Goal: Transaction & Acquisition: Purchase product/service

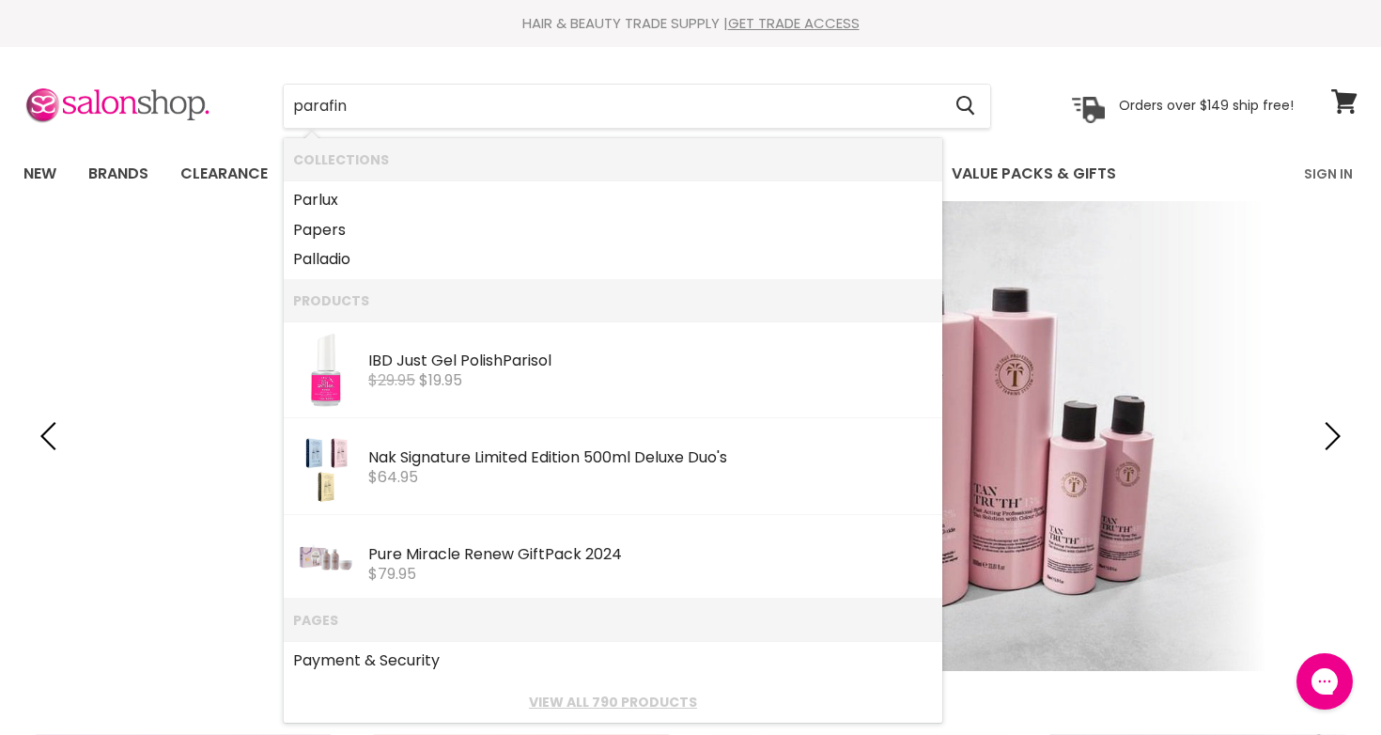
type input "parafin"
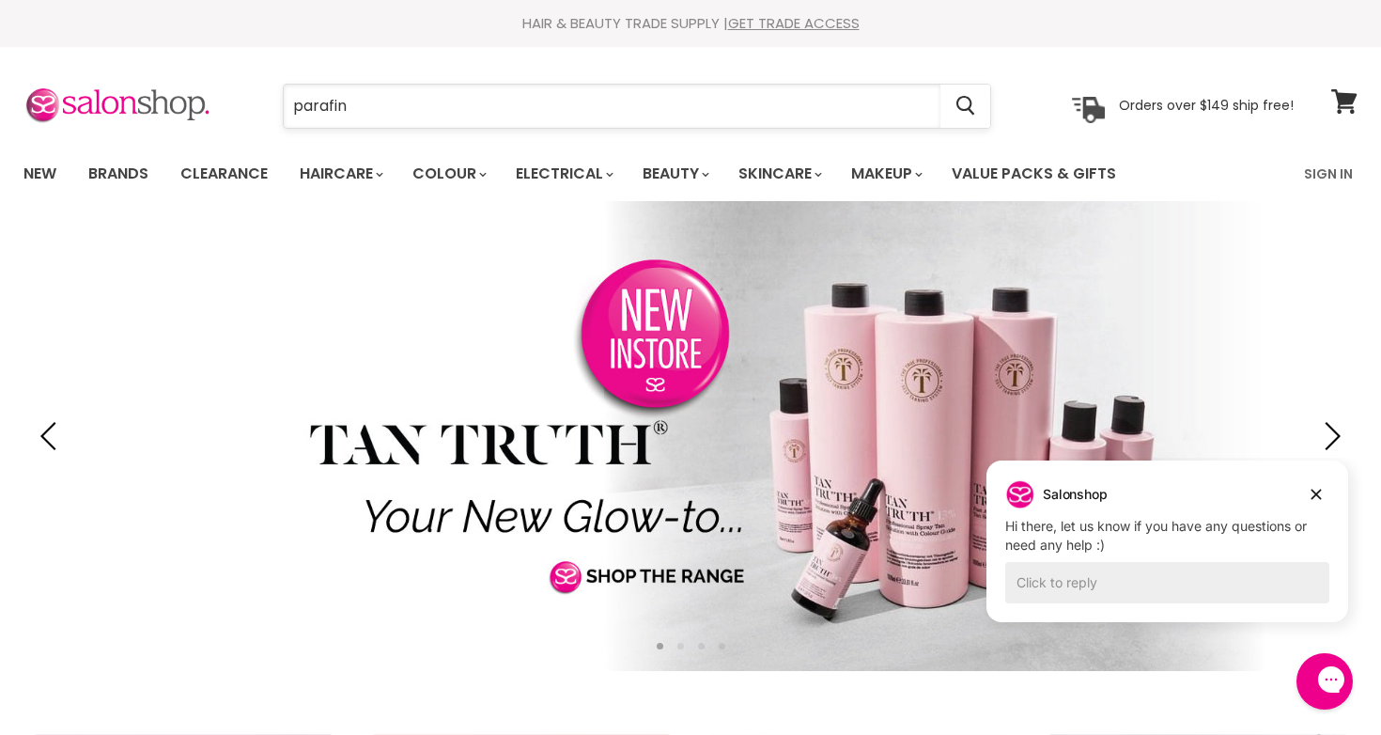
click at [359, 114] on input "parafin" at bounding box center [612, 106] width 657 height 43
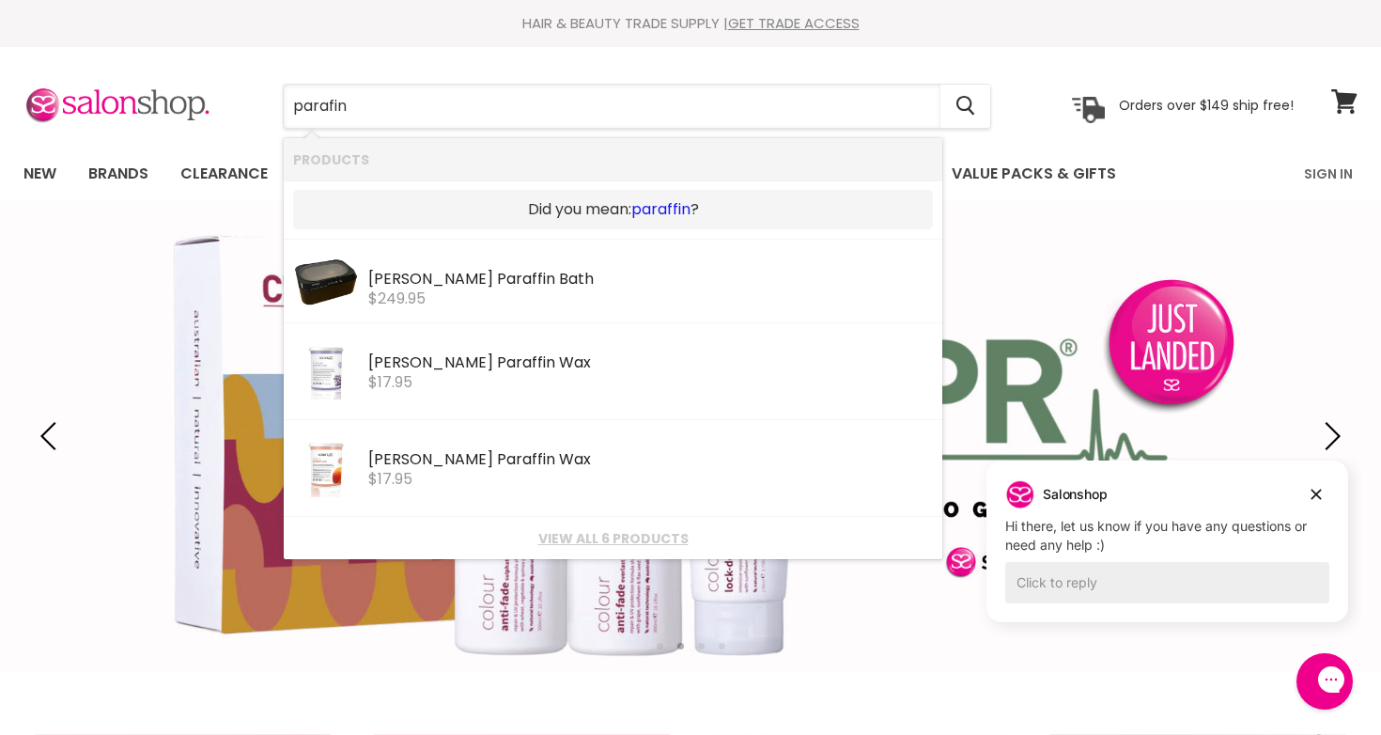
click at [651, 211] on link "paraffin" at bounding box center [660, 209] width 59 height 21
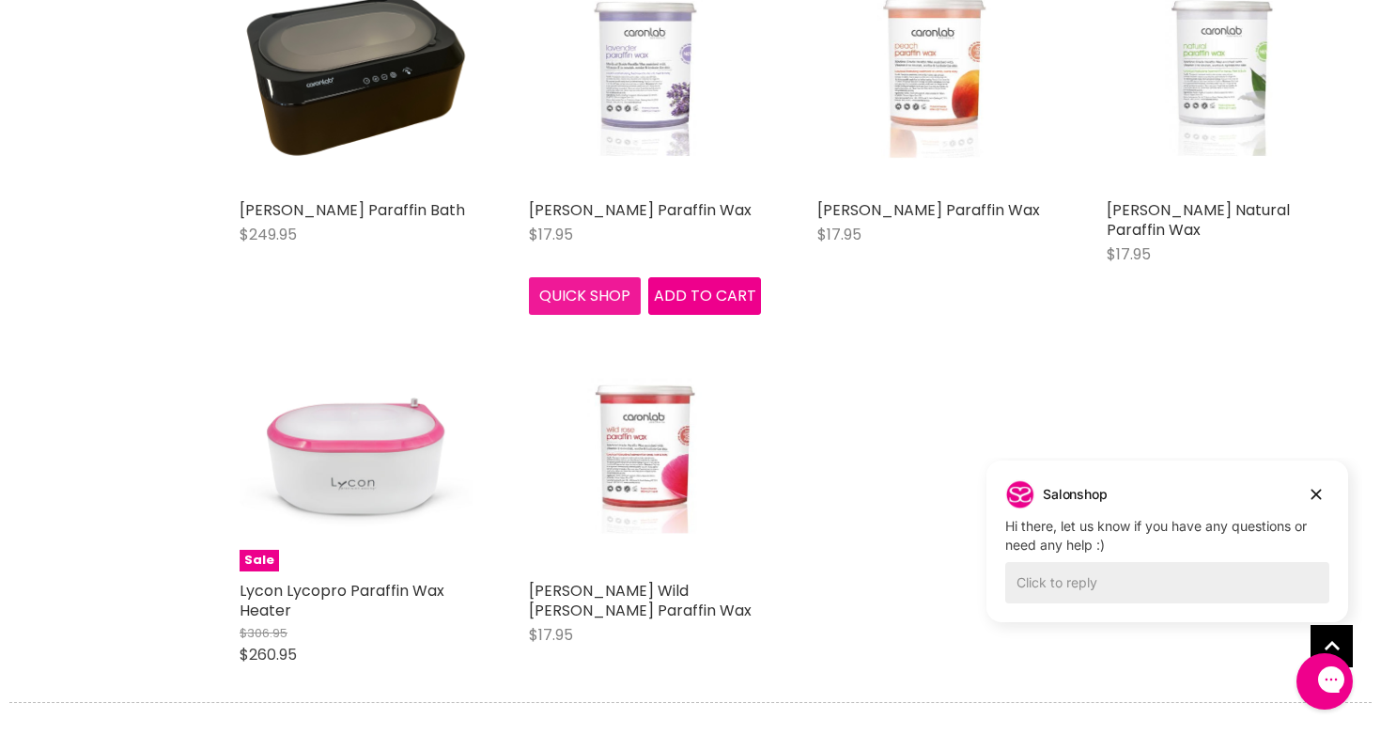
scroll to position [469, 0]
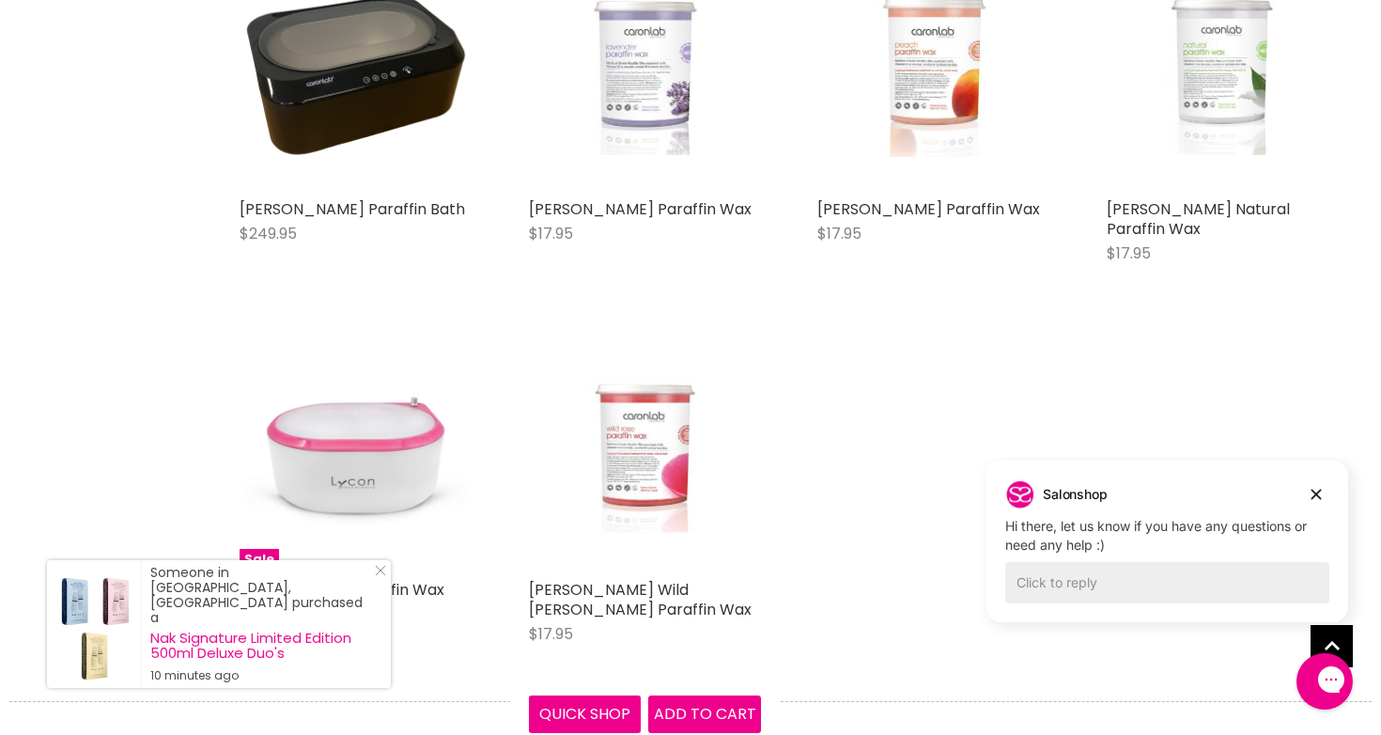
click at [643, 426] on img "Main content" at bounding box center [644, 454] width 154 height 233
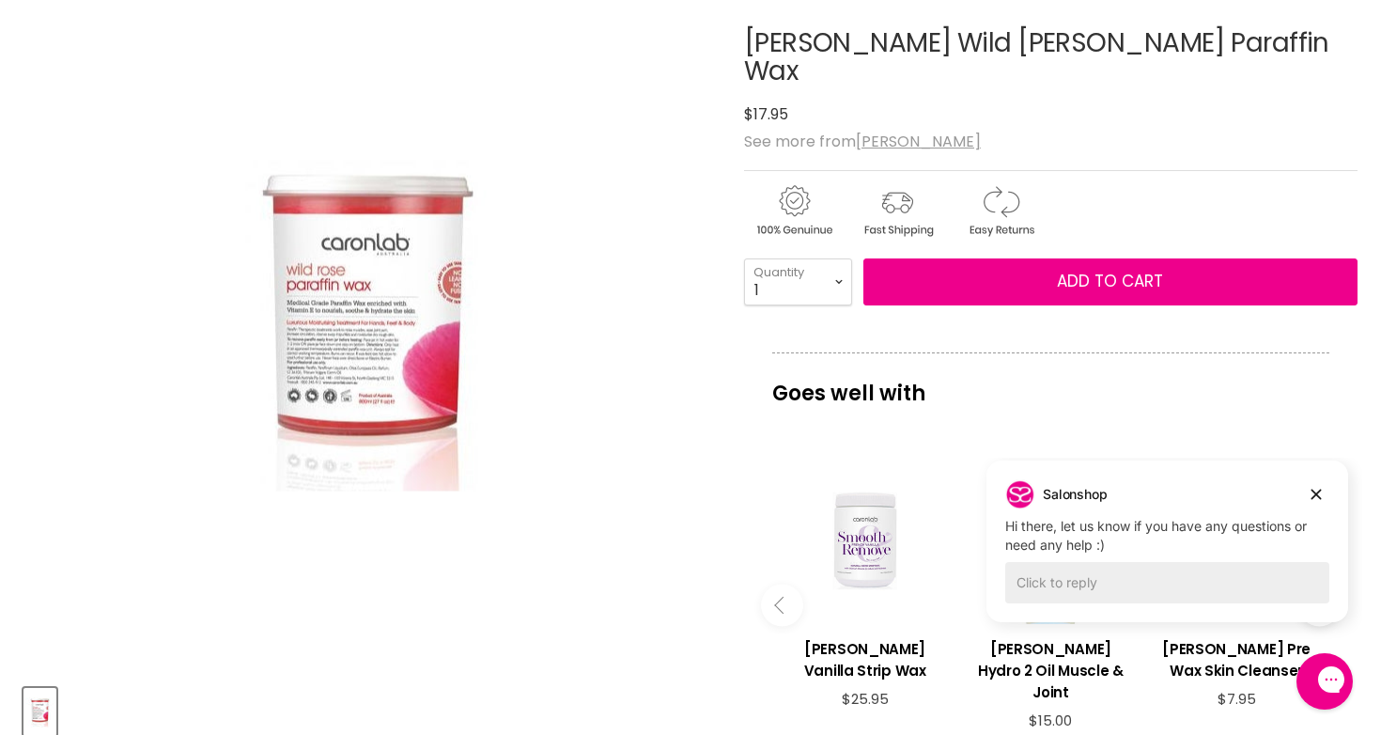
scroll to position [159, 0]
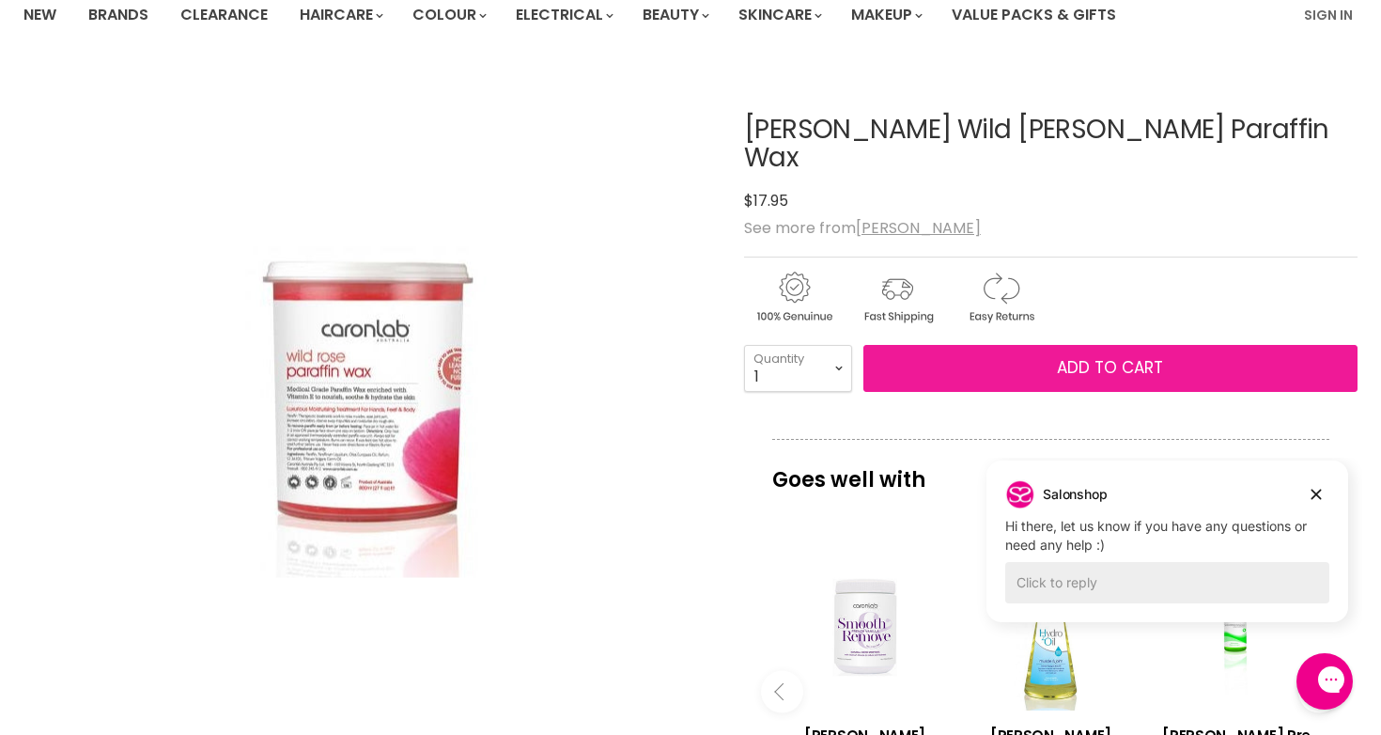
click at [896, 352] on button "Add to cart" at bounding box center [1110, 368] width 494 height 47
click at [973, 345] on button "Add to cart" at bounding box center [1110, 368] width 494 height 47
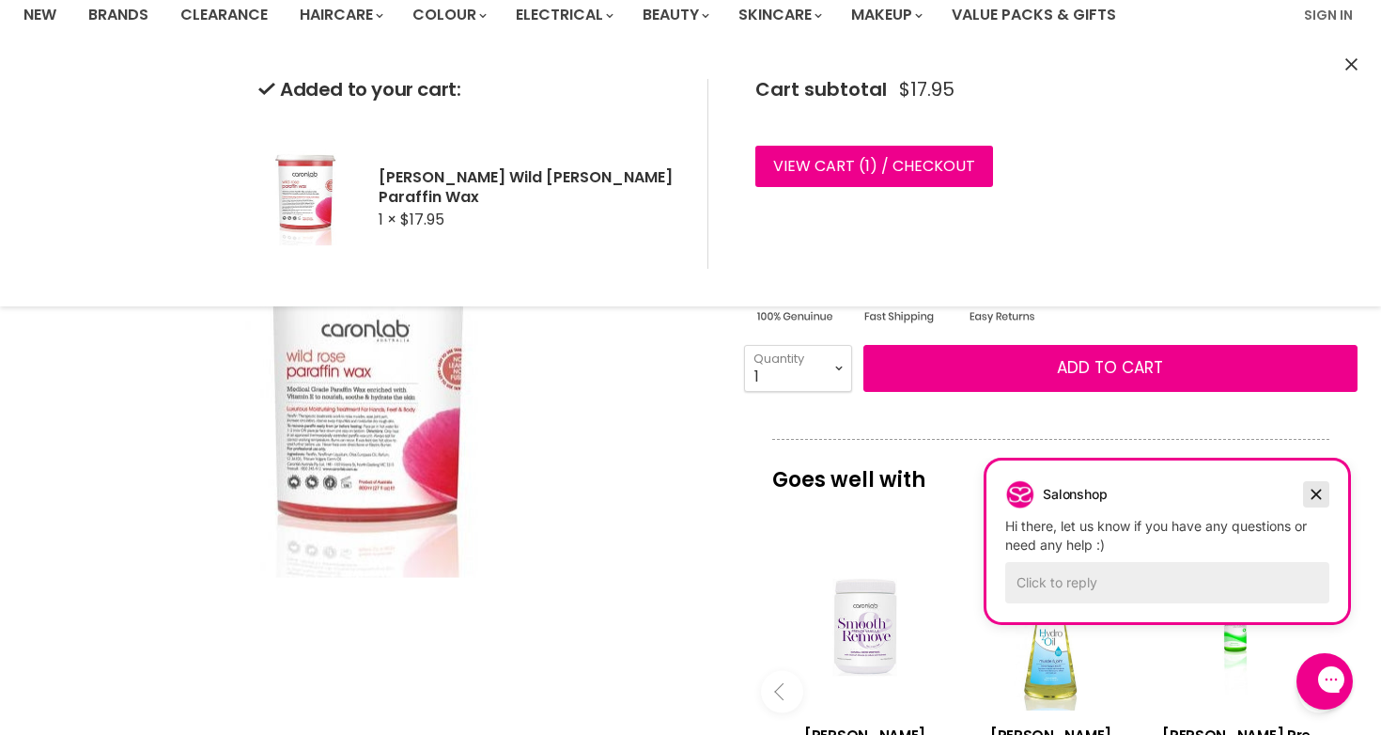
click at [1318, 494] on icon "Dismiss campaign" at bounding box center [1316, 494] width 19 height 23
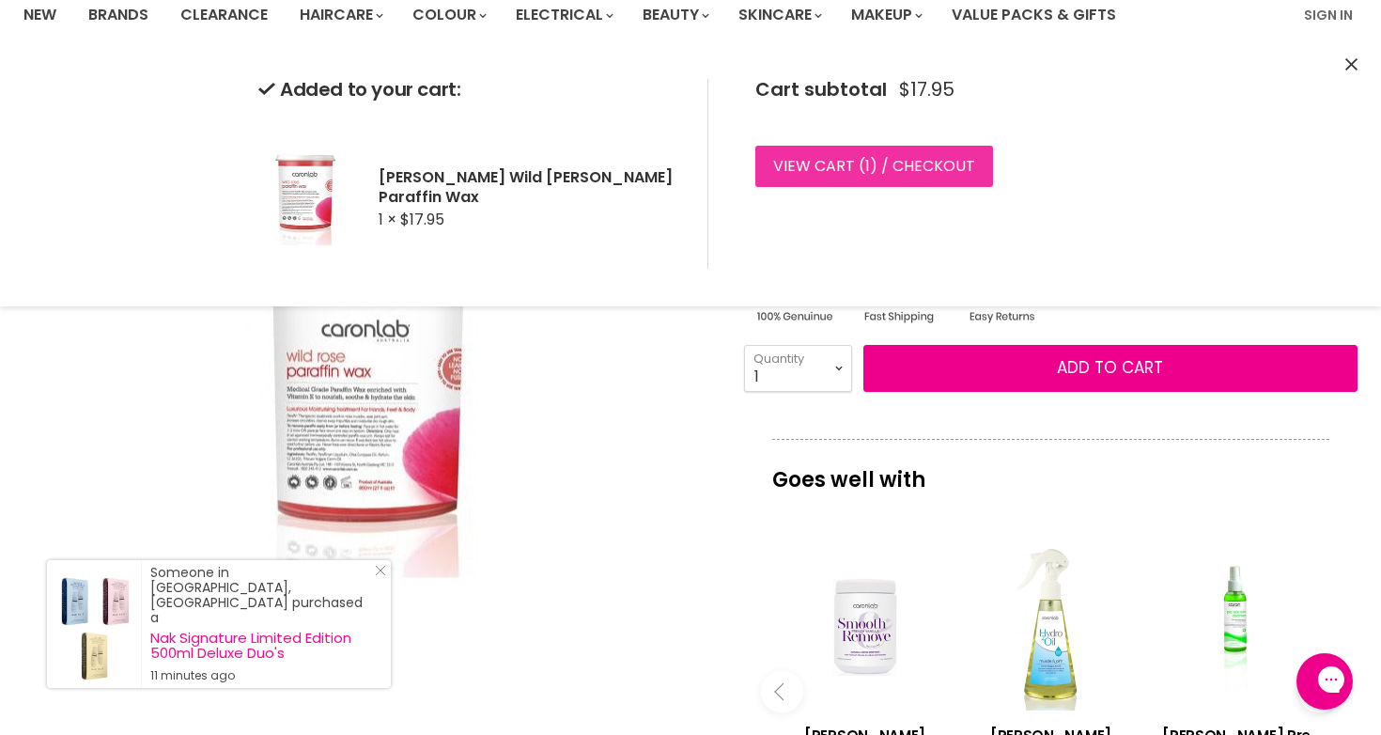
click at [947, 165] on link "View cart ( 1 ) / Checkout" at bounding box center [874, 166] width 238 height 41
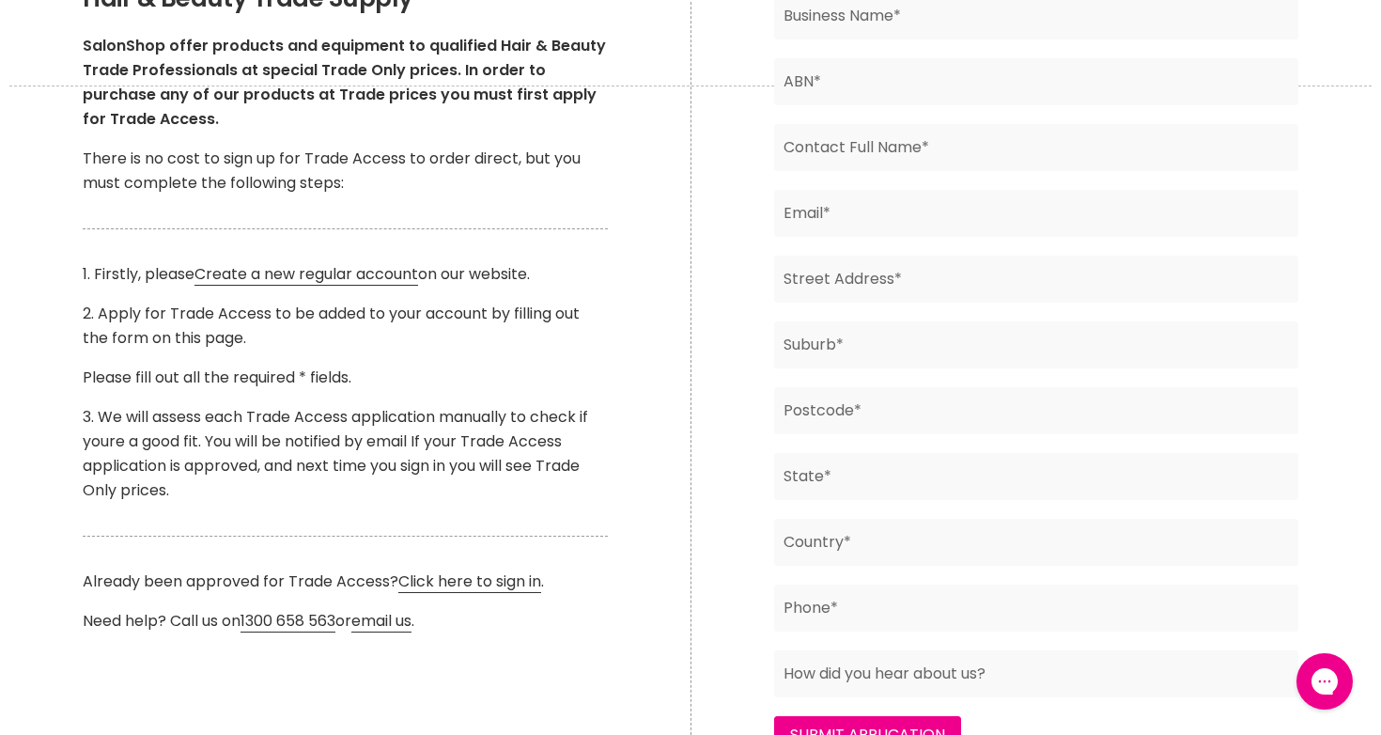
scroll to position [499, 0]
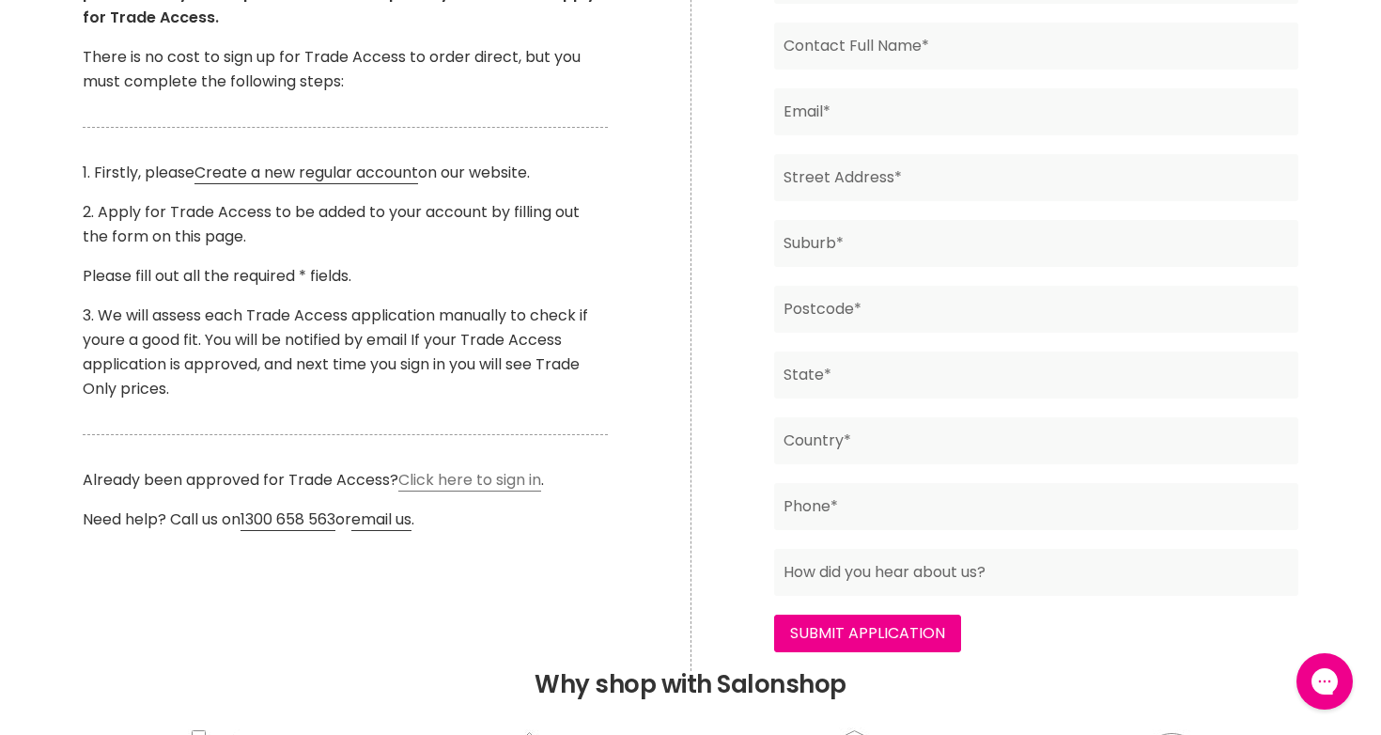
click at [511, 477] on link "Click here to sign in" at bounding box center [469, 480] width 143 height 23
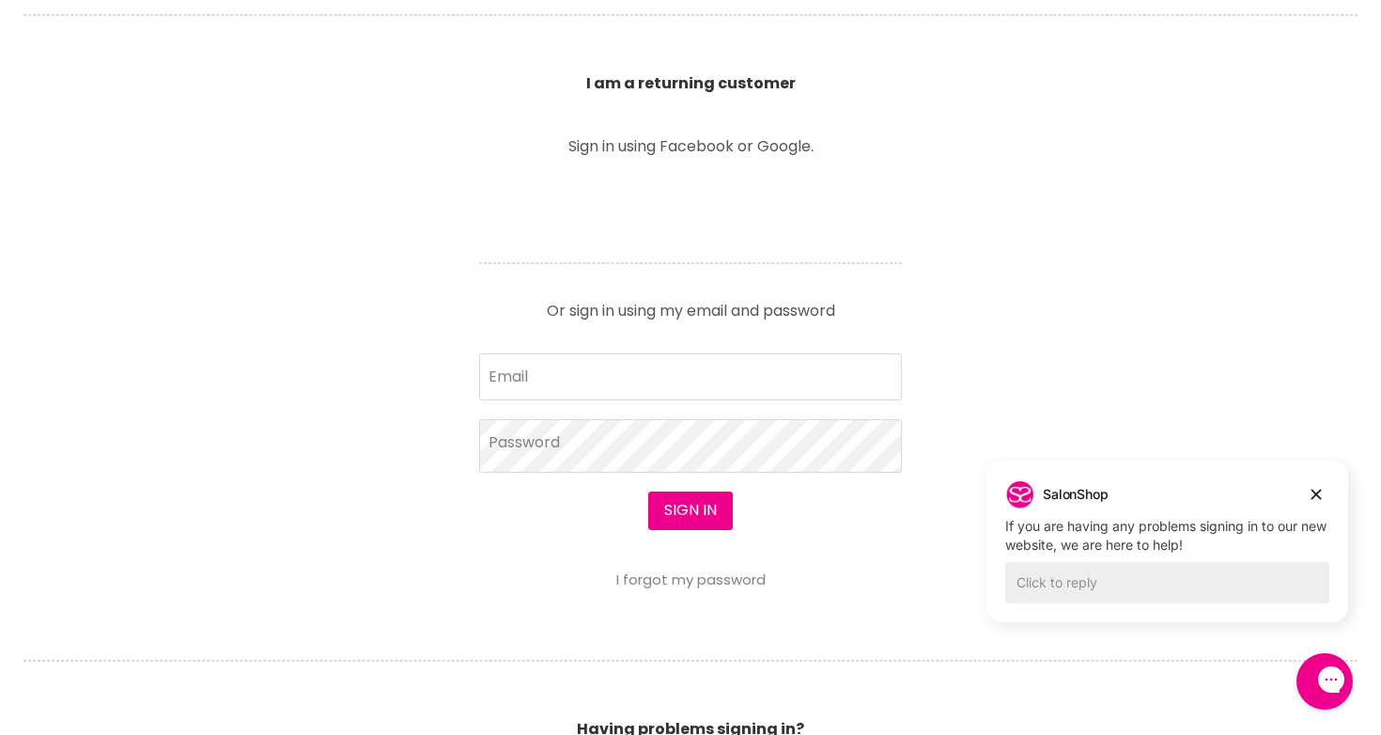
scroll to position [640, 0]
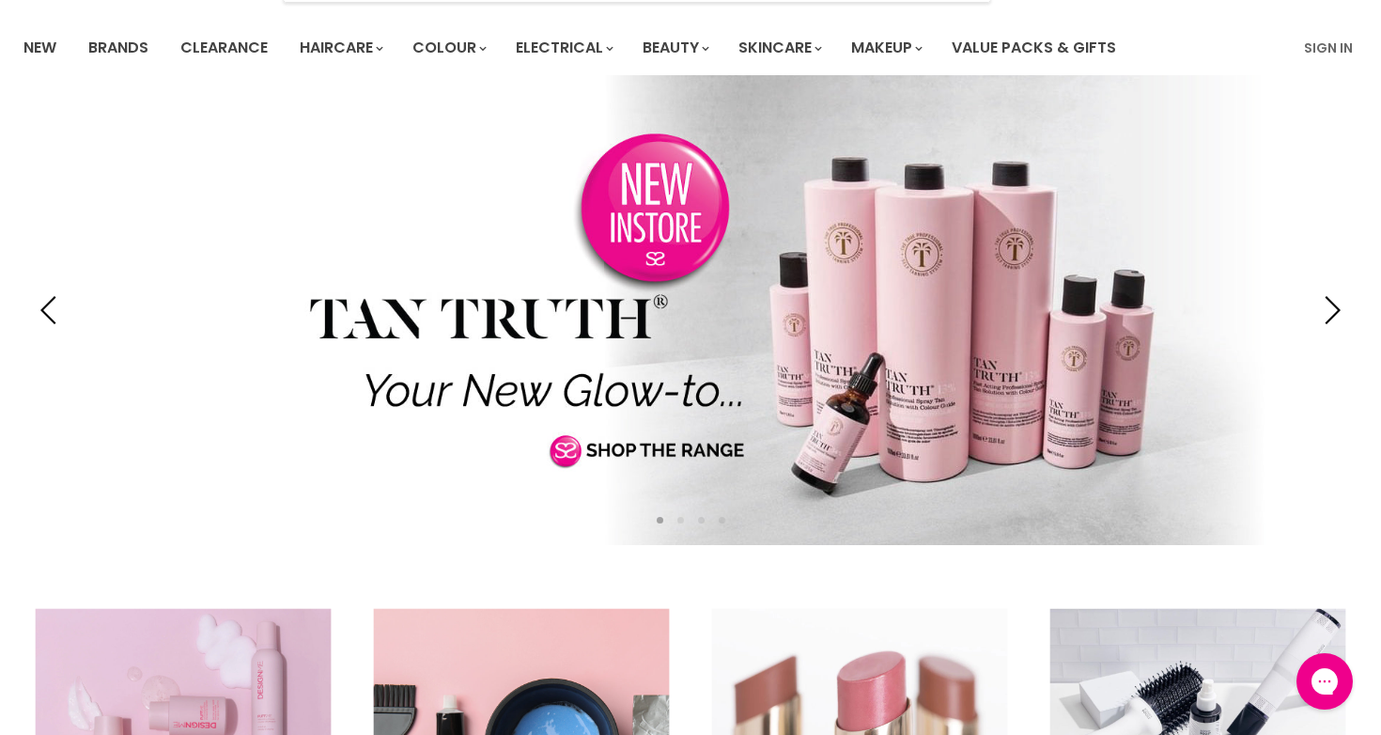
scroll to position [146, 0]
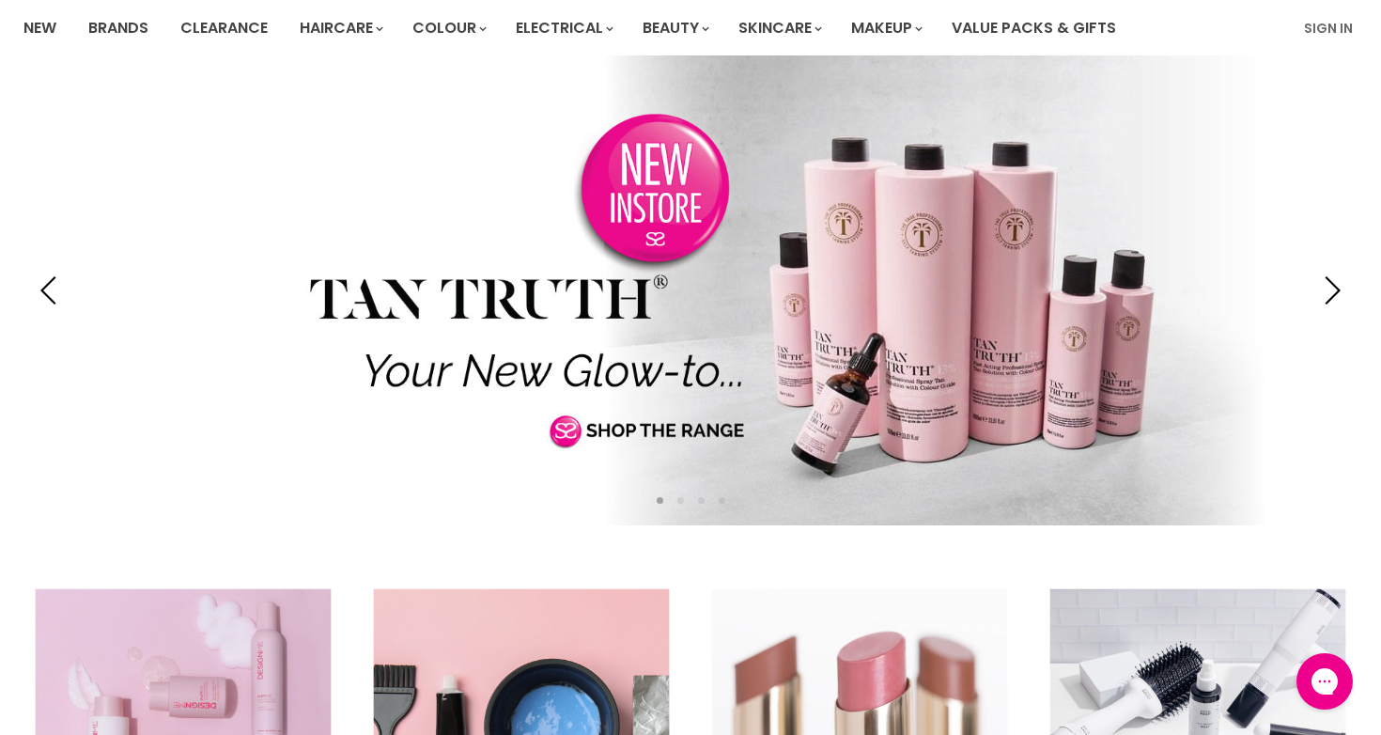
click at [1009, 279] on link "Slide 1 of 4" at bounding box center [690, 290] width 1381 height 470
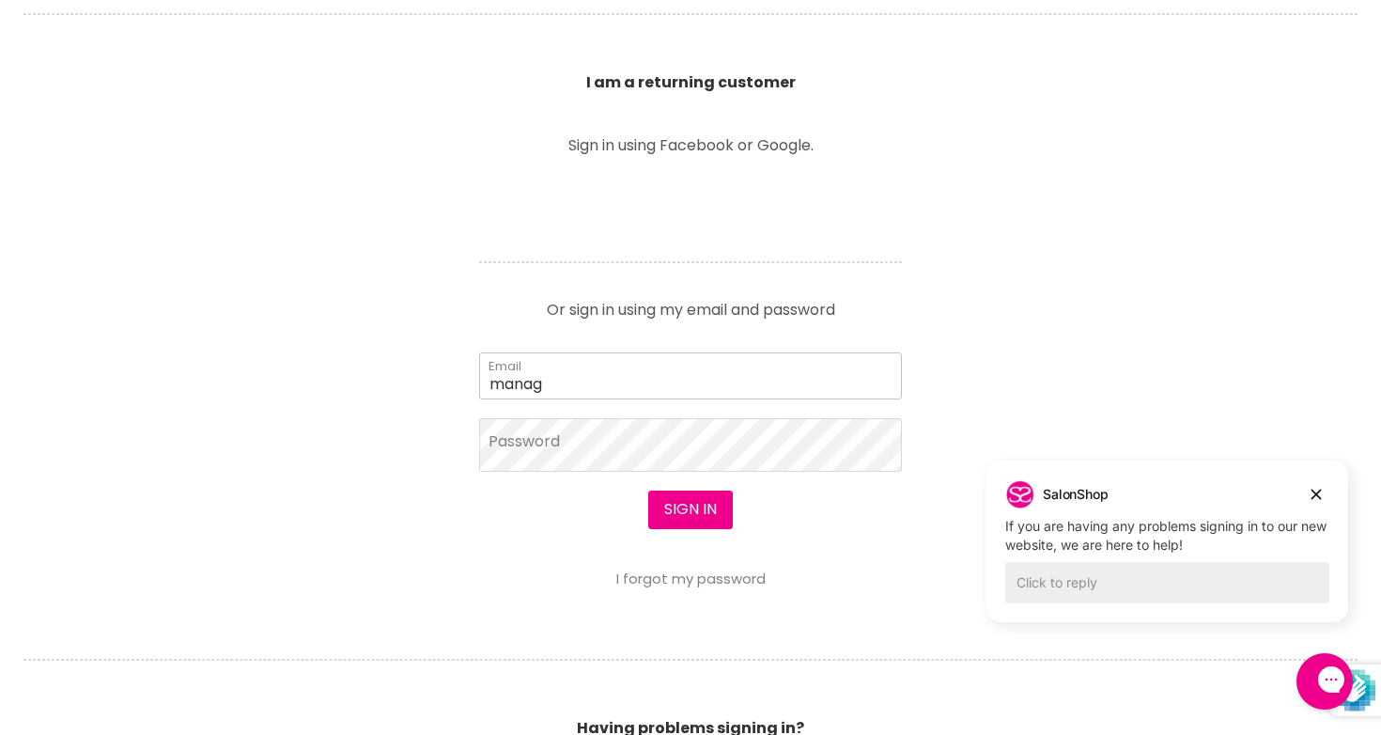
click at [688, 380] on input "manag" at bounding box center [690, 375] width 423 height 47
type input "[EMAIL_ADDRESS][DOMAIN_NAME]"
drag, startPoint x: 754, startPoint y: 381, endPoint x: 475, endPoint y: 386, distance: 279.0
click at [475, 386] on article "Sign in using Facebook or Google. Or sign in using my email and password manage…" at bounding box center [691, 362] width 470 height 448
click at [640, 580] on link "I forgot my password" at bounding box center [690, 578] width 149 height 20
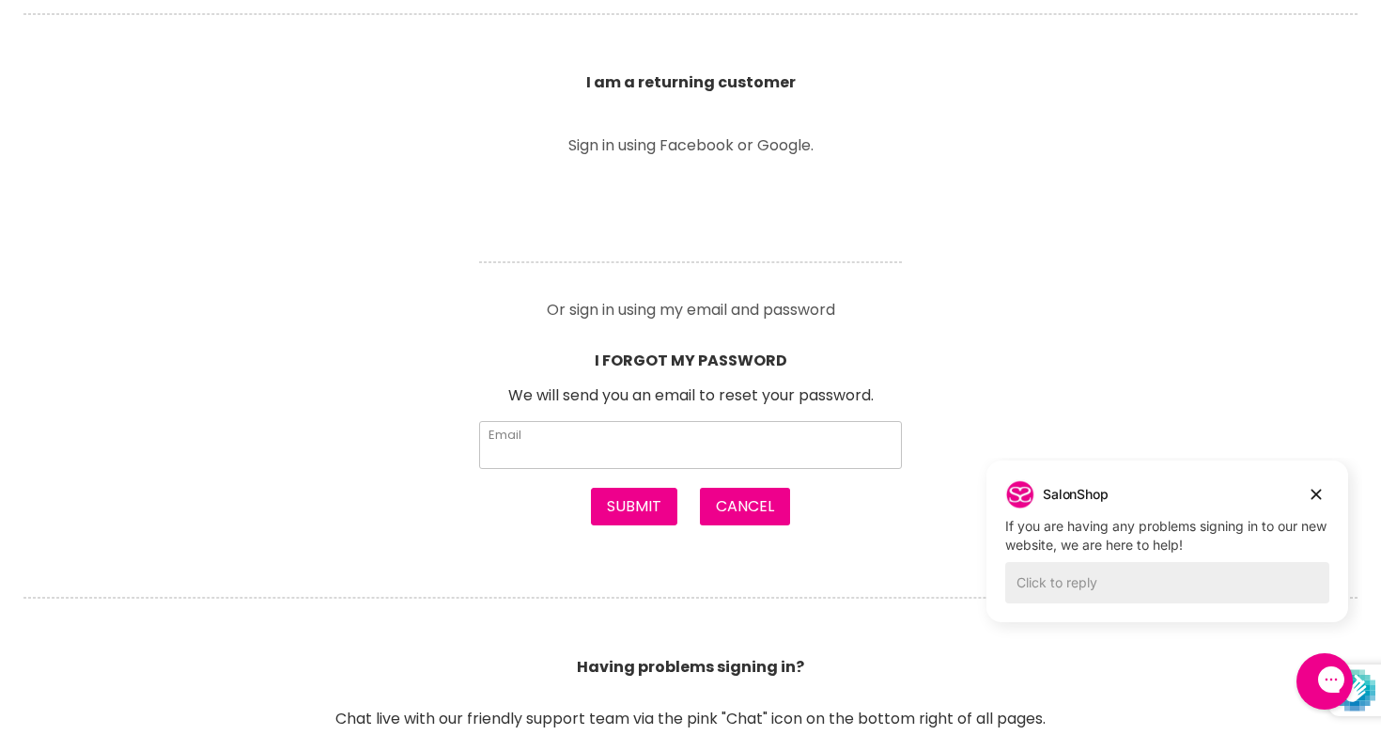
click at [642, 444] on input "Email" at bounding box center [690, 444] width 423 height 47
paste input "management@glosociety.com.au"
type input "management@glosociety.com.au"
click at [639, 503] on button "Submit" at bounding box center [634, 507] width 86 height 38
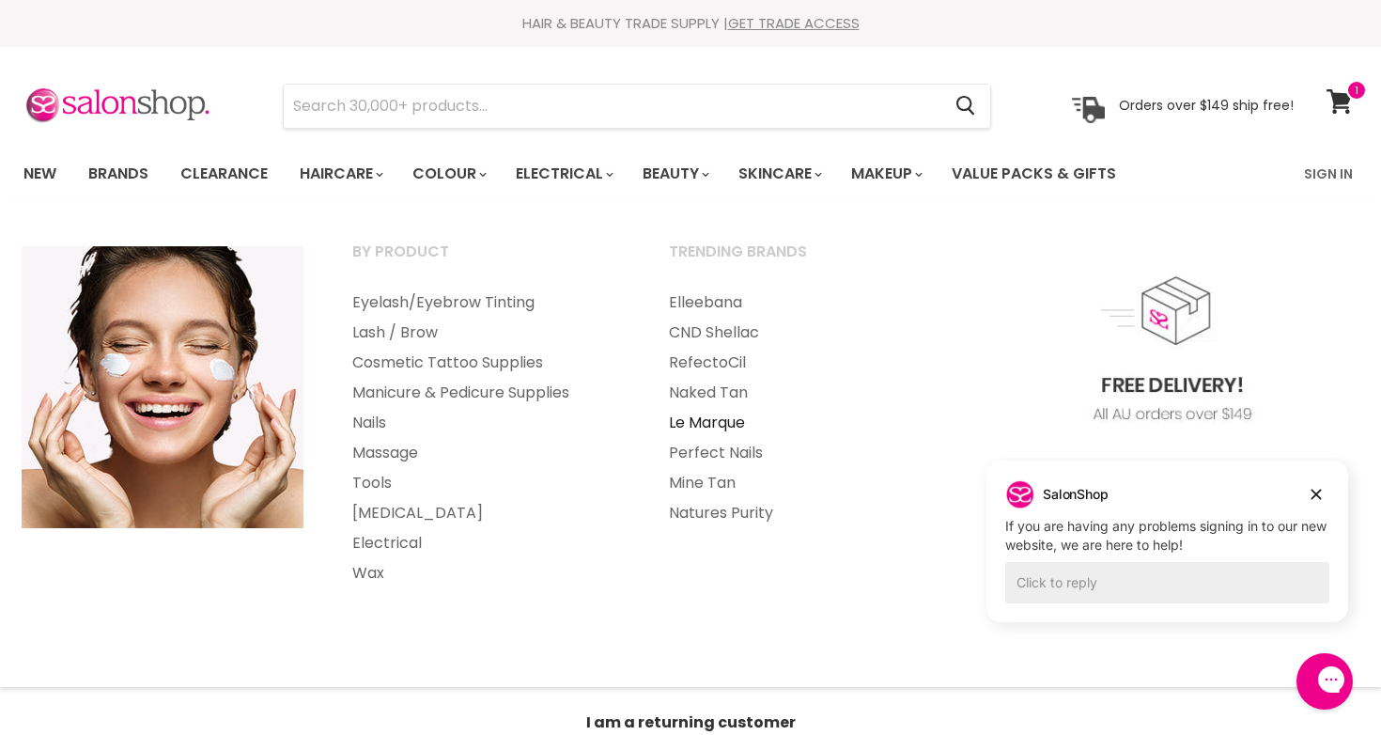
click at [714, 413] on link "Le Marque" at bounding box center [801, 423] width 313 height 30
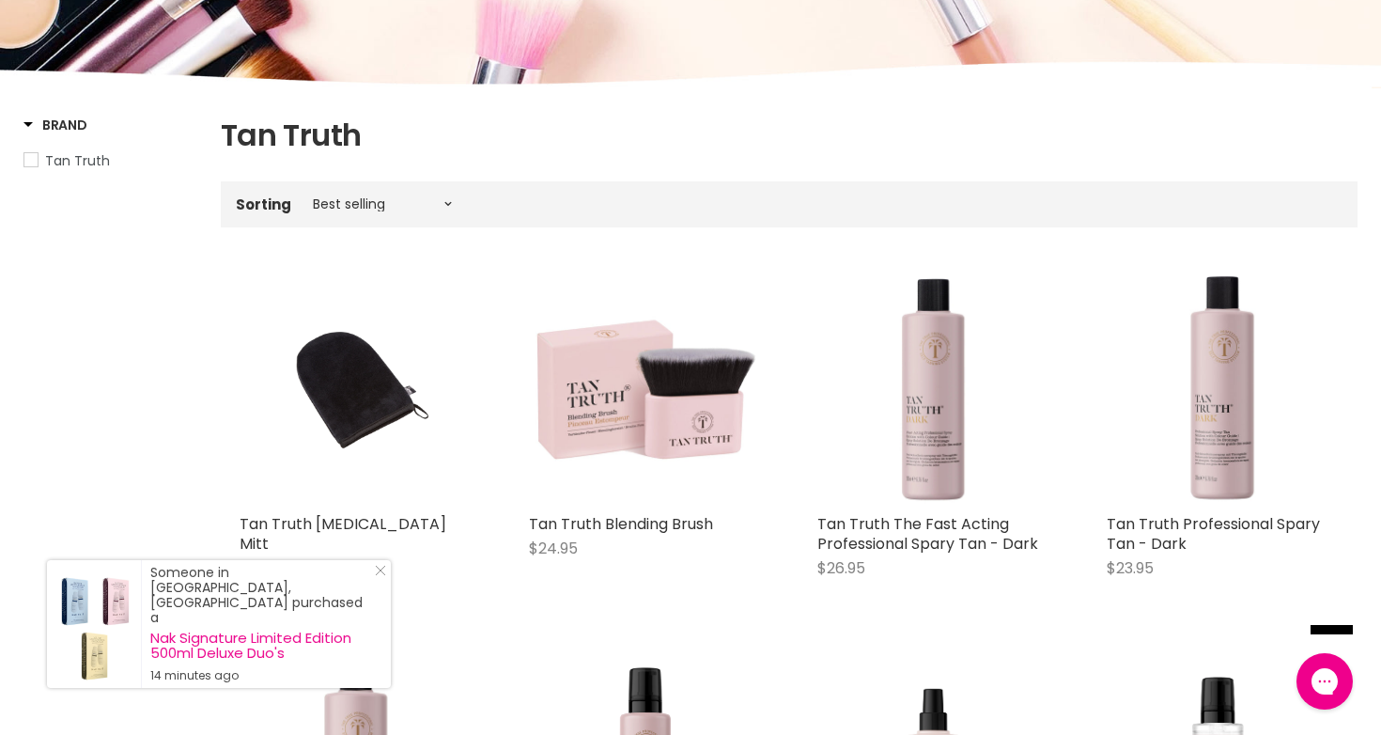
scroll to position [194, 0]
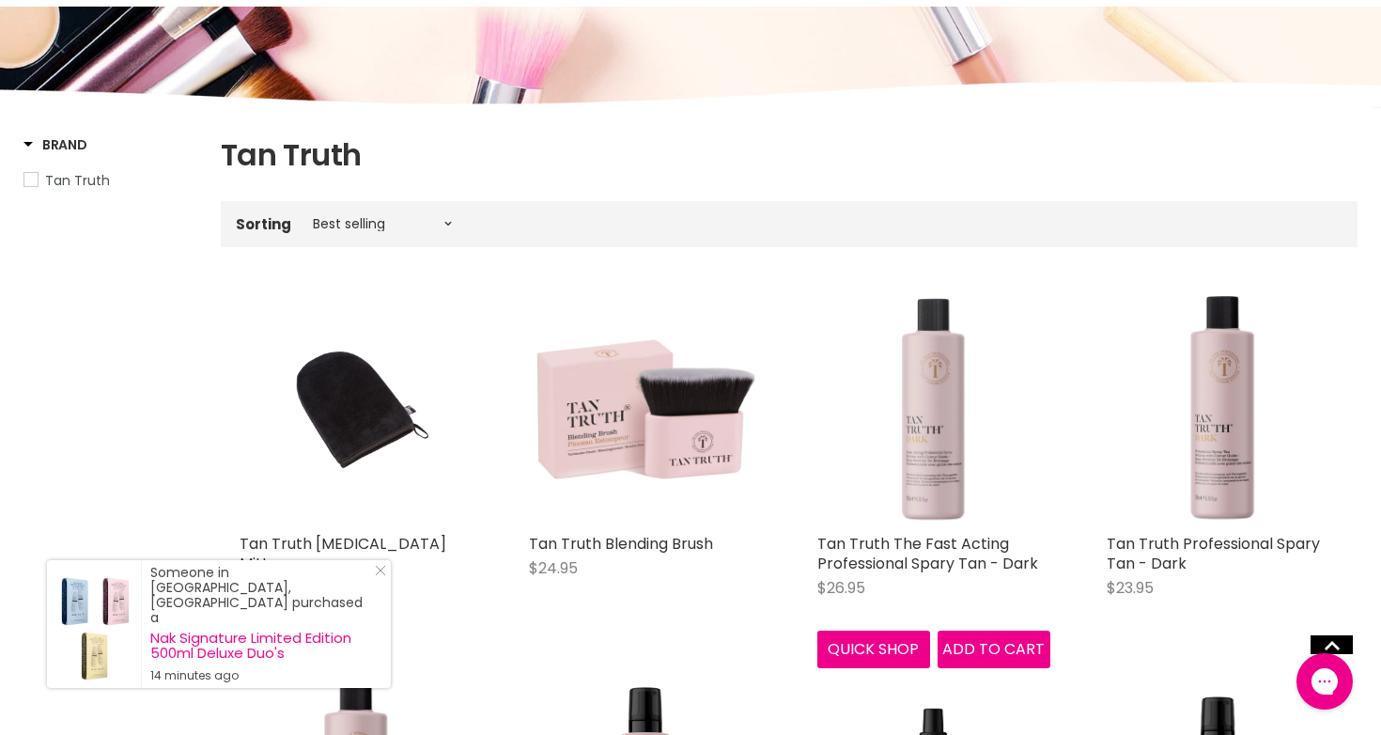
click at [933, 392] on img "Main content" at bounding box center [933, 408] width 233 height 233
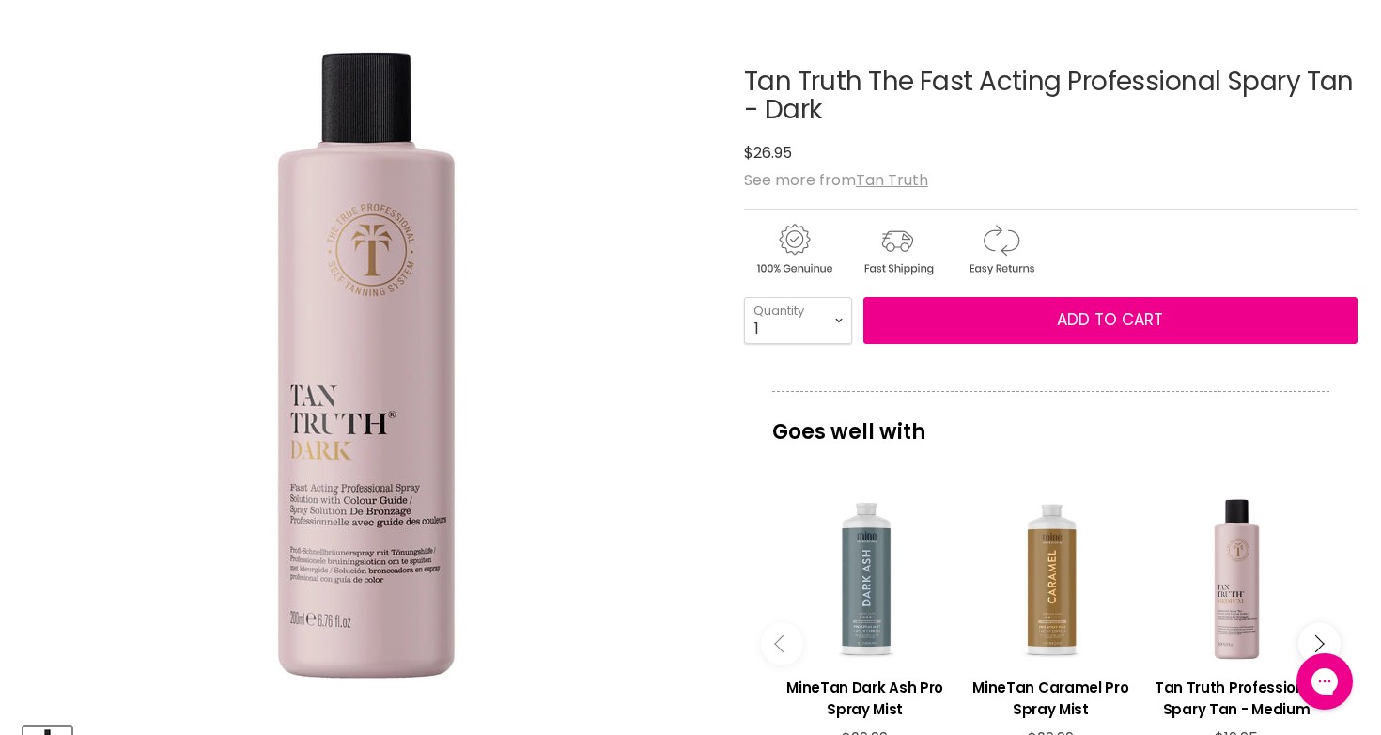
scroll to position [200, 0]
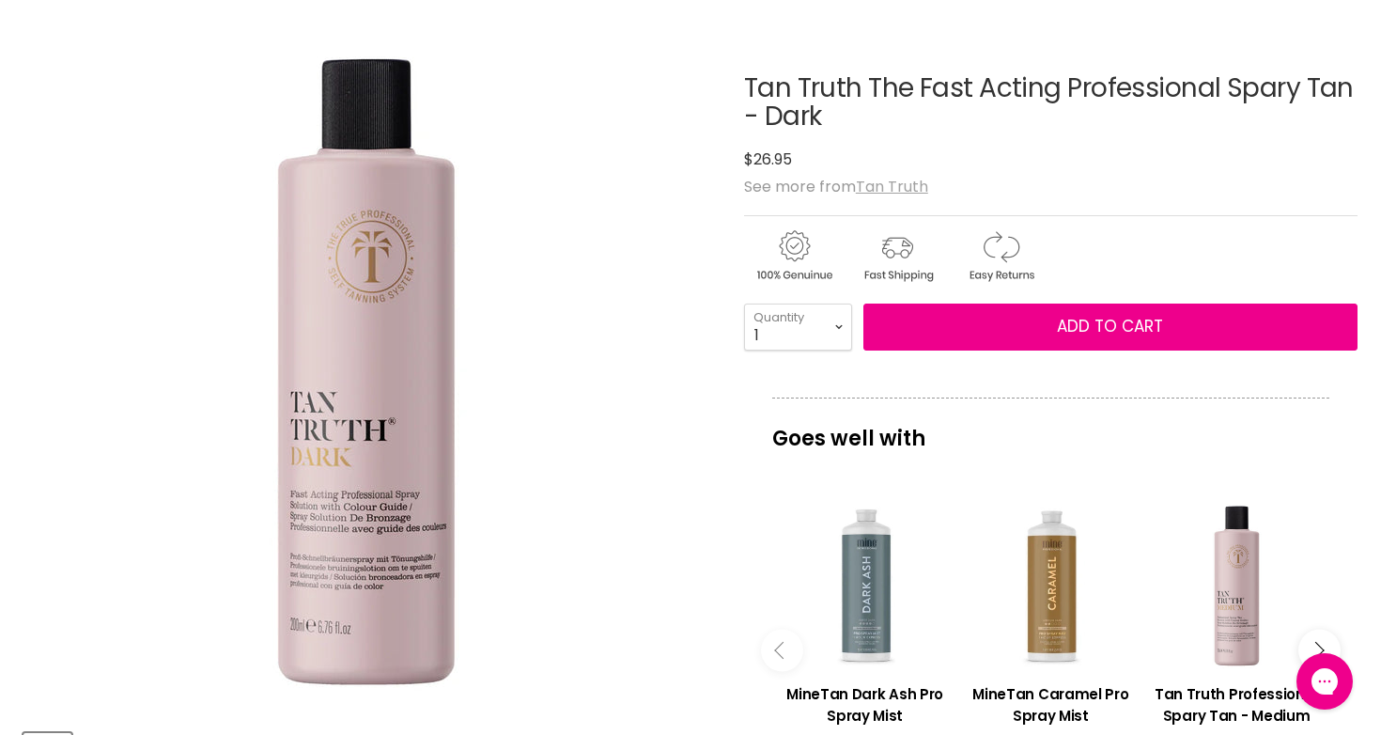
click at [912, 185] on u "Tan Truth" at bounding box center [892, 187] width 72 height 22
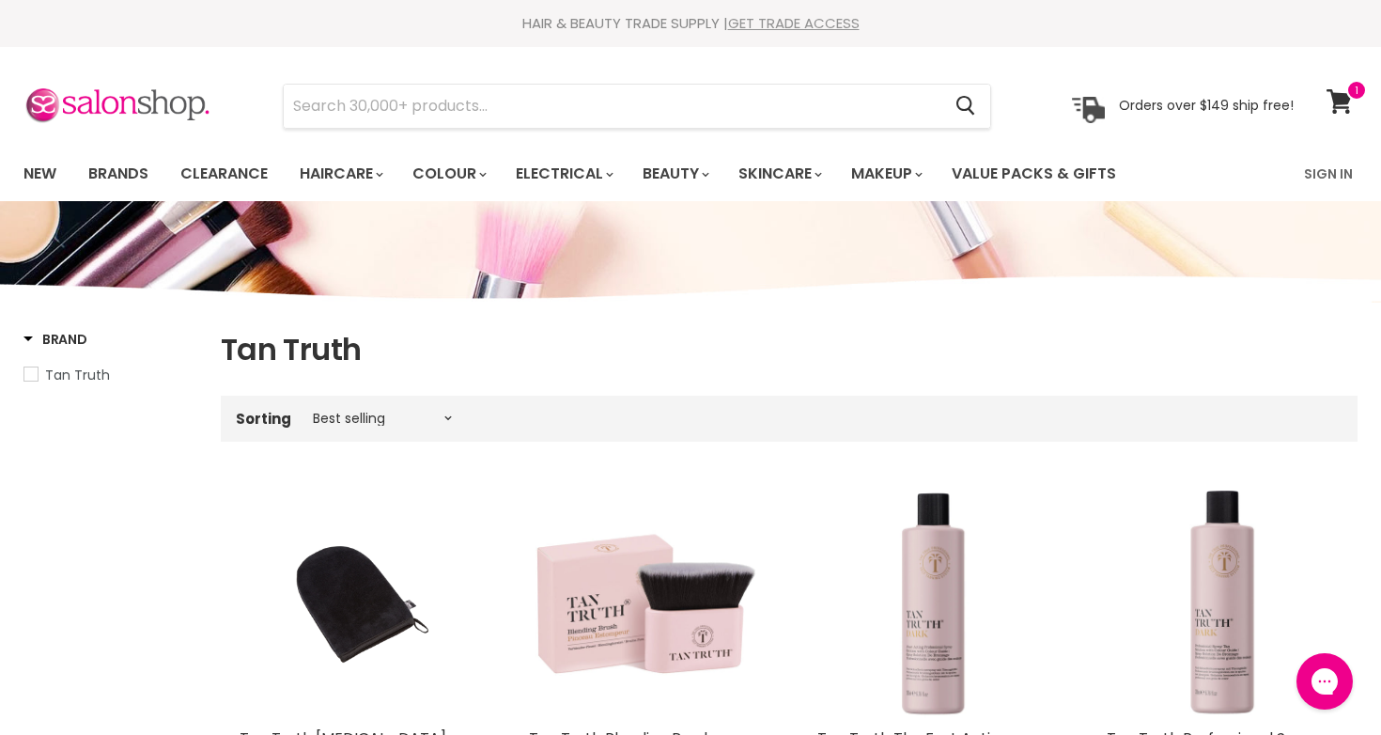
click at [836, 20] on link "GET TRADE ACCESS" at bounding box center [794, 23] width 132 height 20
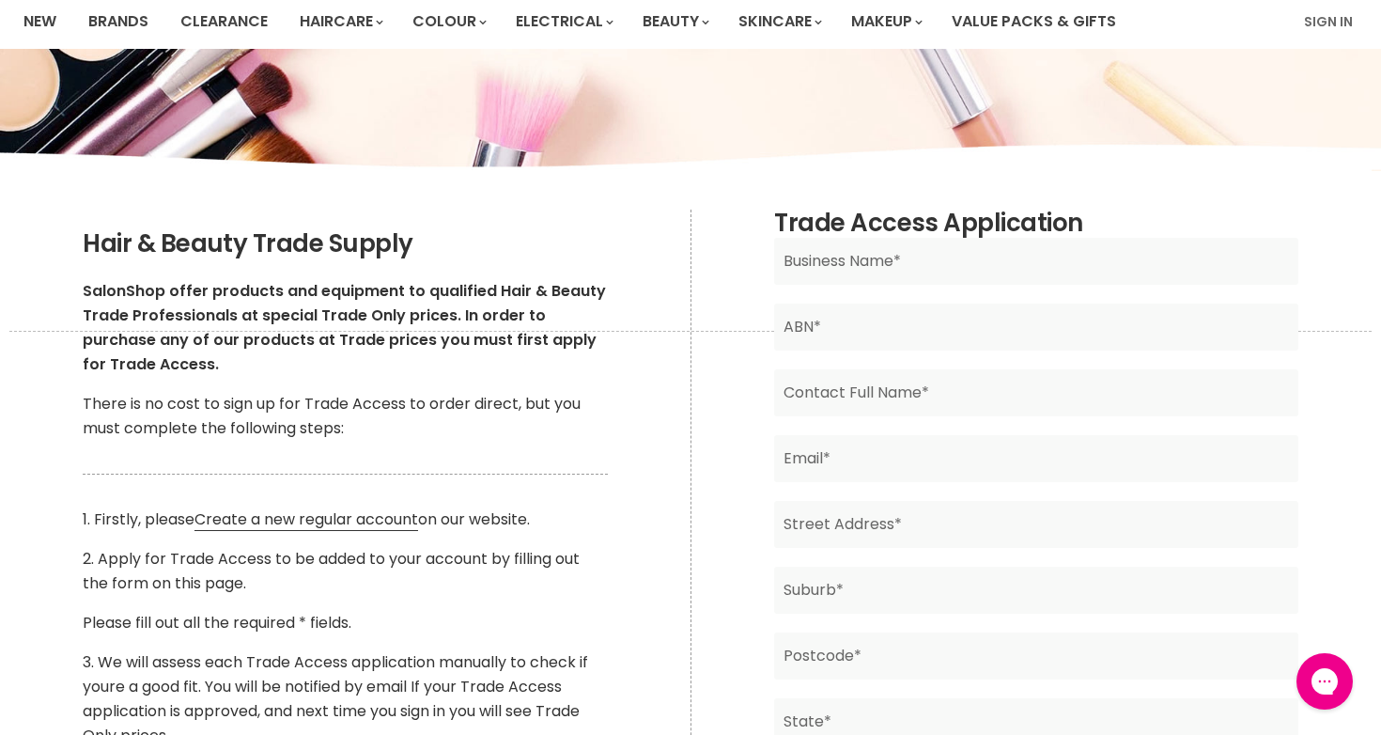
scroll to position [191, 0]
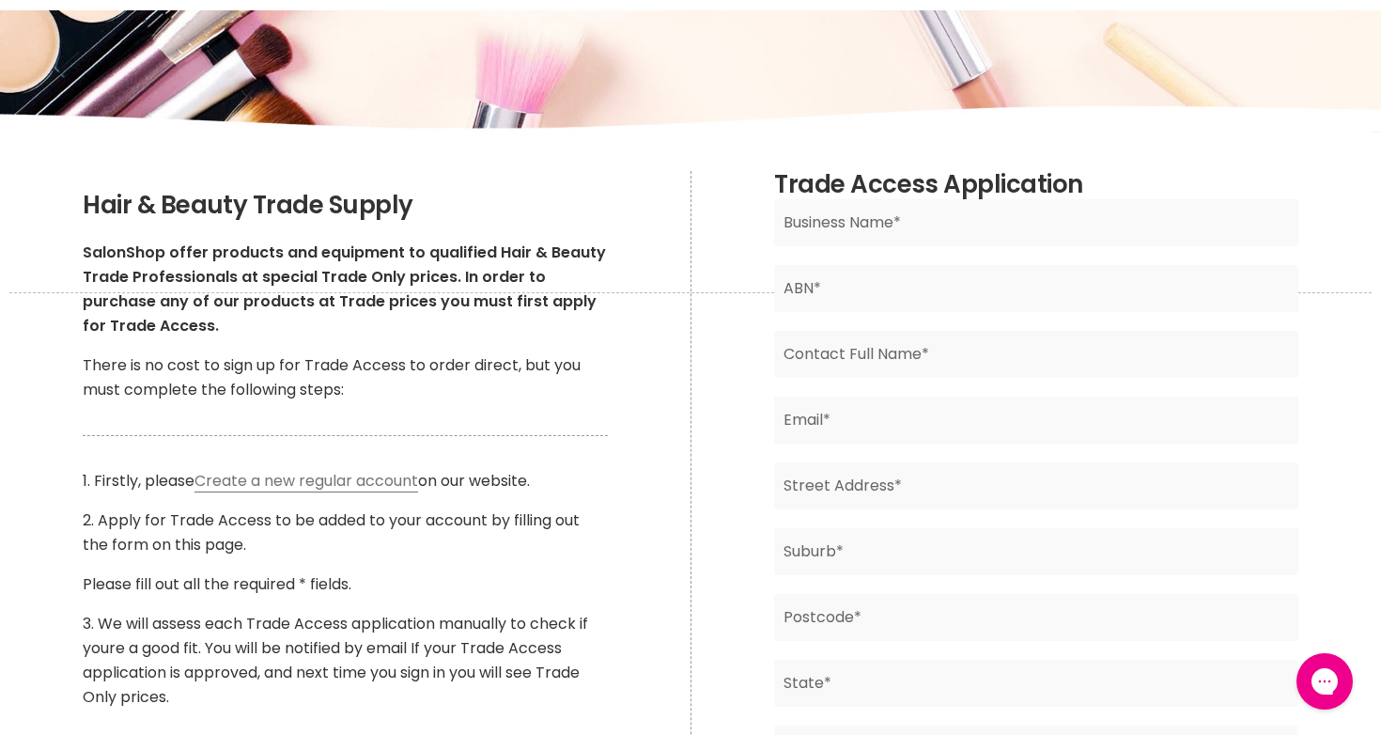
click at [379, 485] on link "Create a new regular account" at bounding box center [306, 481] width 224 height 23
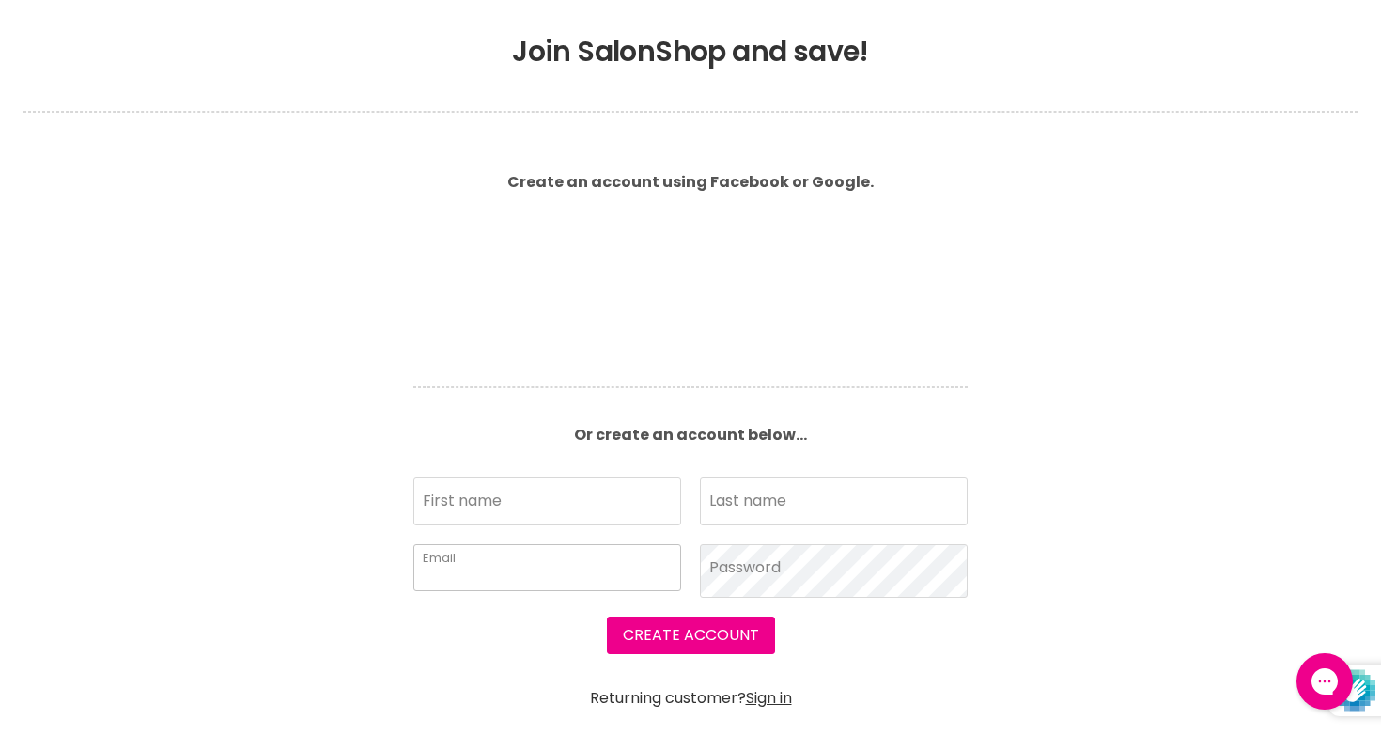
click at [575, 544] on input "Email" at bounding box center [547, 567] width 268 height 47
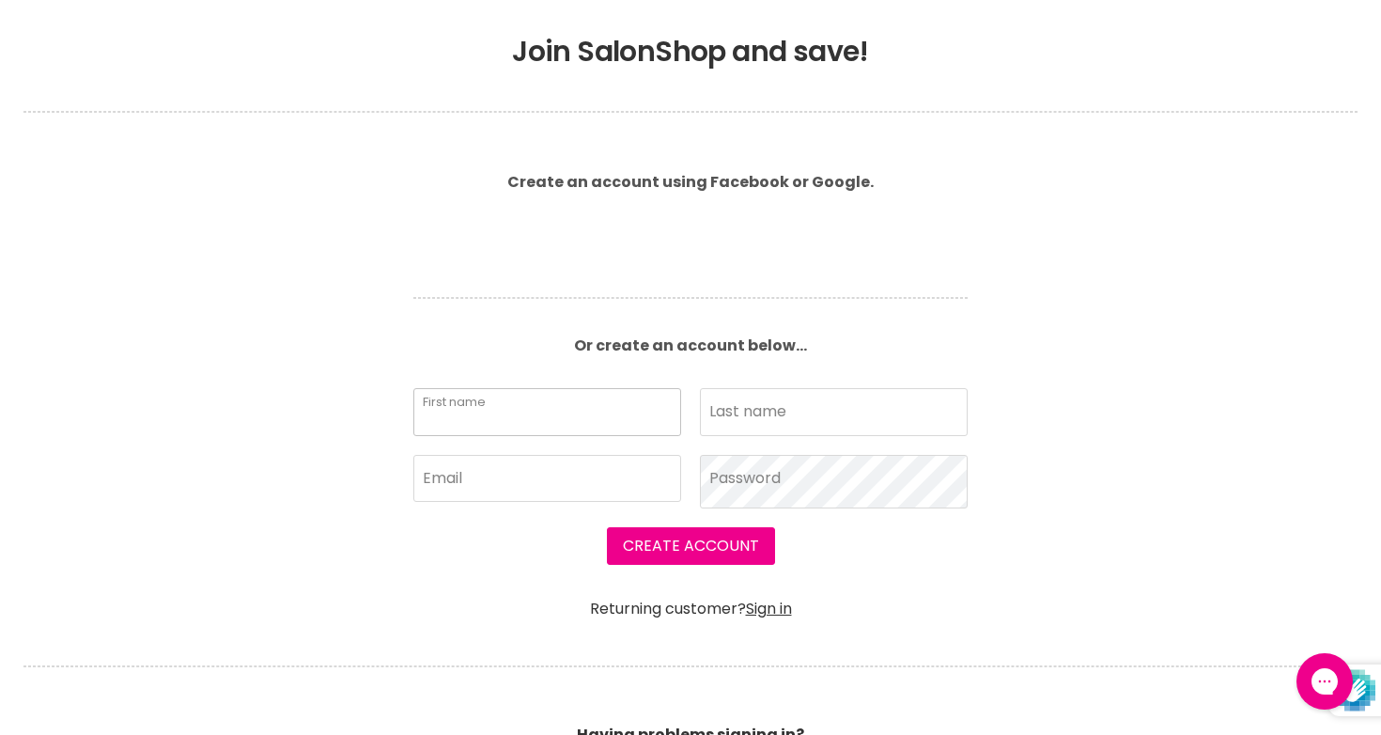
click at [581, 413] on input "First name" at bounding box center [547, 411] width 268 height 47
type input "Carly"
type input "Wallace"
paste input "management@glosociety.com.au"
type input "management@glosociety.com.au"
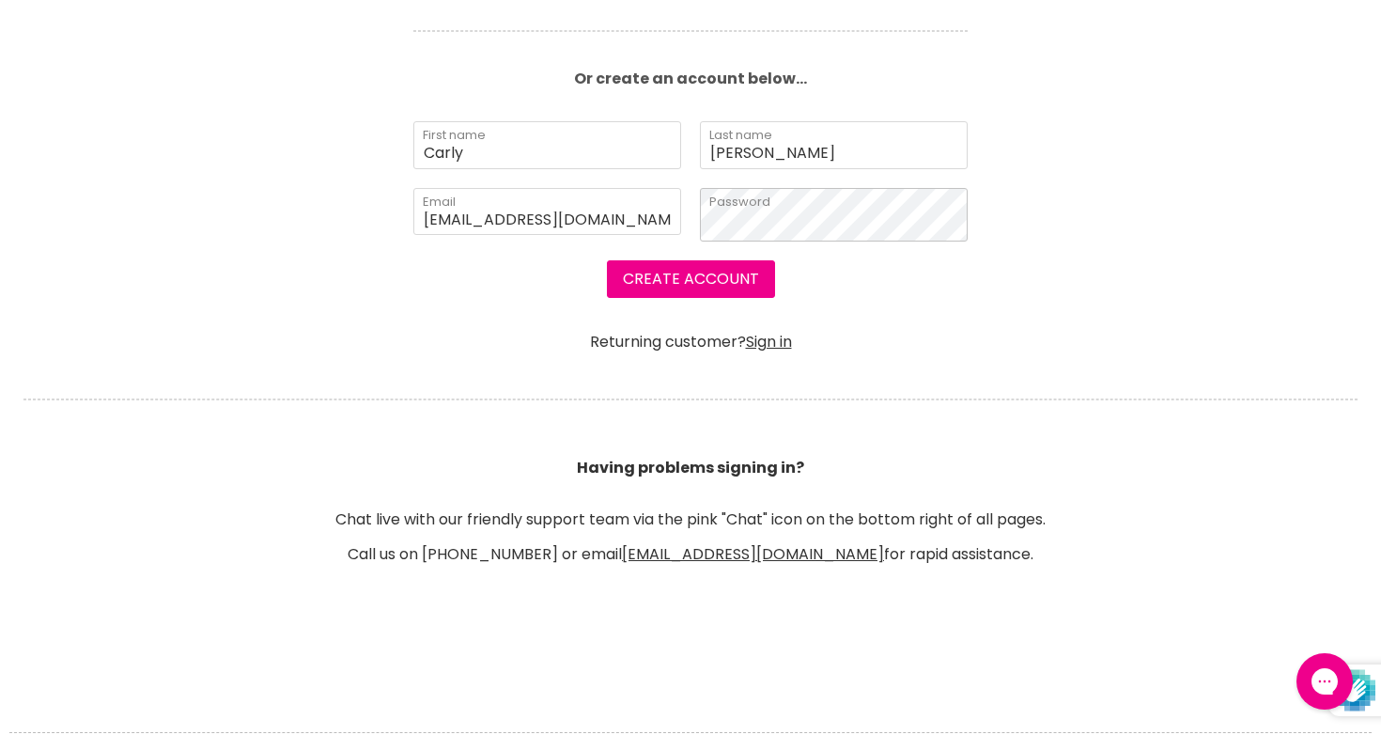
scroll to position [610, 0]
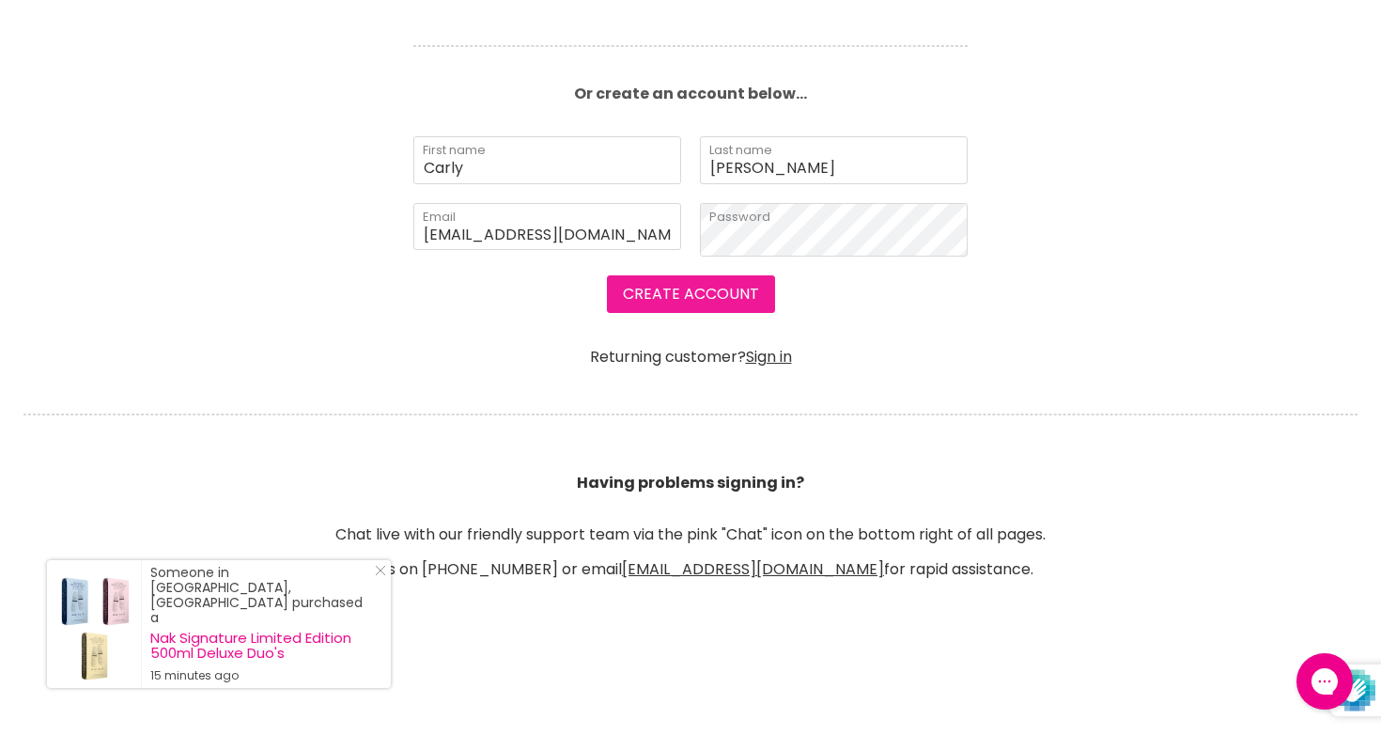
click at [731, 292] on button "Create Account" at bounding box center [691, 294] width 168 height 38
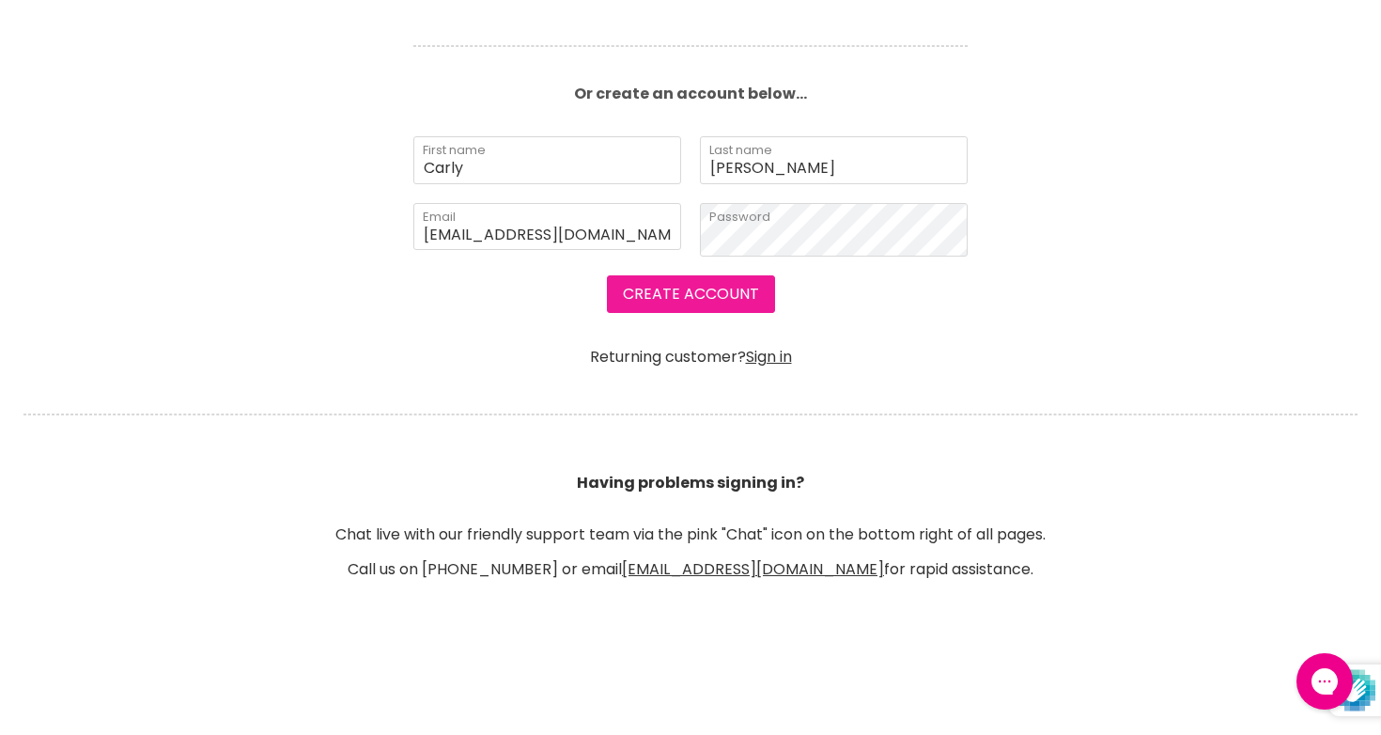
click at [734, 295] on button "Create Account" at bounding box center [691, 294] width 168 height 38
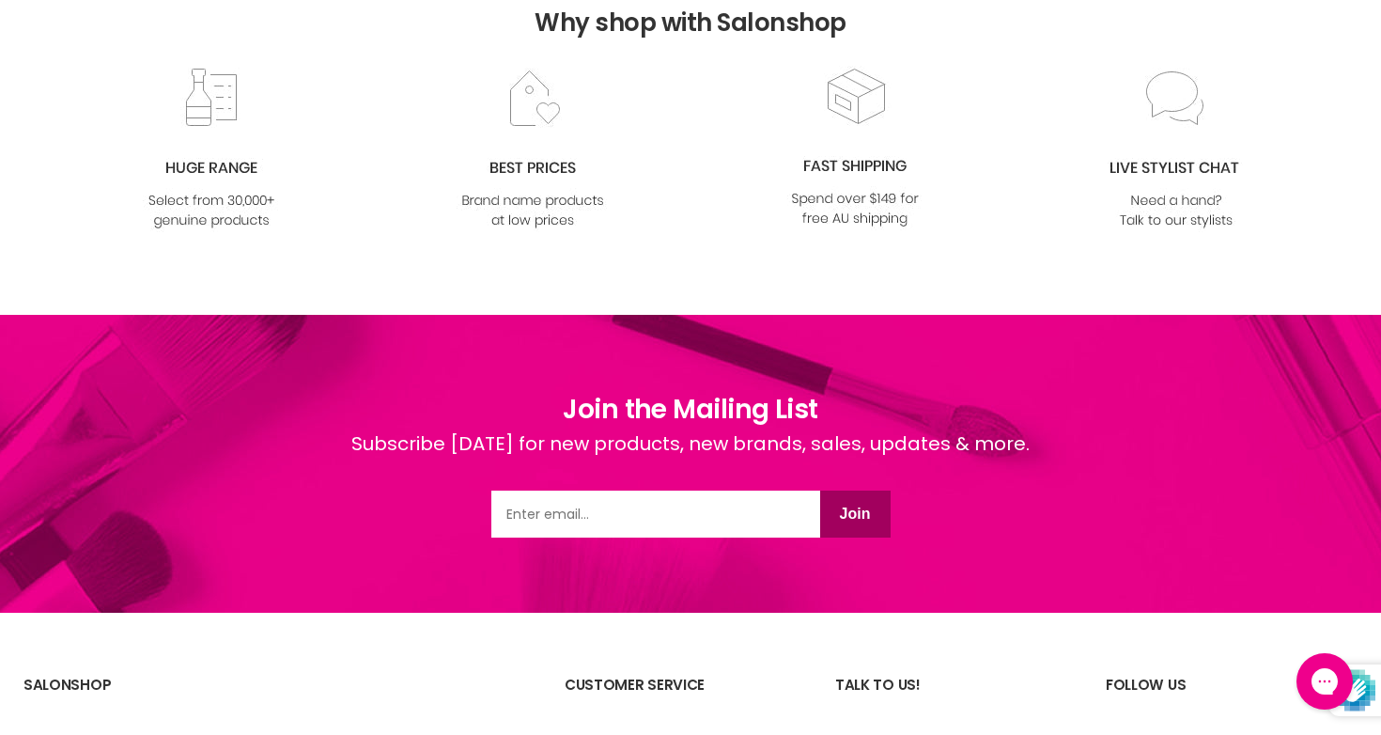
scroll to position [1495, 0]
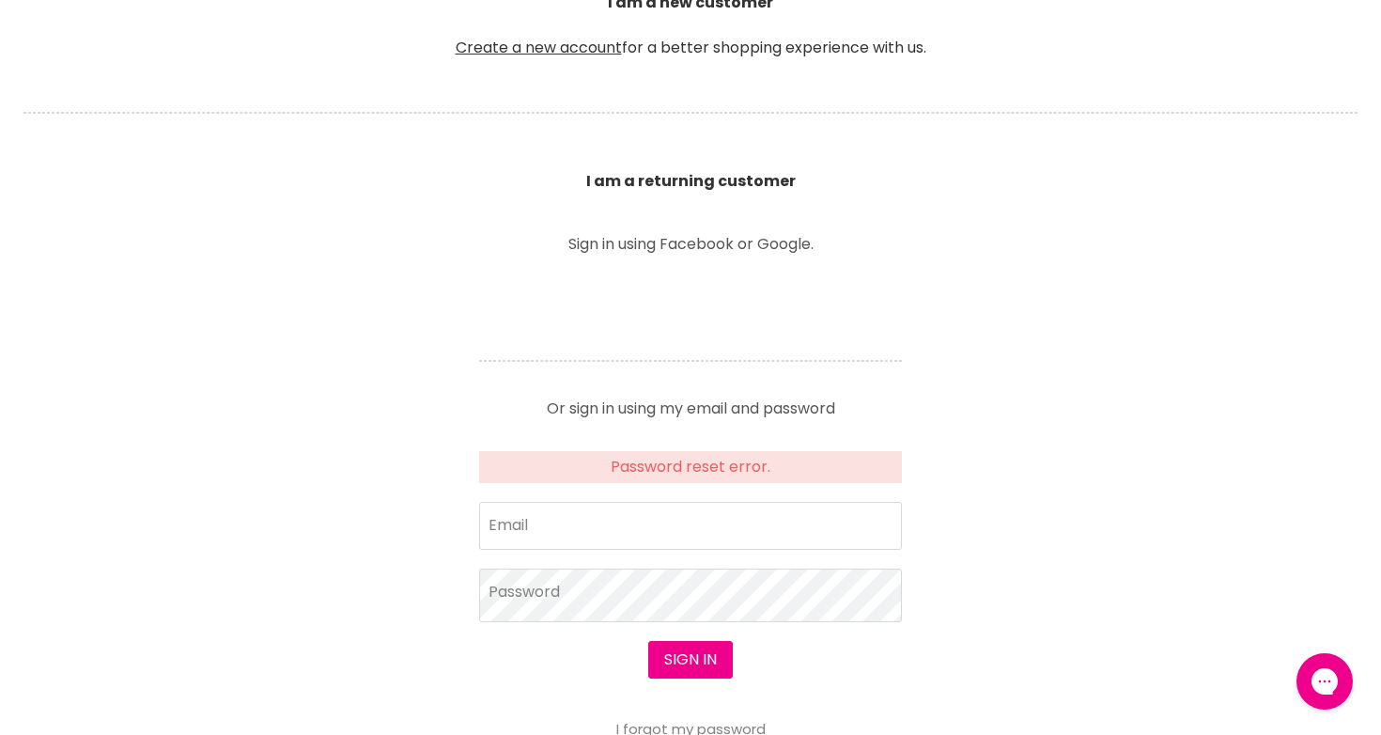
scroll to position [552, 0]
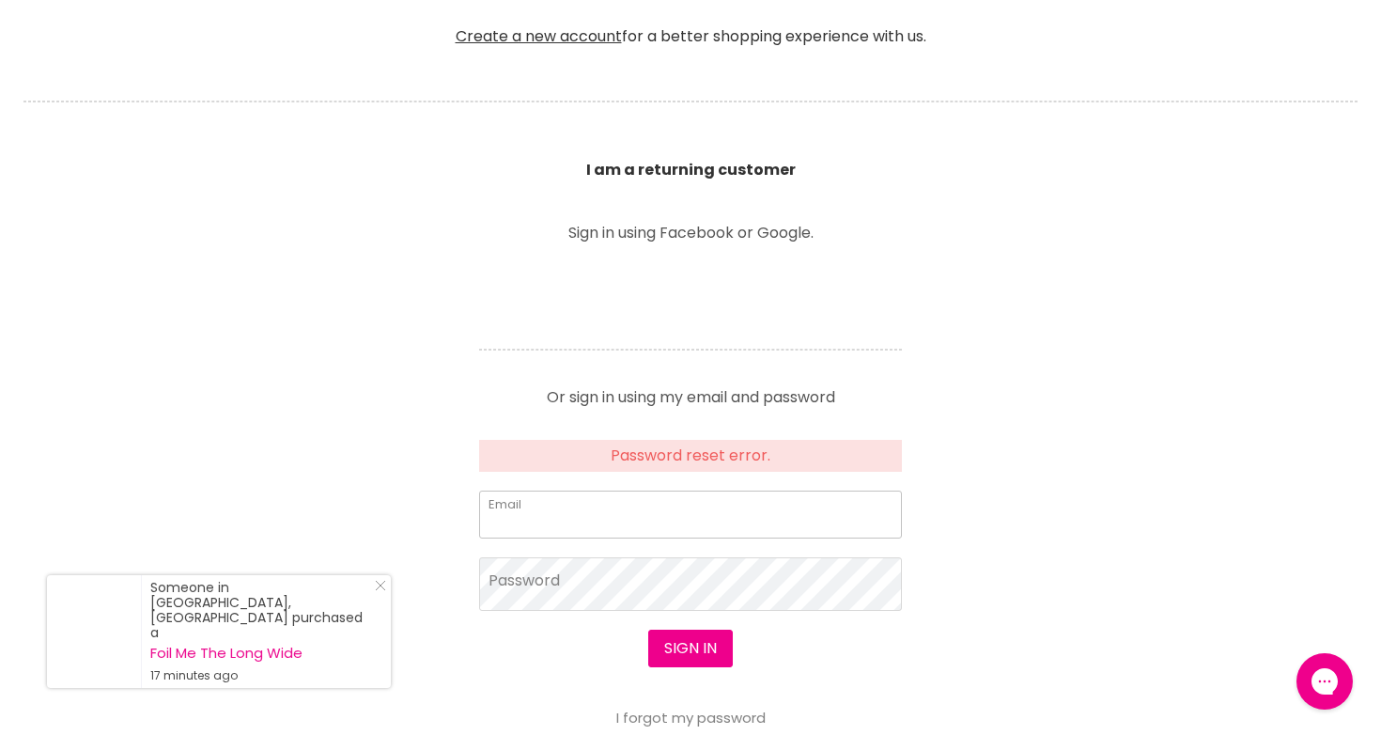
type input "[EMAIL_ADDRESS][DOMAIN_NAME]"
click at [689, 648] on button "Sign in" at bounding box center [690, 648] width 85 height 38
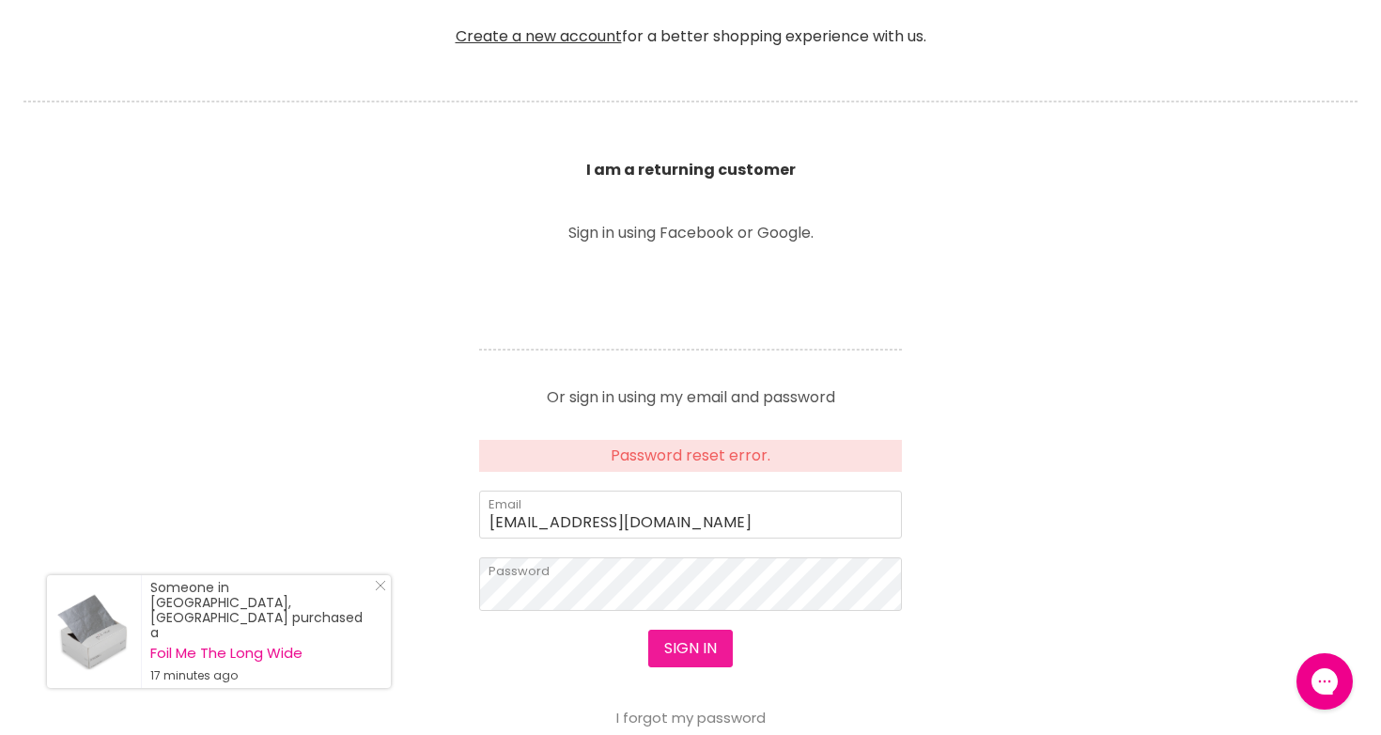
click at [692, 660] on button "Sign in" at bounding box center [690, 648] width 85 height 38
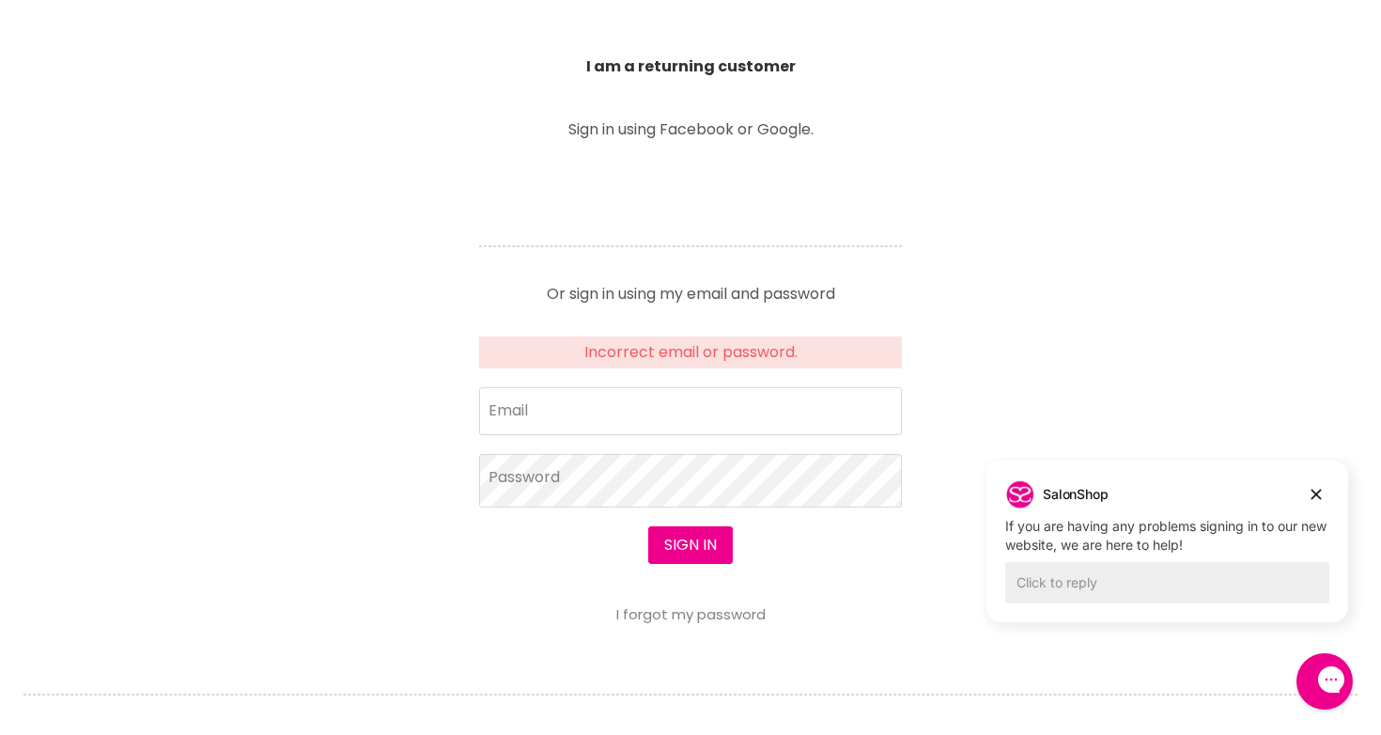
scroll to position [657, 0]
type input "management@glosociety.com.au"
click at [679, 538] on button "Sign in" at bounding box center [690, 544] width 85 height 38
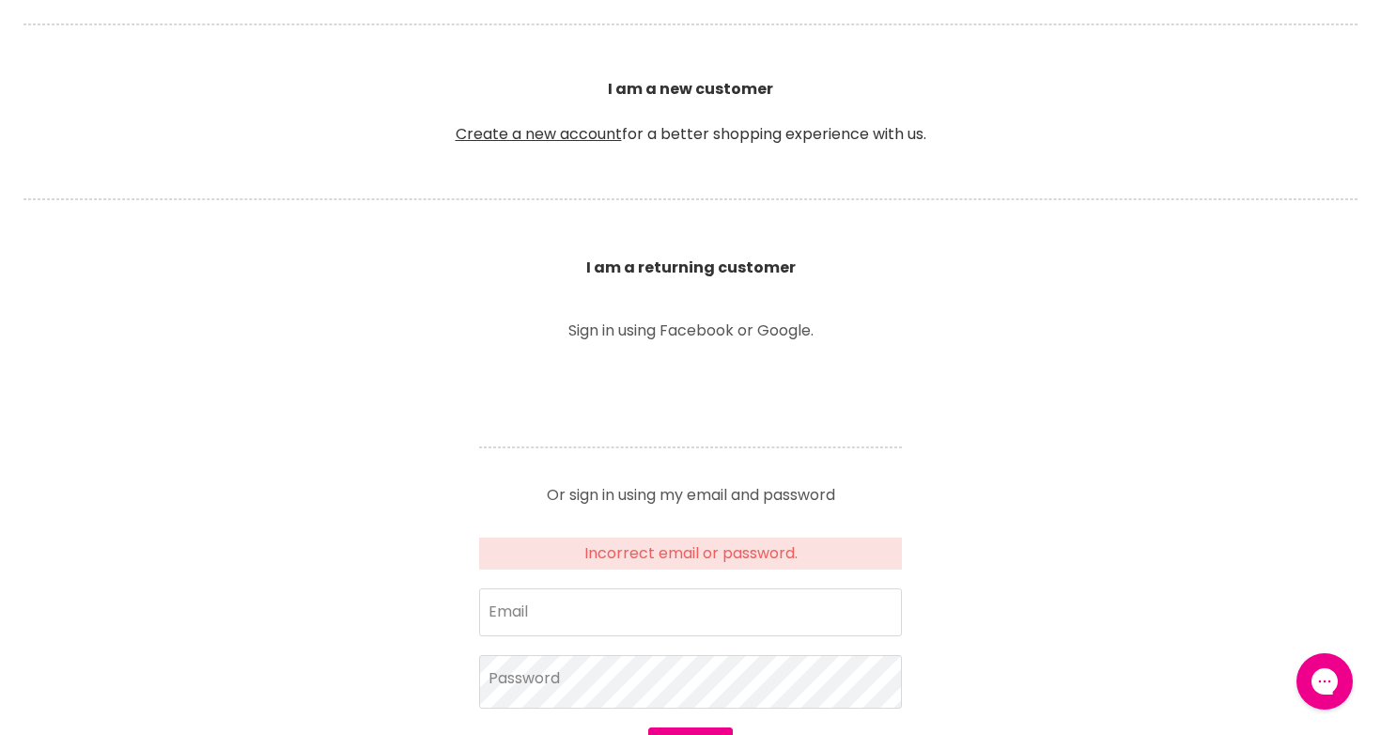
scroll to position [507, 0]
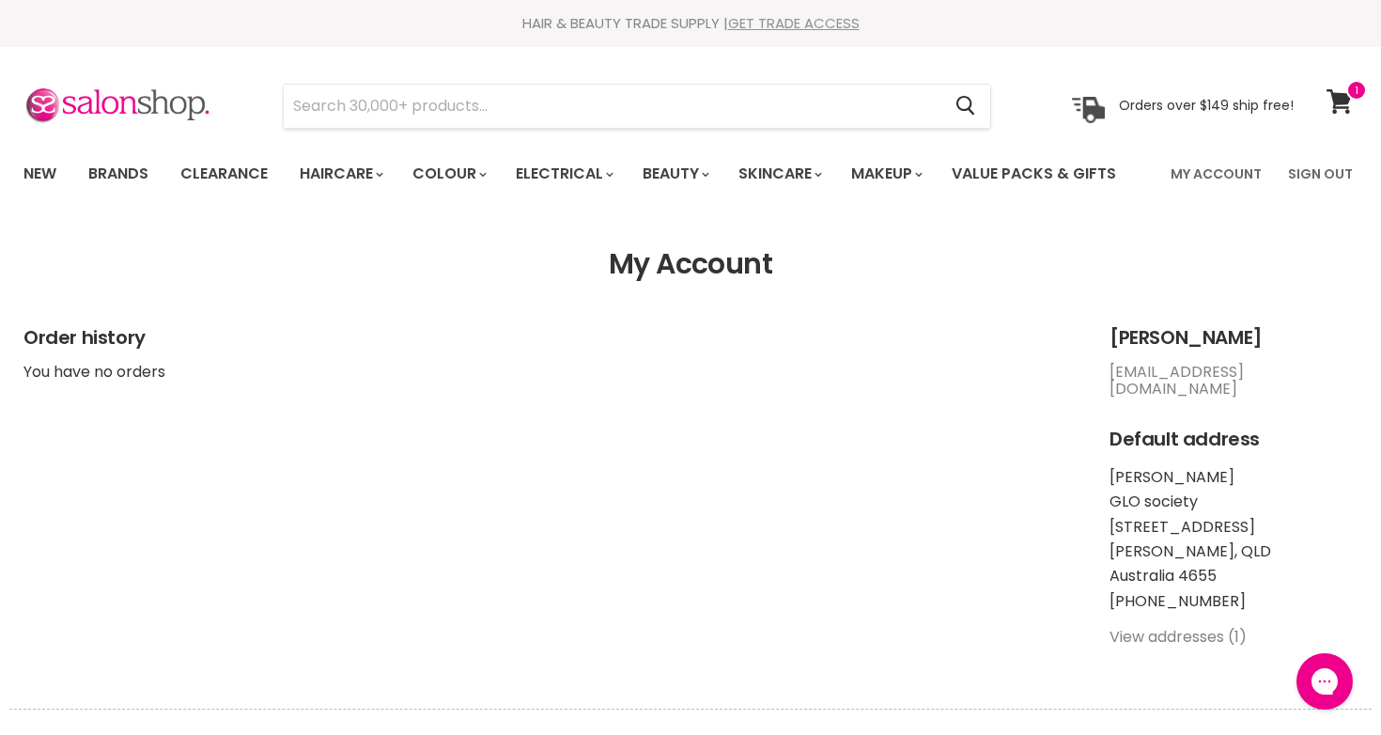
click at [788, 27] on link "GET TRADE ACCESS" at bounding box center [794, 23] width 132 height 20
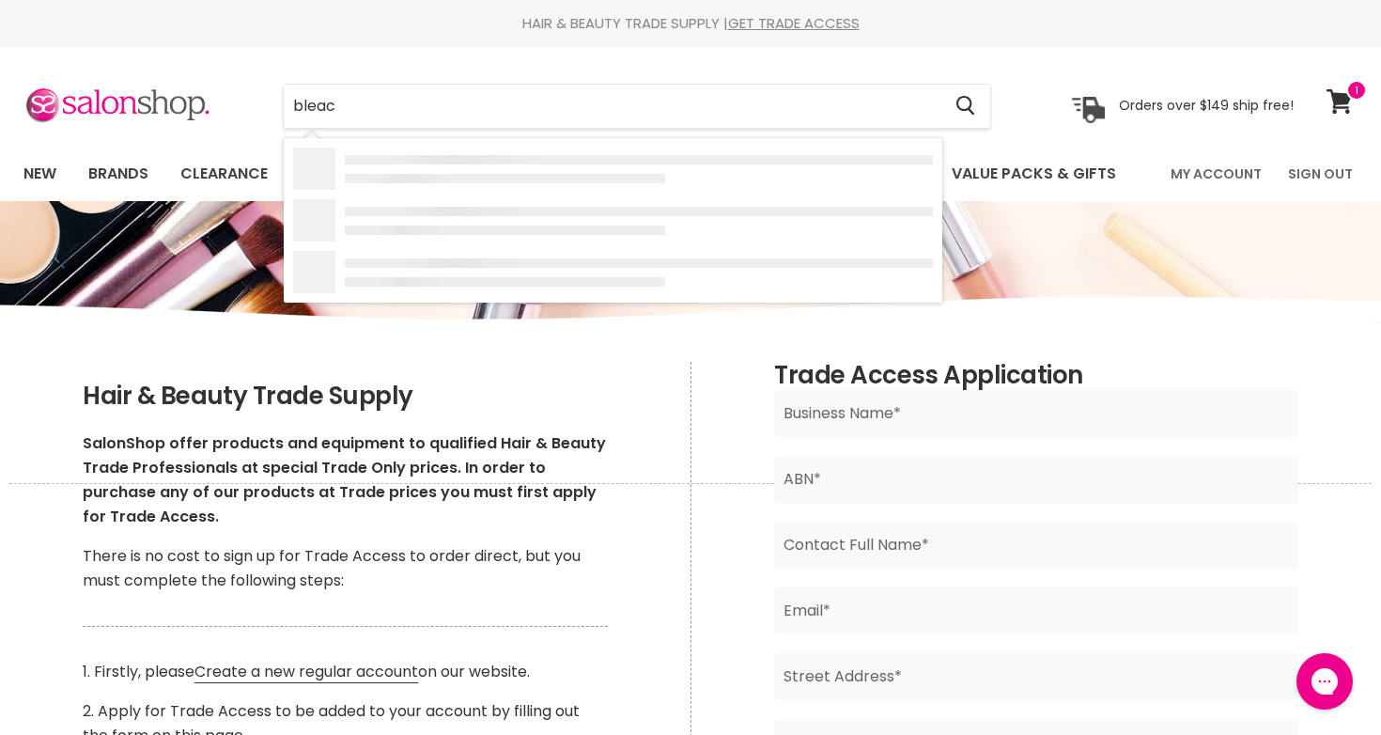
type input "bleach"
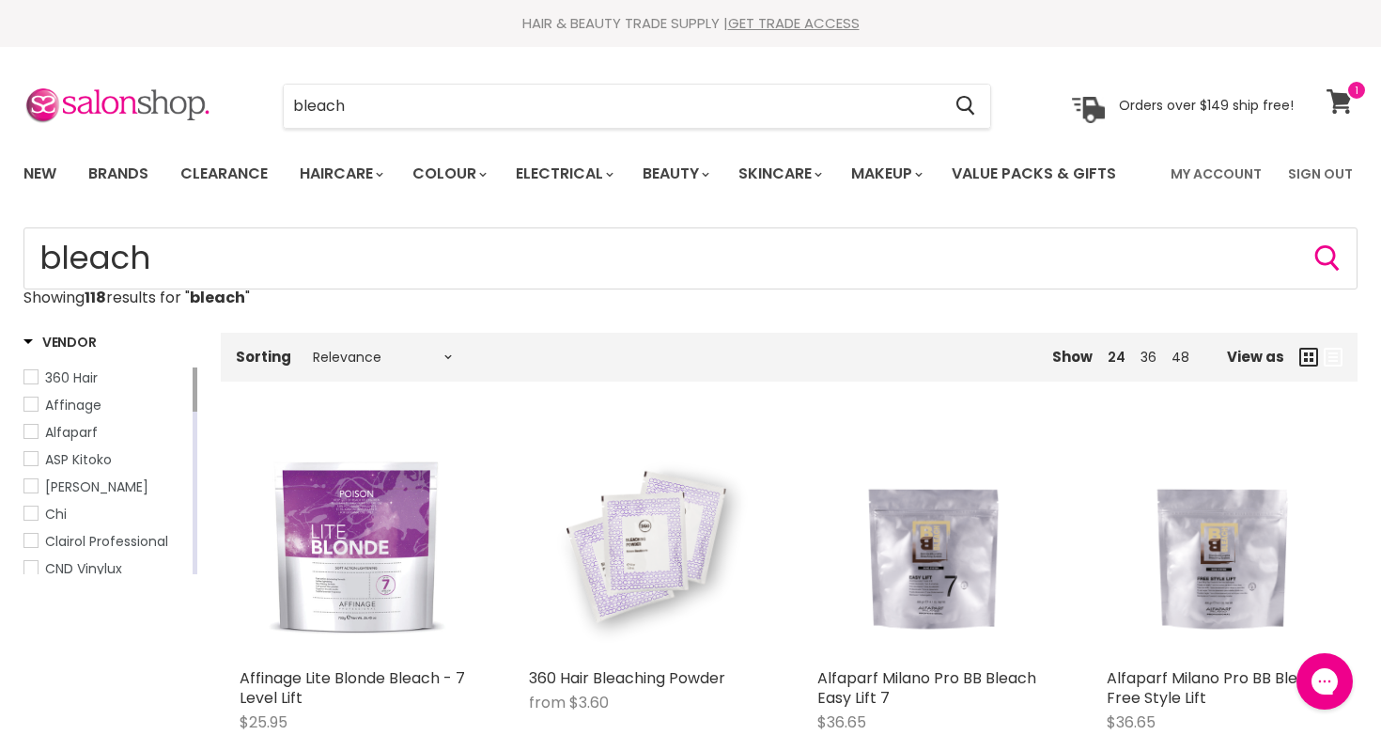
click at [1350, 95] on span at bounding box center [1356, 90] width 21 height 21
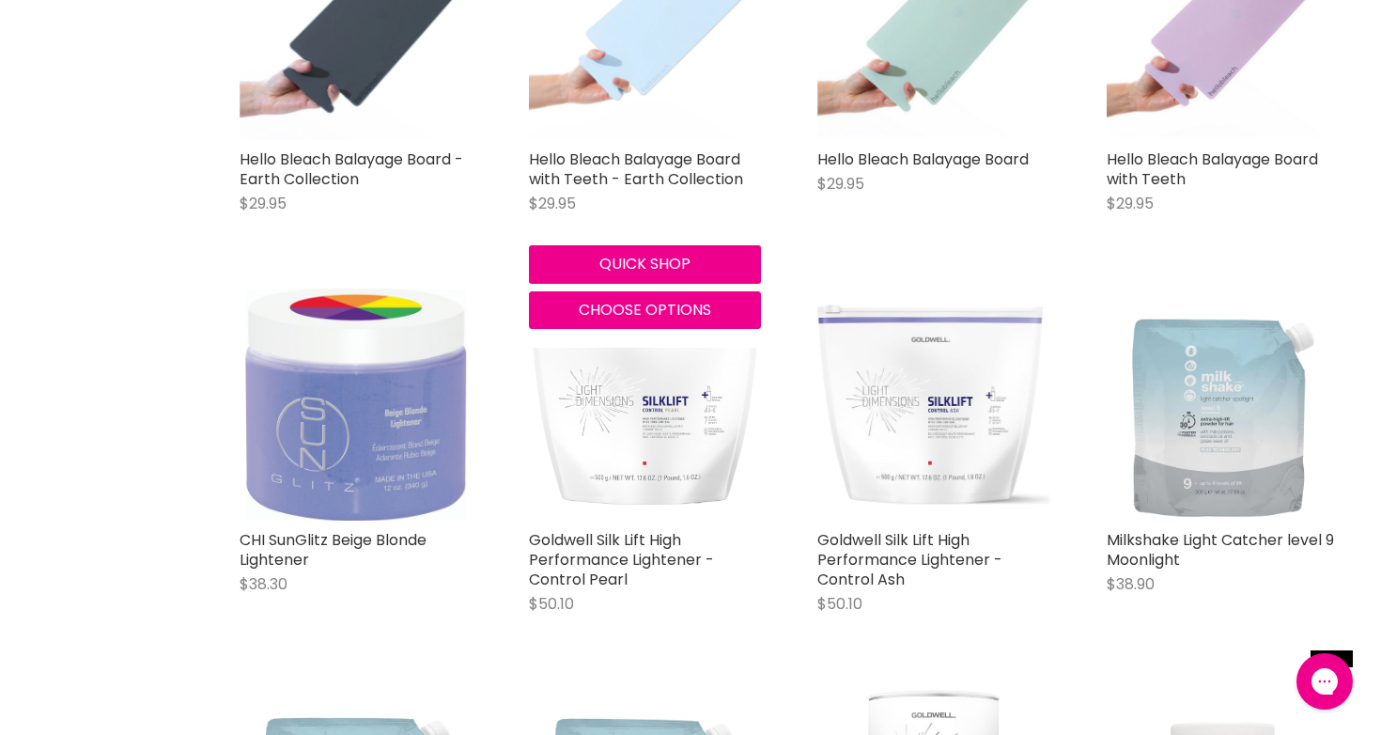
scroll to position [1287, 0]
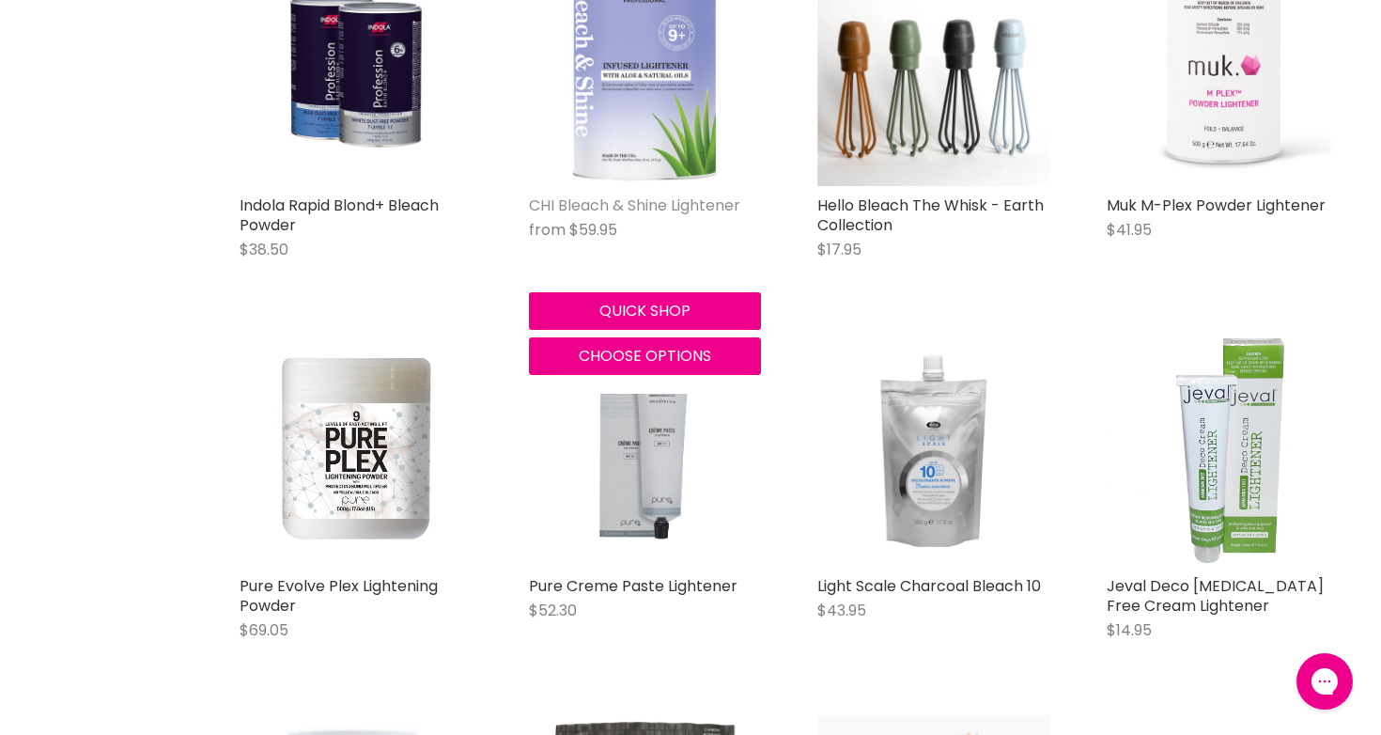
scroll to position [4044, 0]
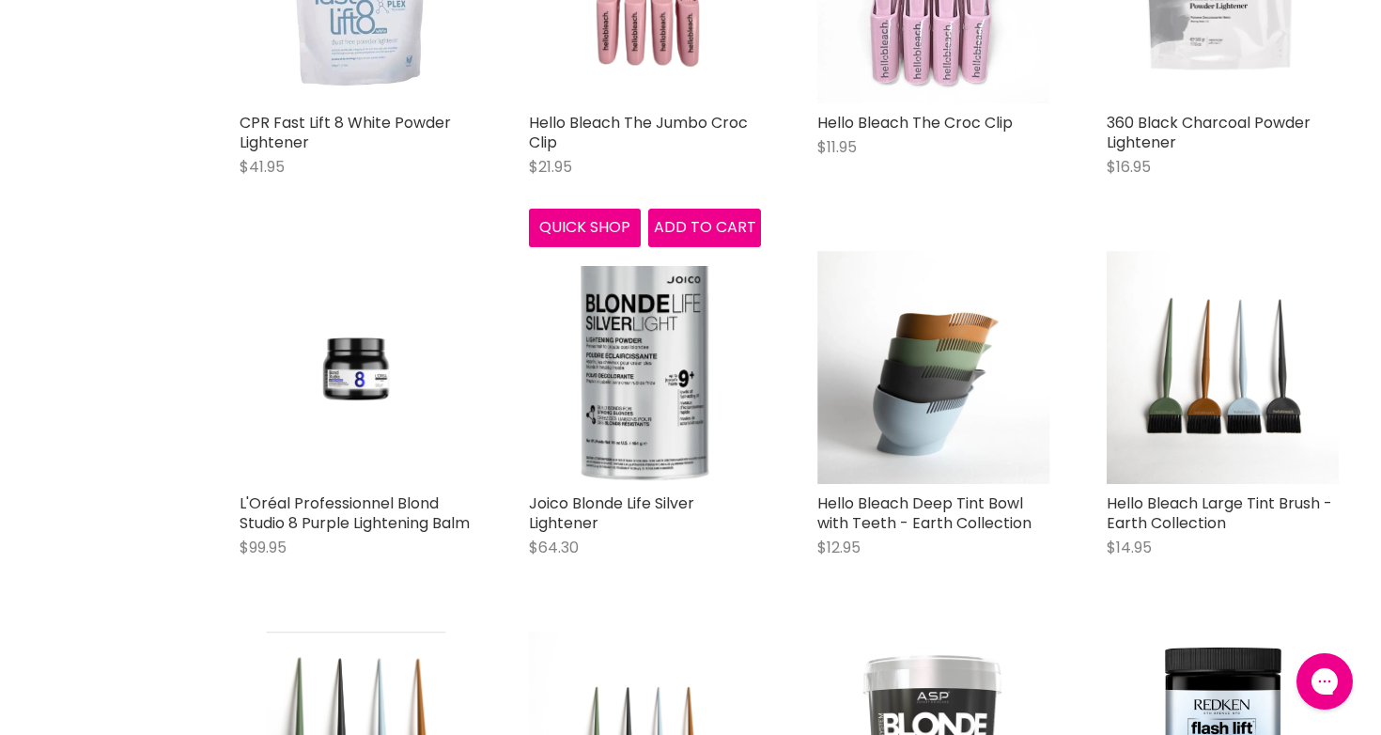
scroll to position [6001, 0]
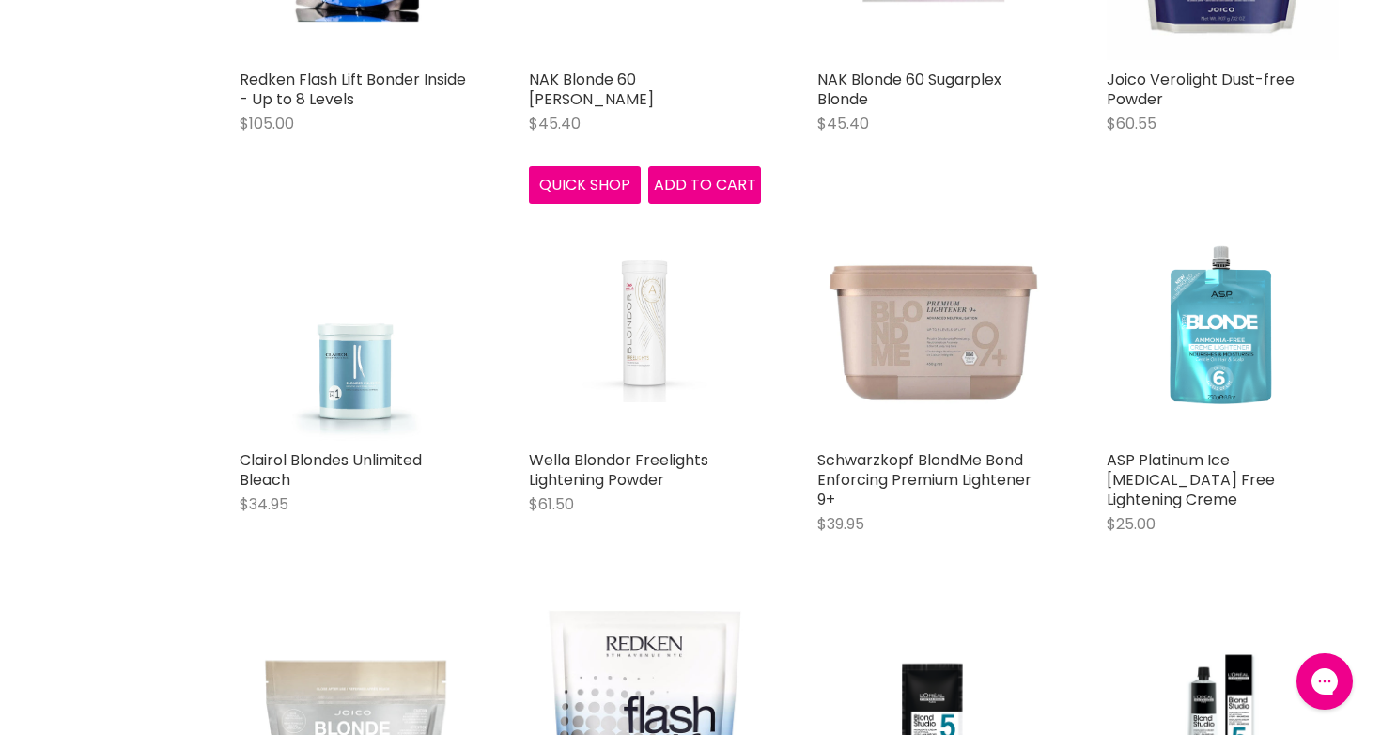
scroll to position [7982, 0]
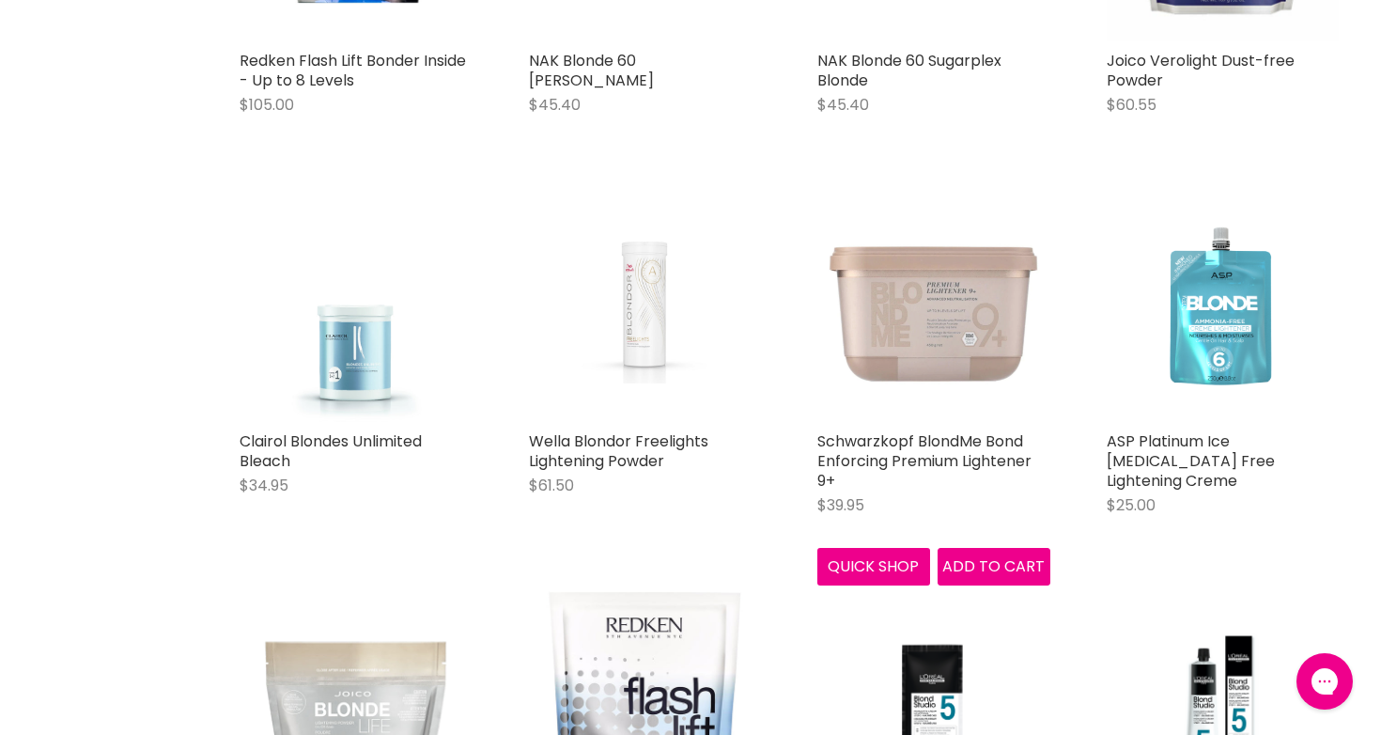
click at [915, 343] on img "Main content" at bounding box center [933, 306] width 233 height 233
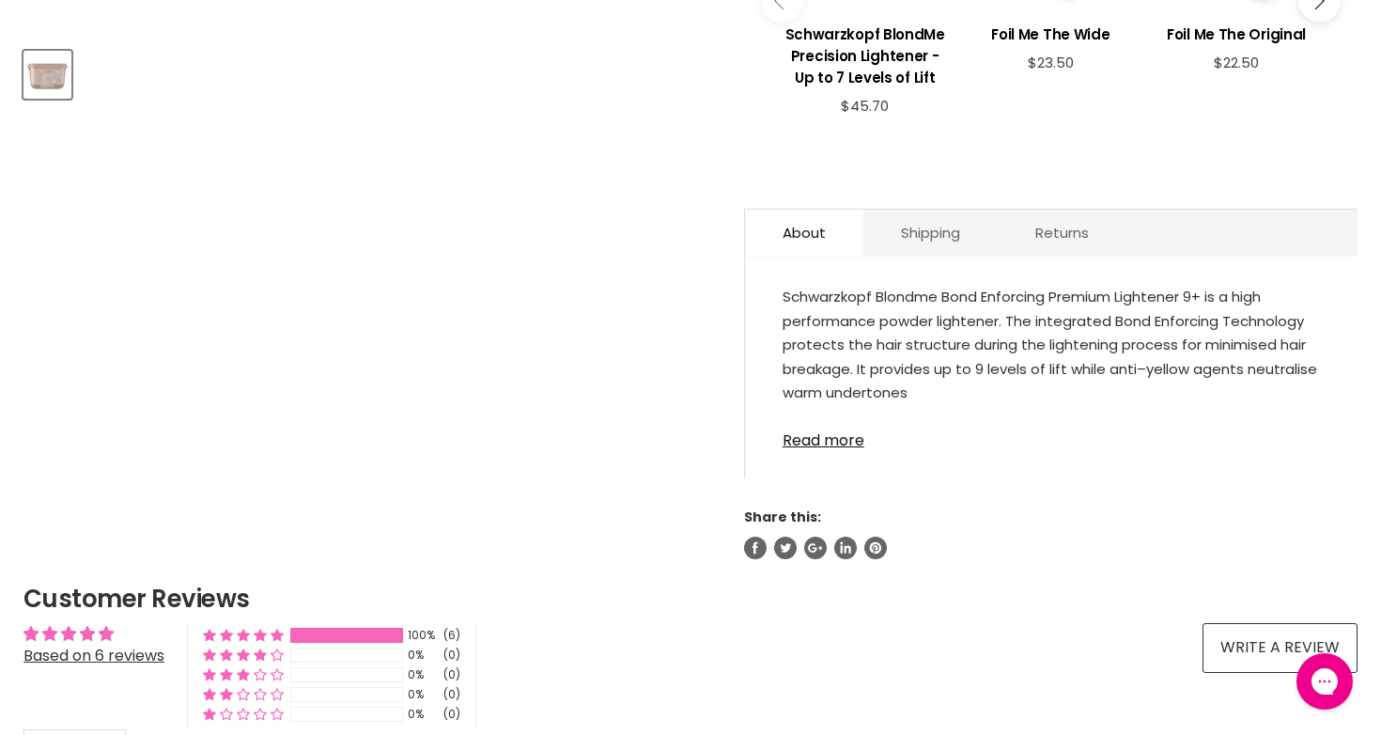
scroll to position [887, 0]
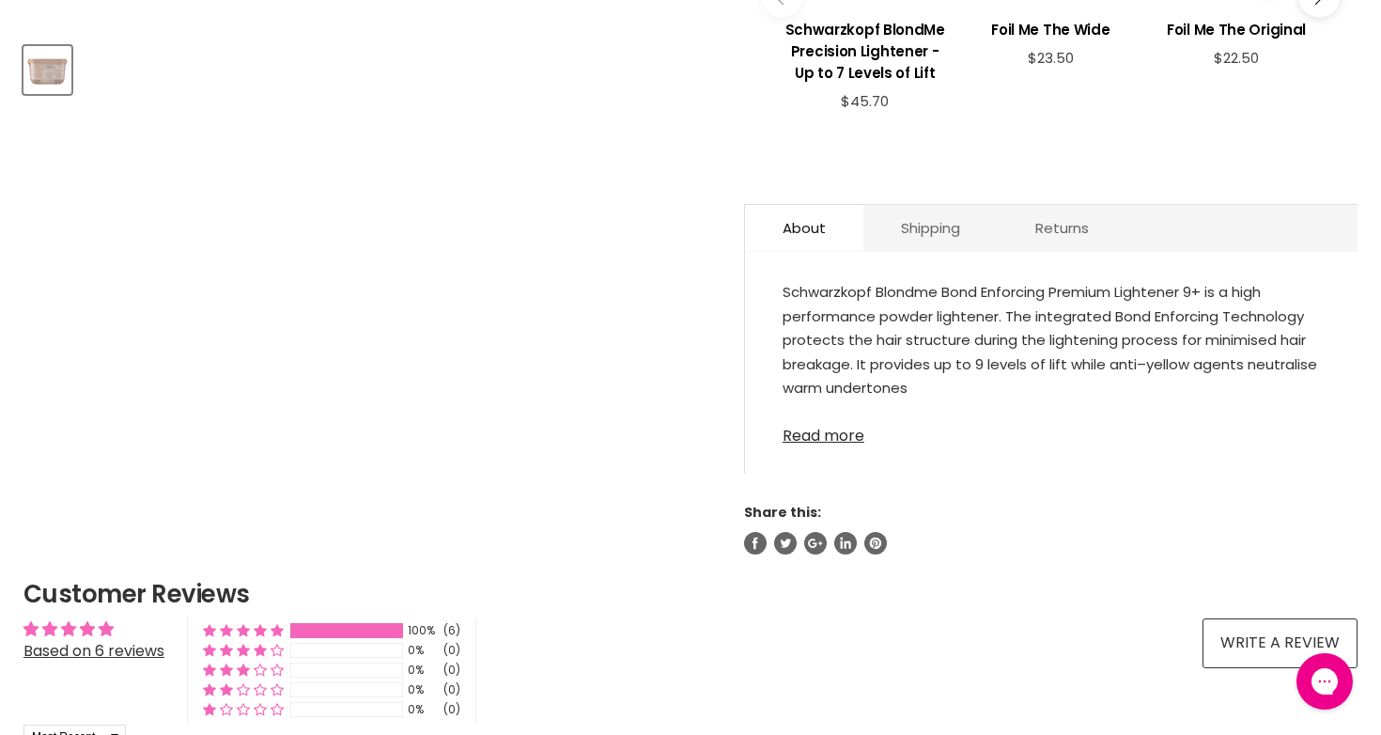
click at [848, 438] on link "Read more" at bounding box center [1050, 430] width 537 height 28
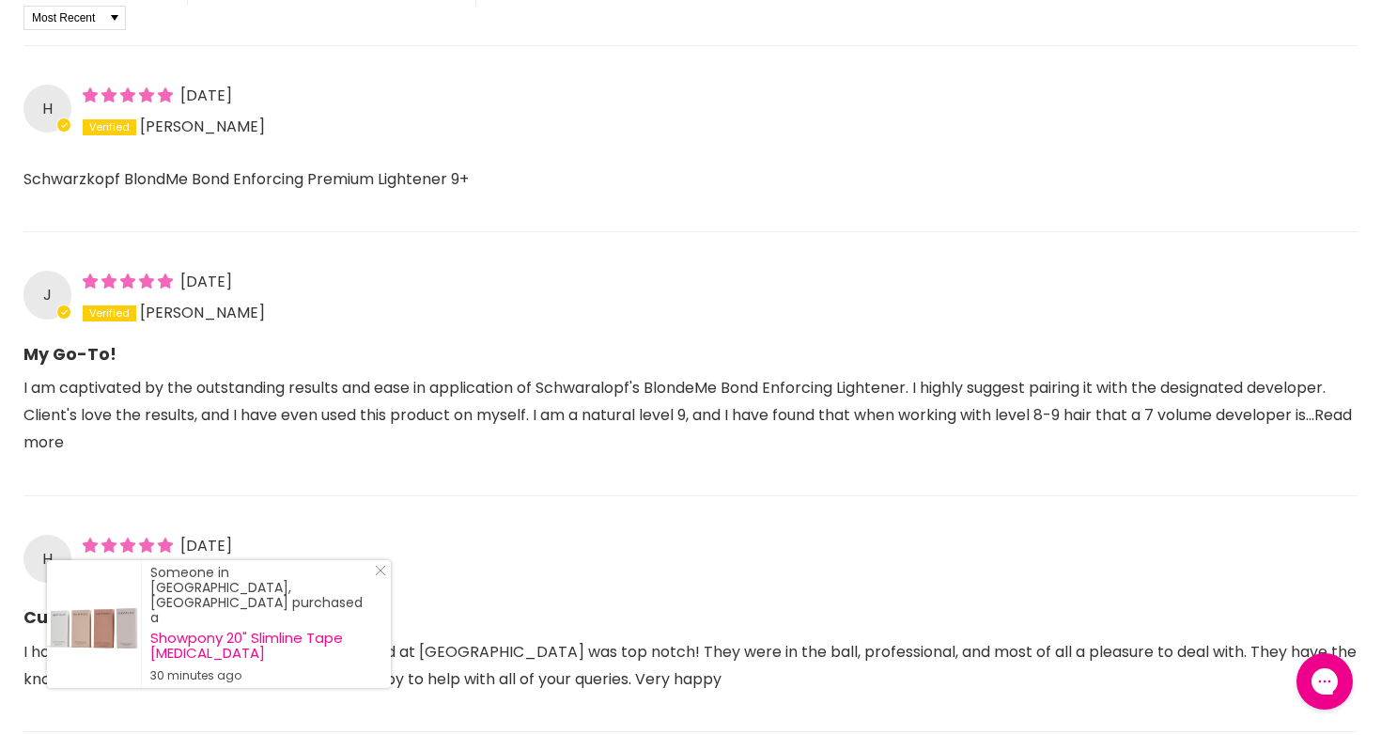
scroll to position [1662, 0]
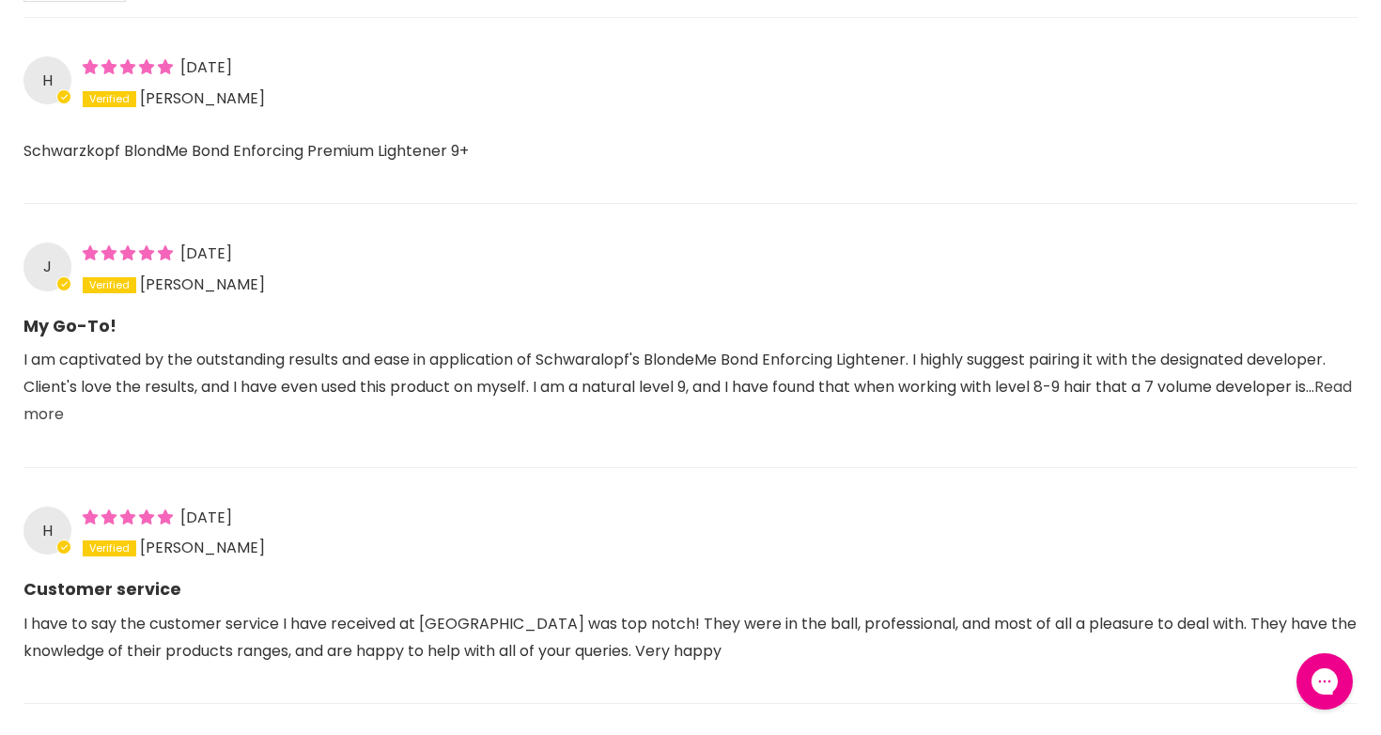
click at [85, 411] on link "Read more" at bounding box center [687, 400] width 1328 height 49
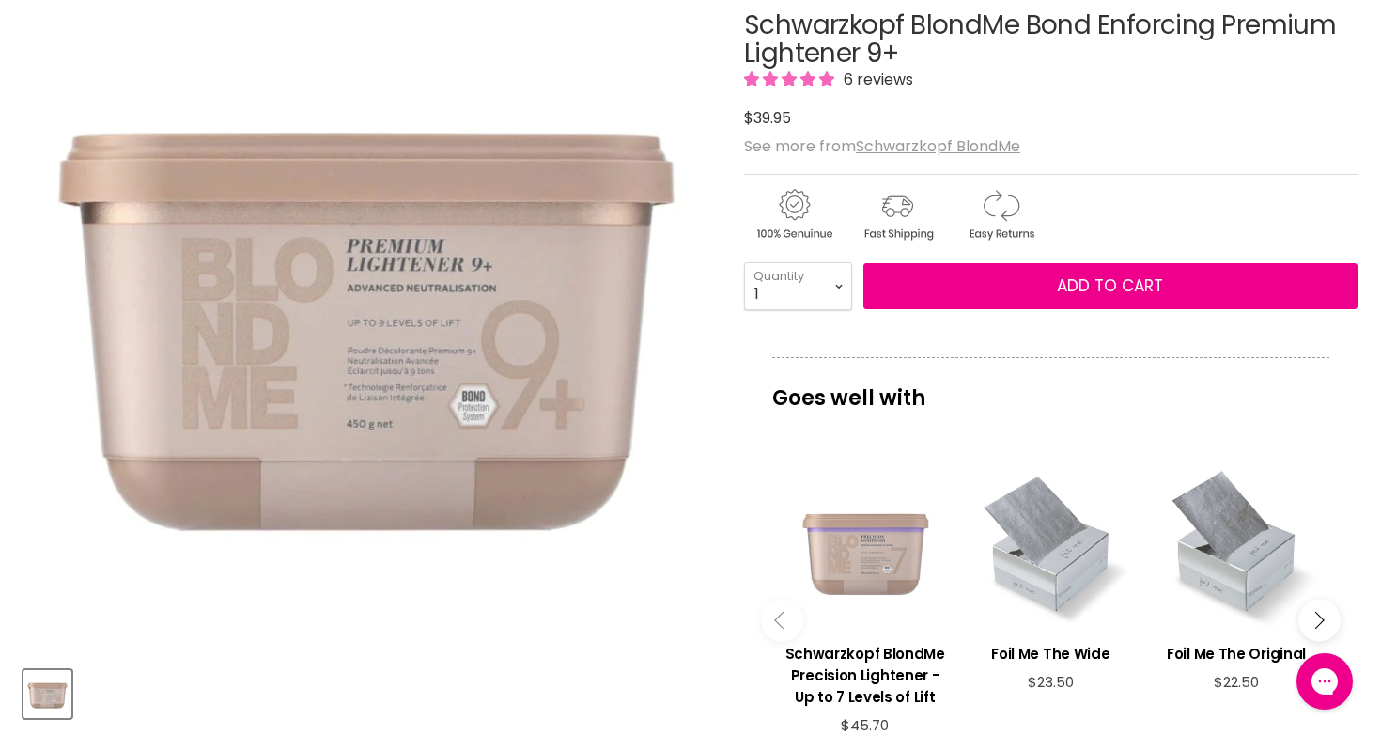
scroll to position [256, 0]
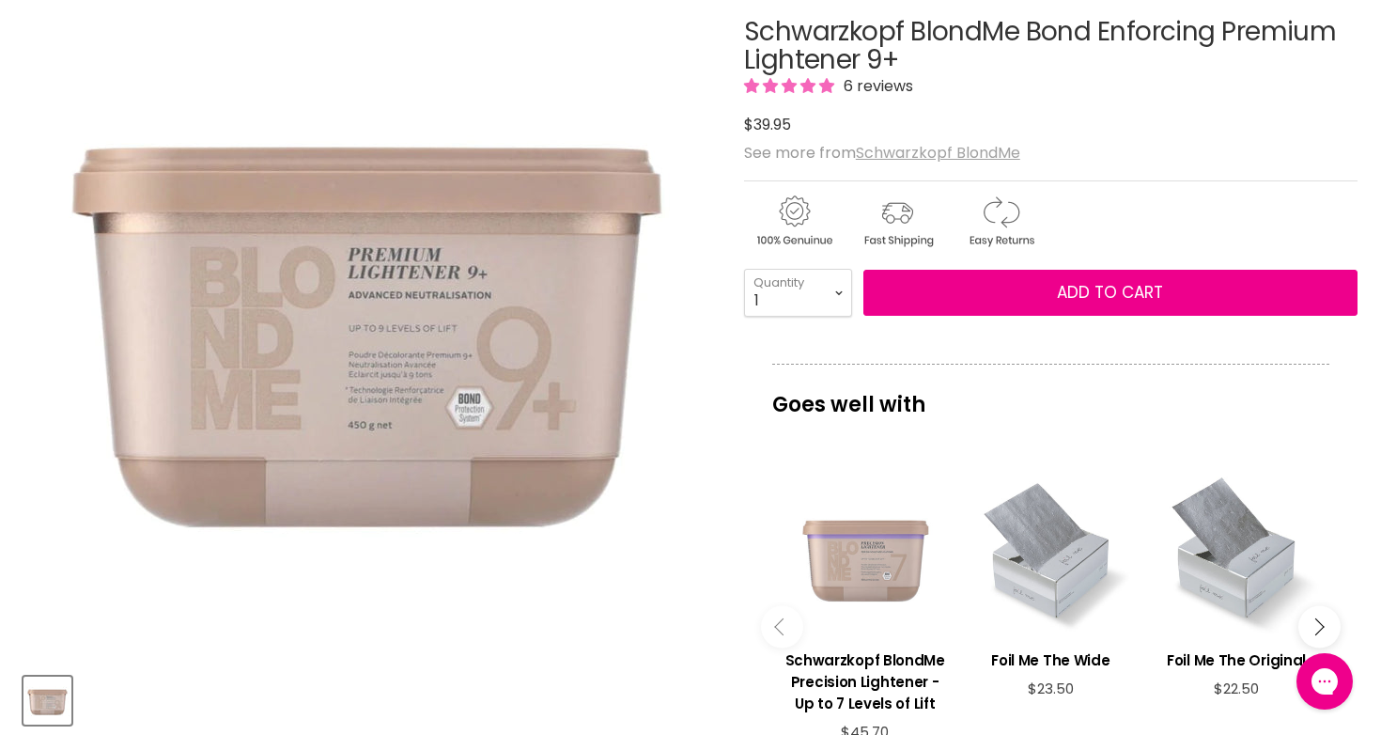
click at [899, 151] on u "Schwarzkopf BlondMe" at bounding box center [938, 153] width 164 height 22
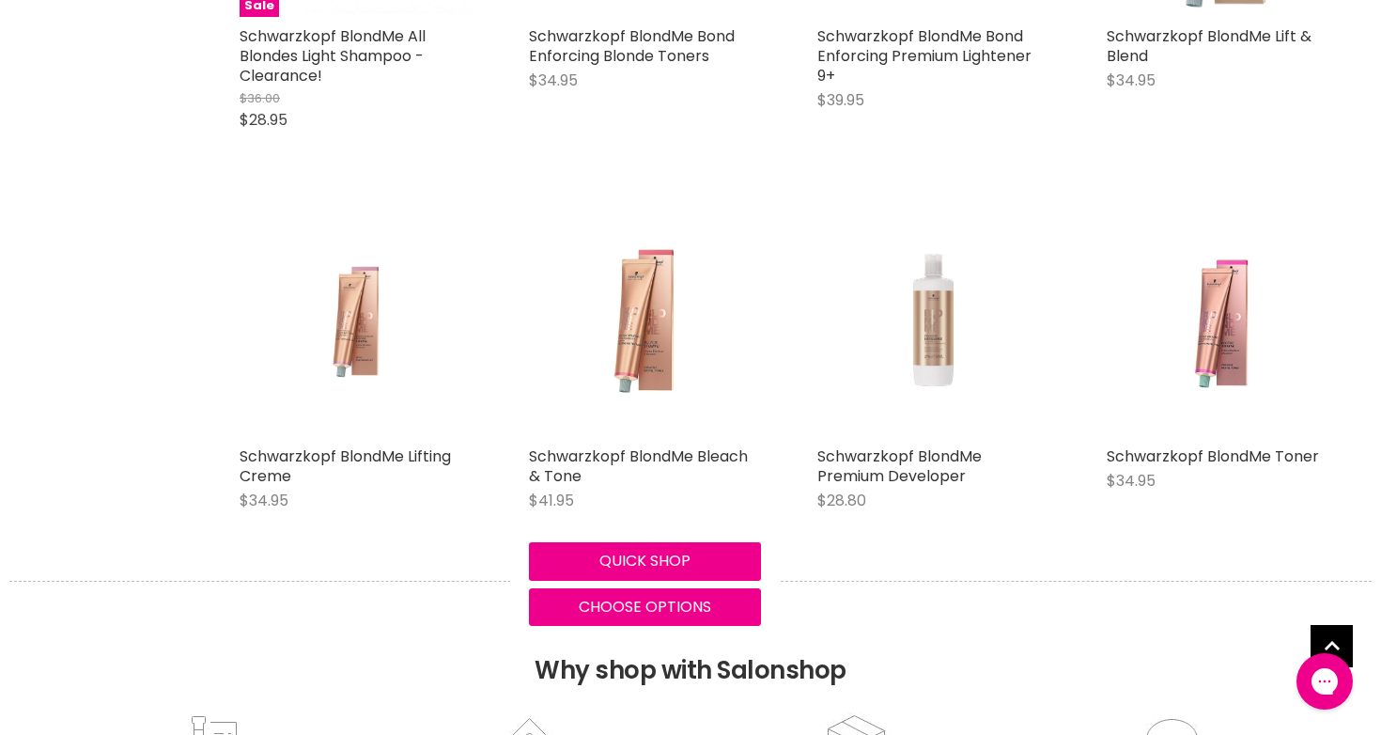
scroll to position [3395, 0]
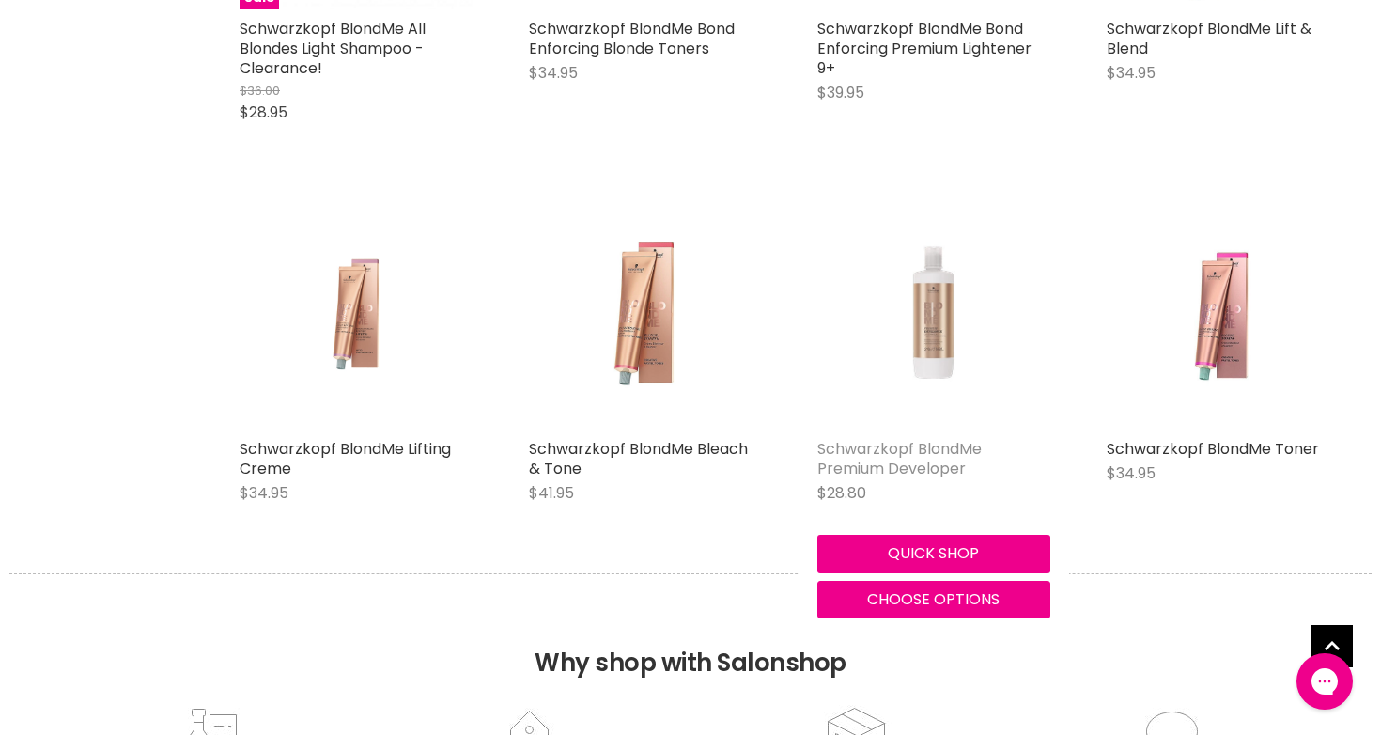
click at [858, 442] on link "Schwarzkopf BlondMe Premium Developer" at bounding box center [899, 458] width 164 height 41
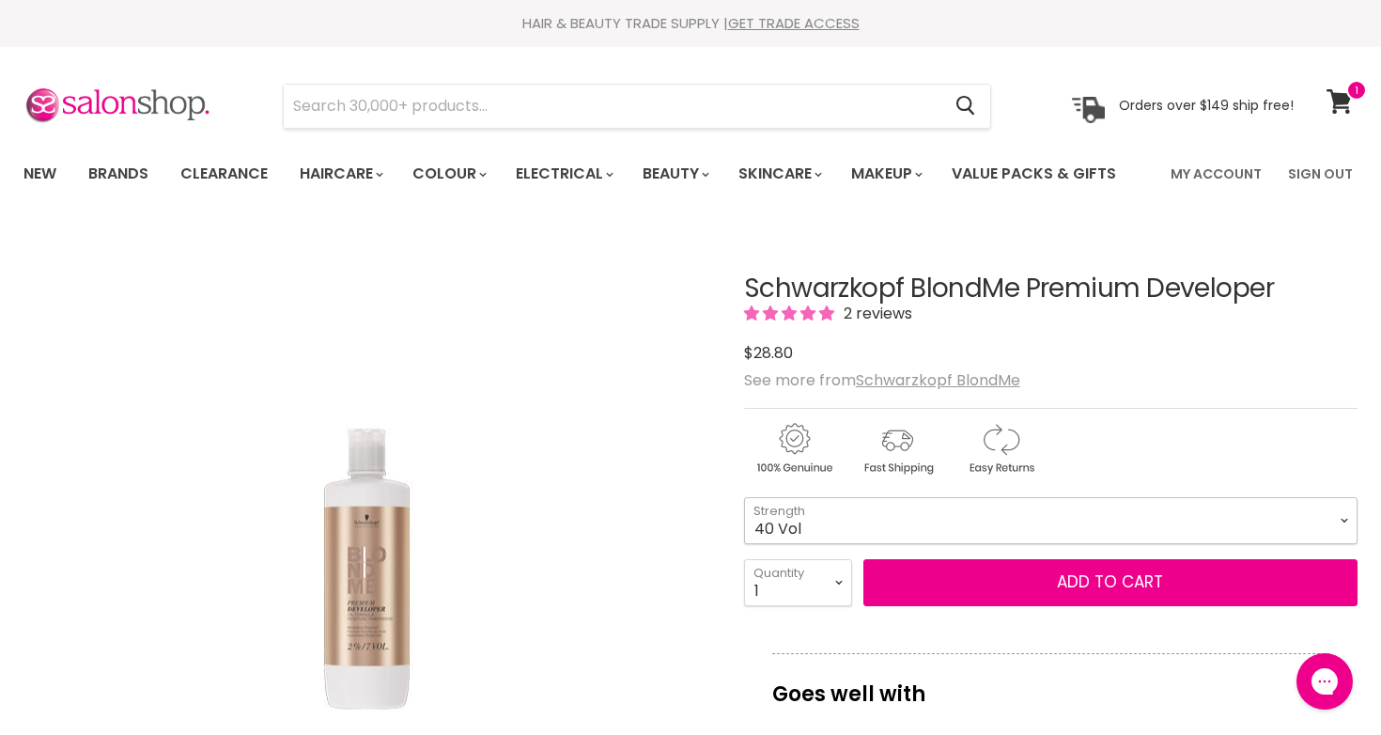
select select "40 Vol"
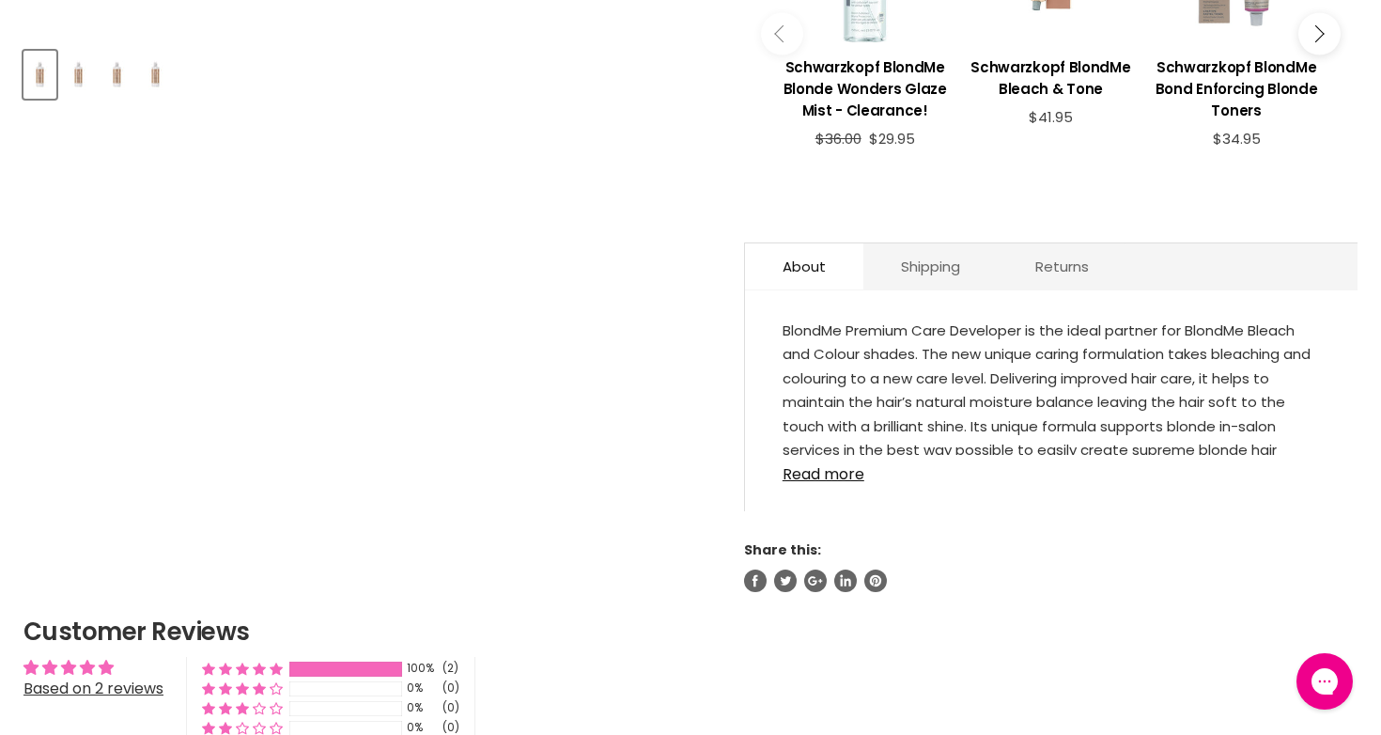
scroll to position [899, 0]
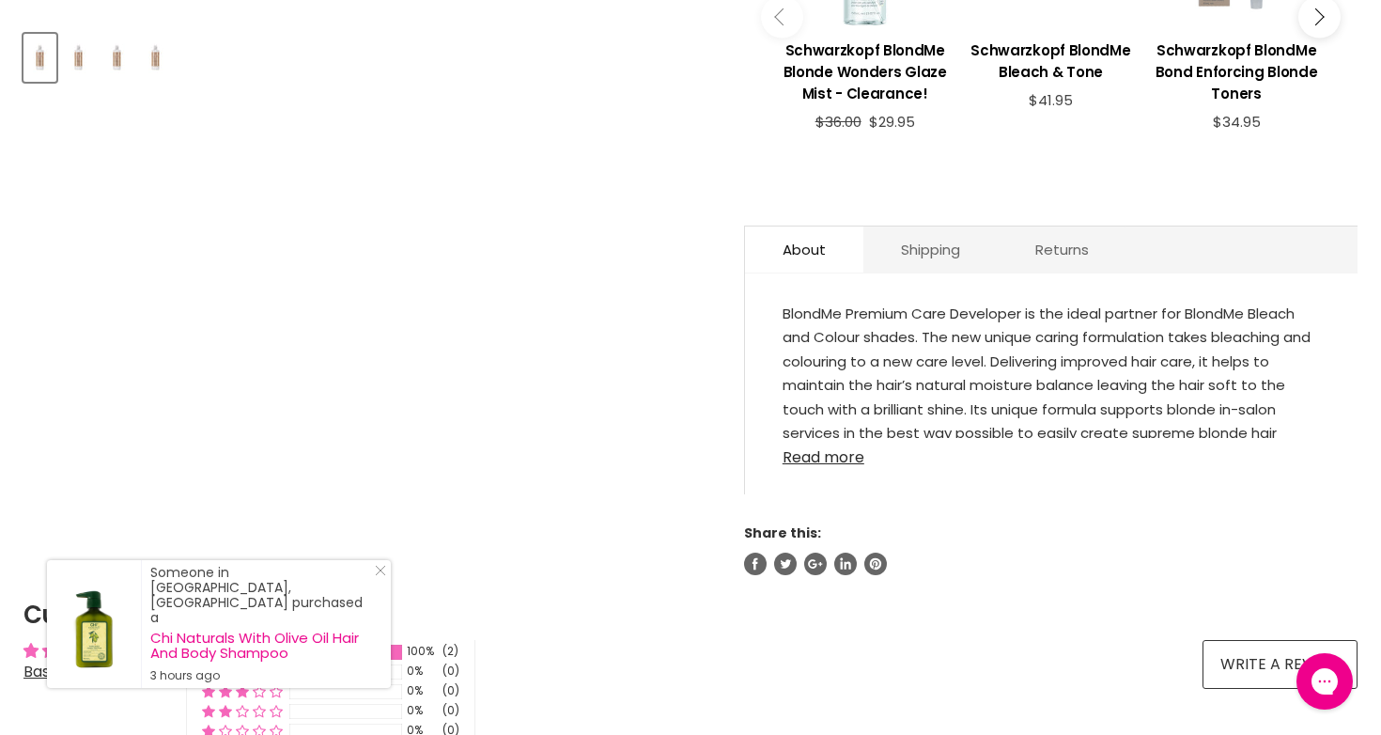
click at [841, 438] on link "Read more" at bounding box center [1050, 452] width 537 height 28
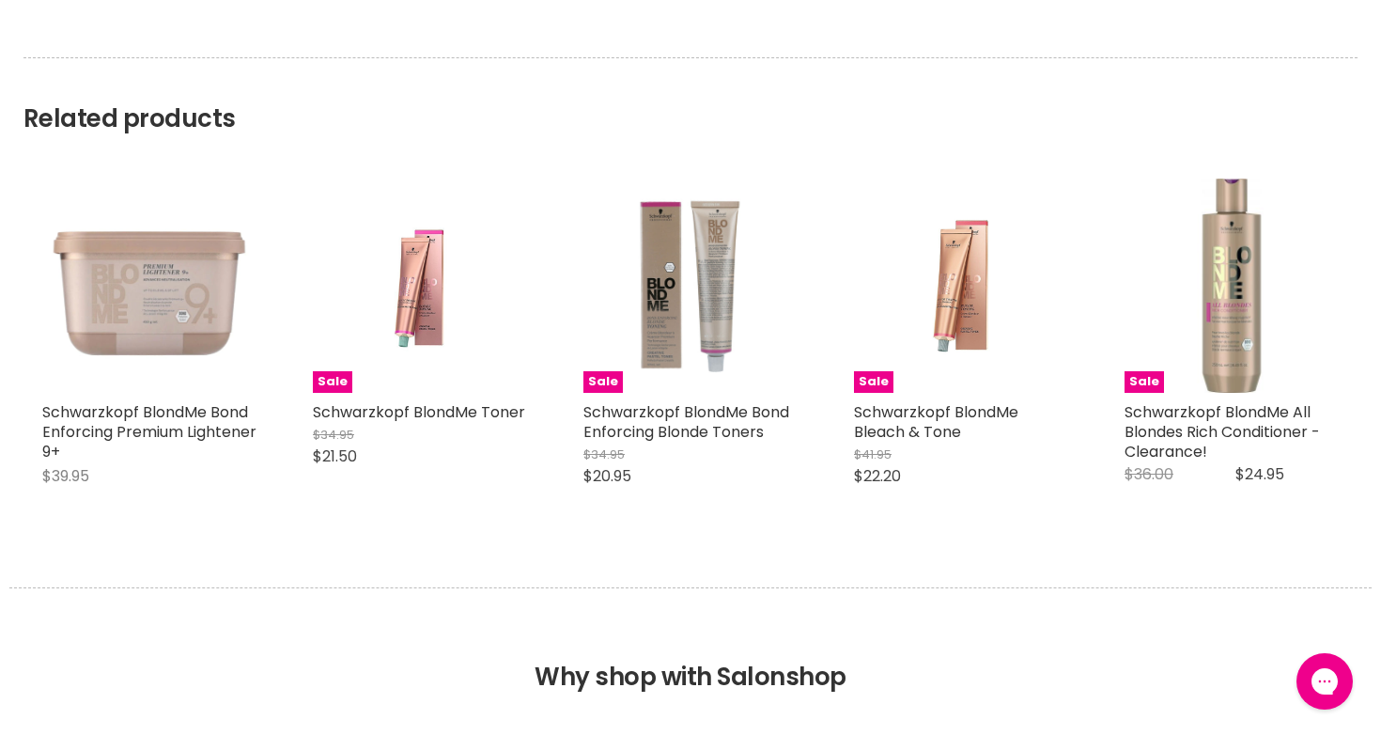
scroll to position [2165, 0]
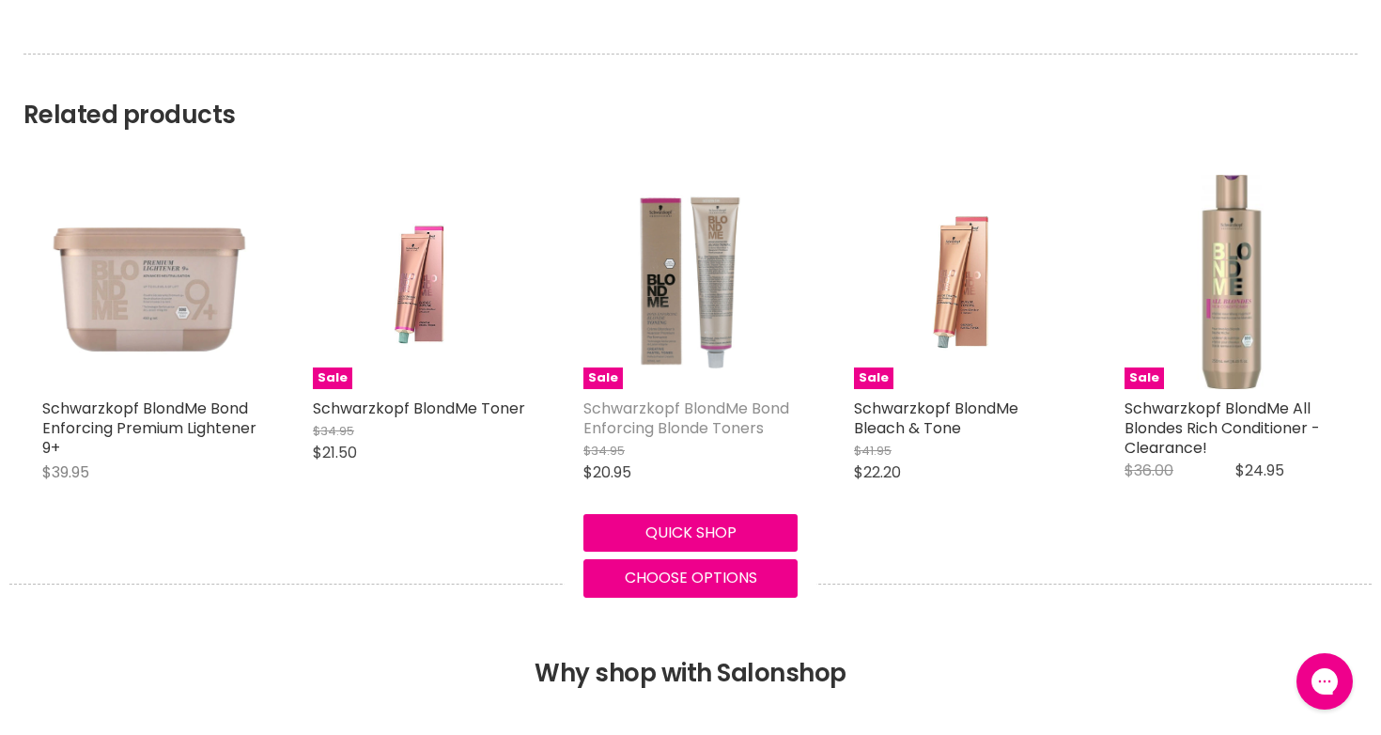
click at [724, 397] on link "Schwarzkopf BlondMe Bond Enforcing Blonde Toners" at bounding box center [686, 417] width 206 height 41
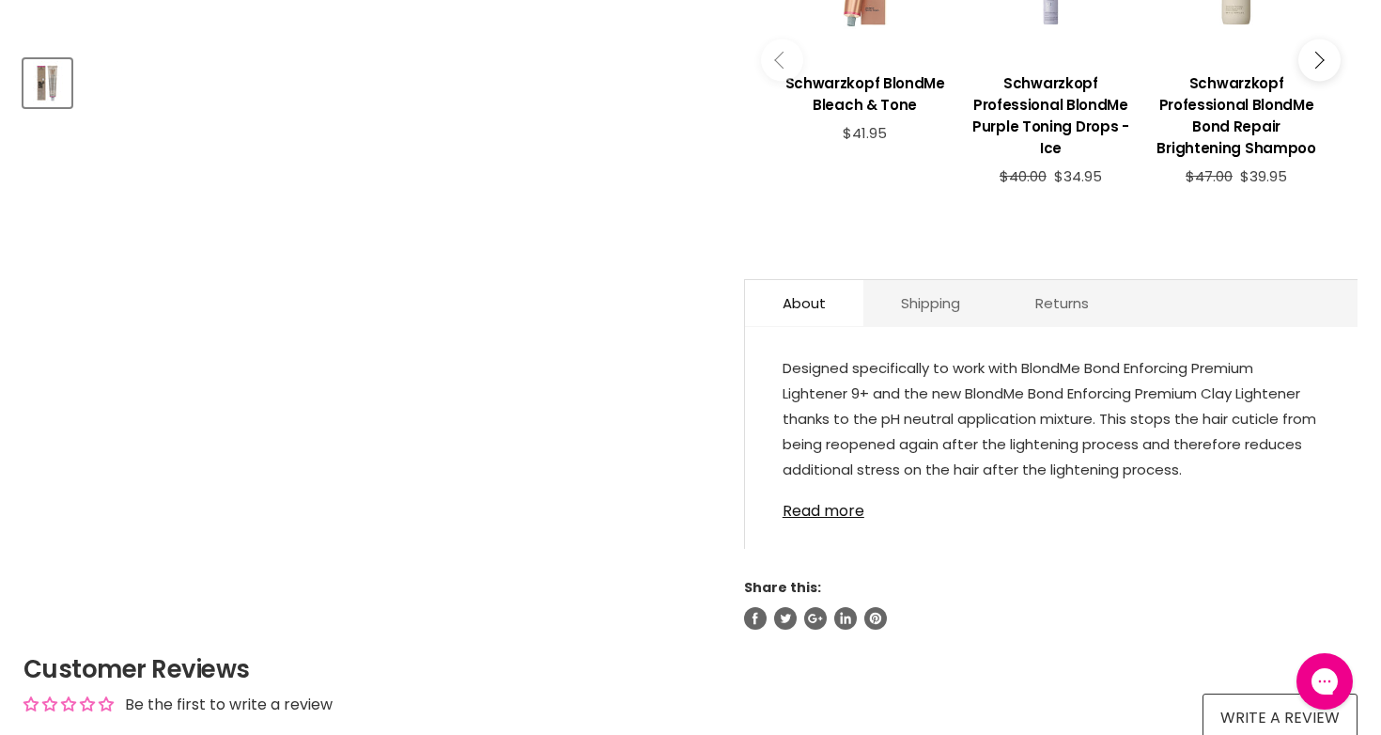
scroll to position [906, 0]
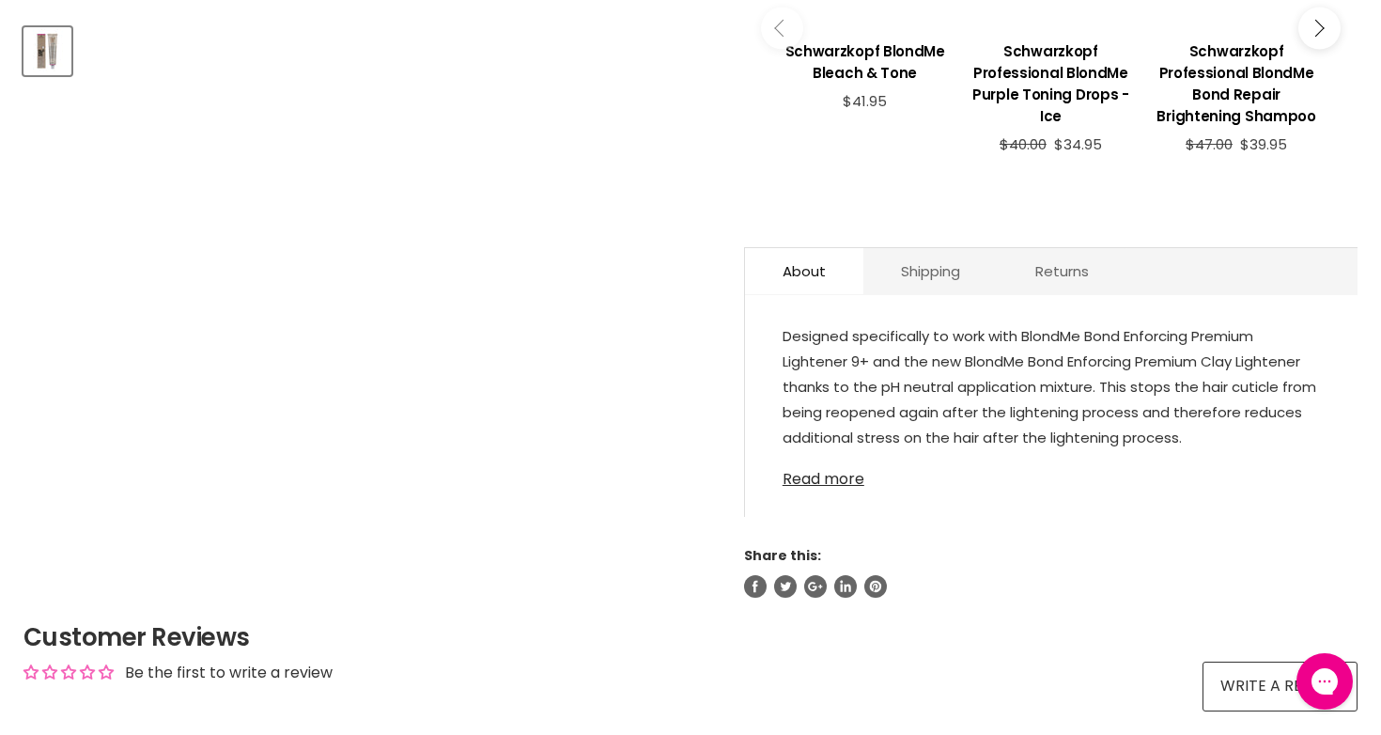
click at [831, 475] on link "Read more" at bounding box center [1050, 473] width 537 height 28
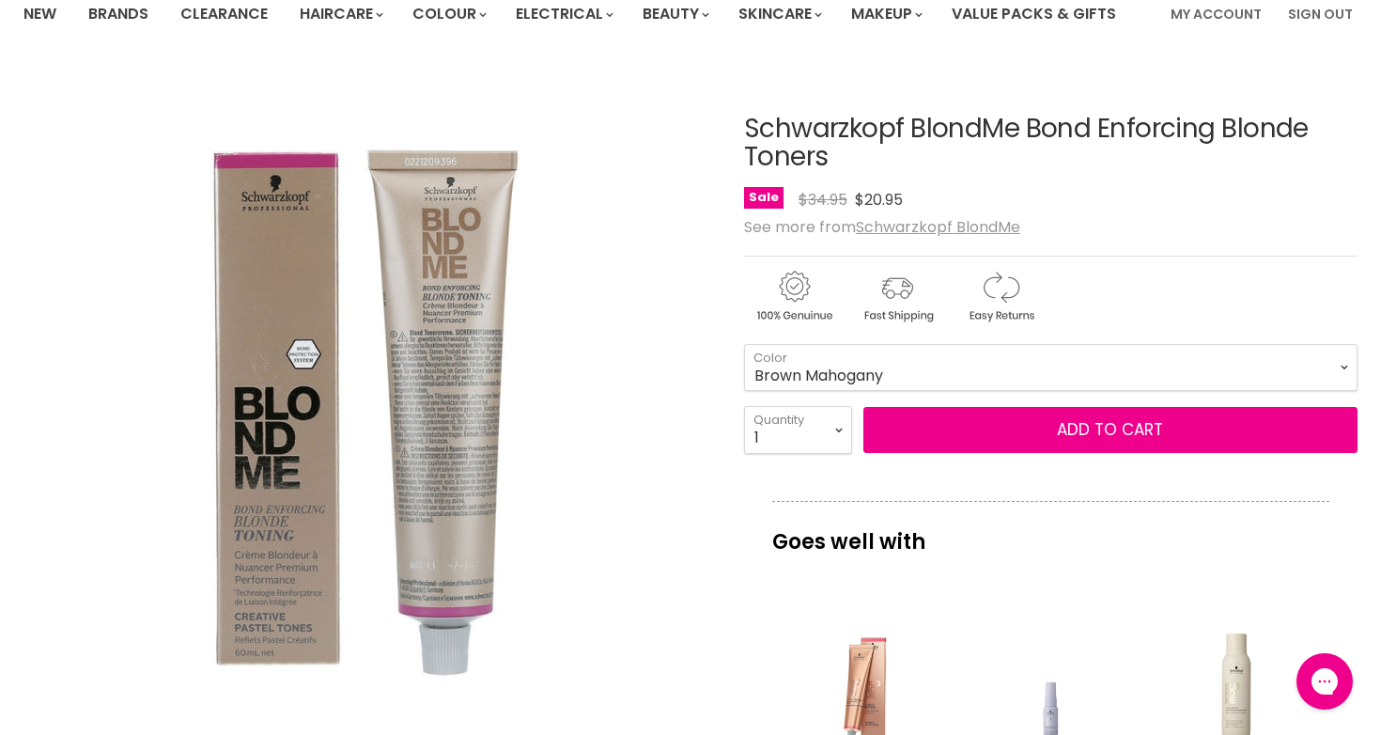
scroll to position [116, 0]
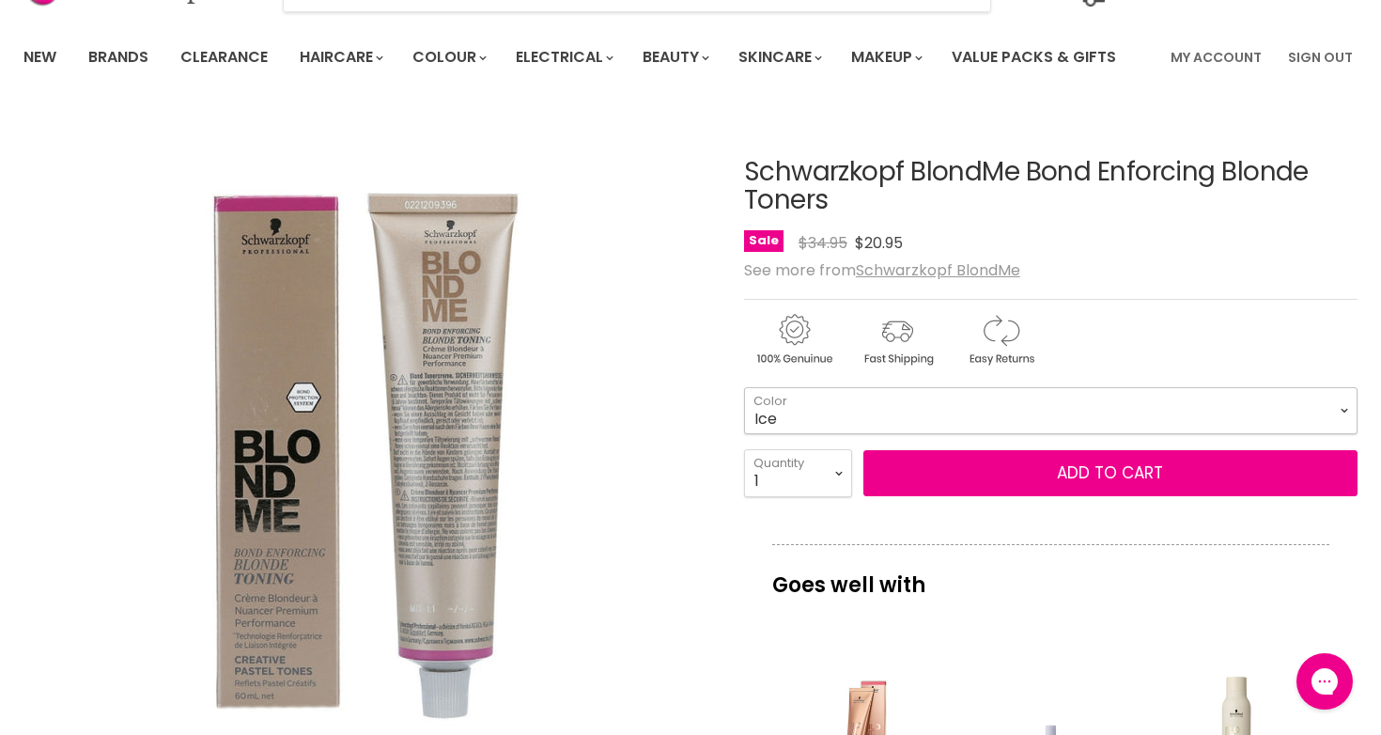
select select "Ice"
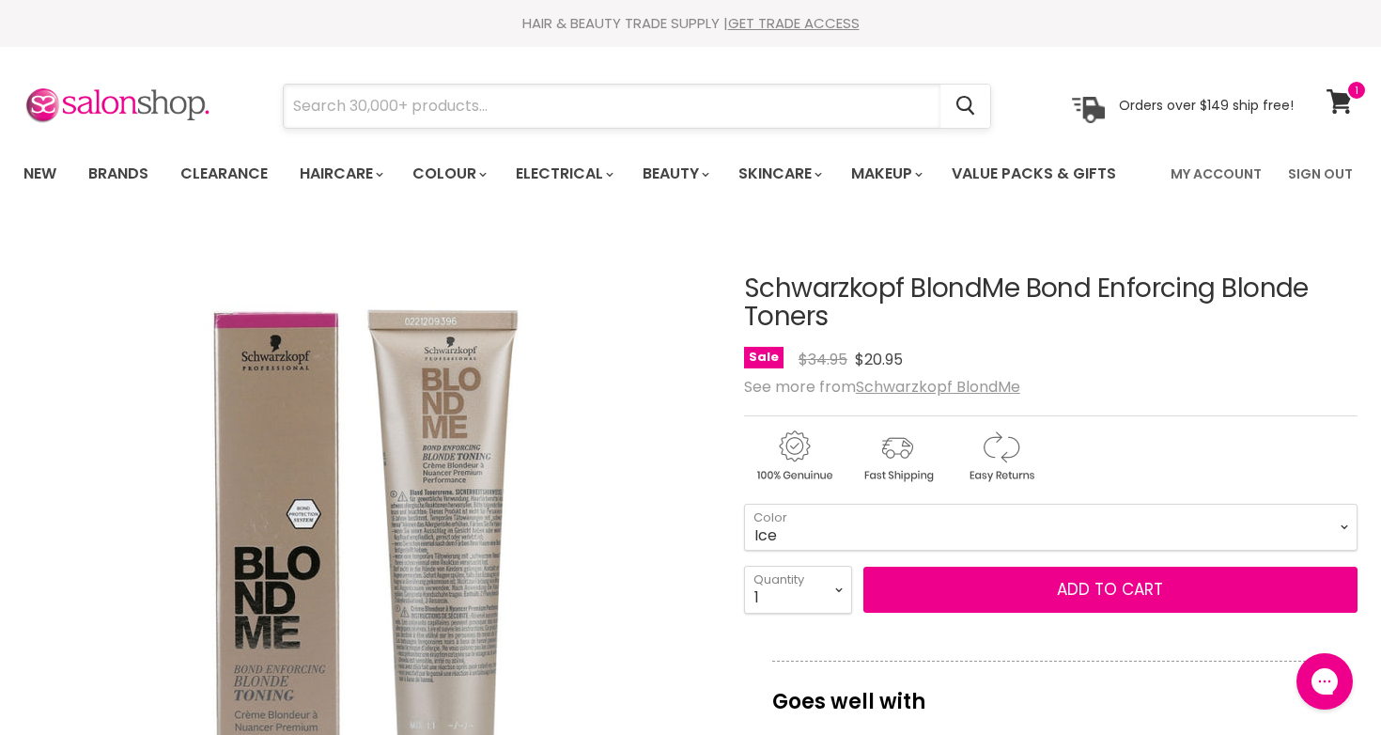
click at [920, 107] on input "Search" at bounding box center [612, 106] width 657 height 43
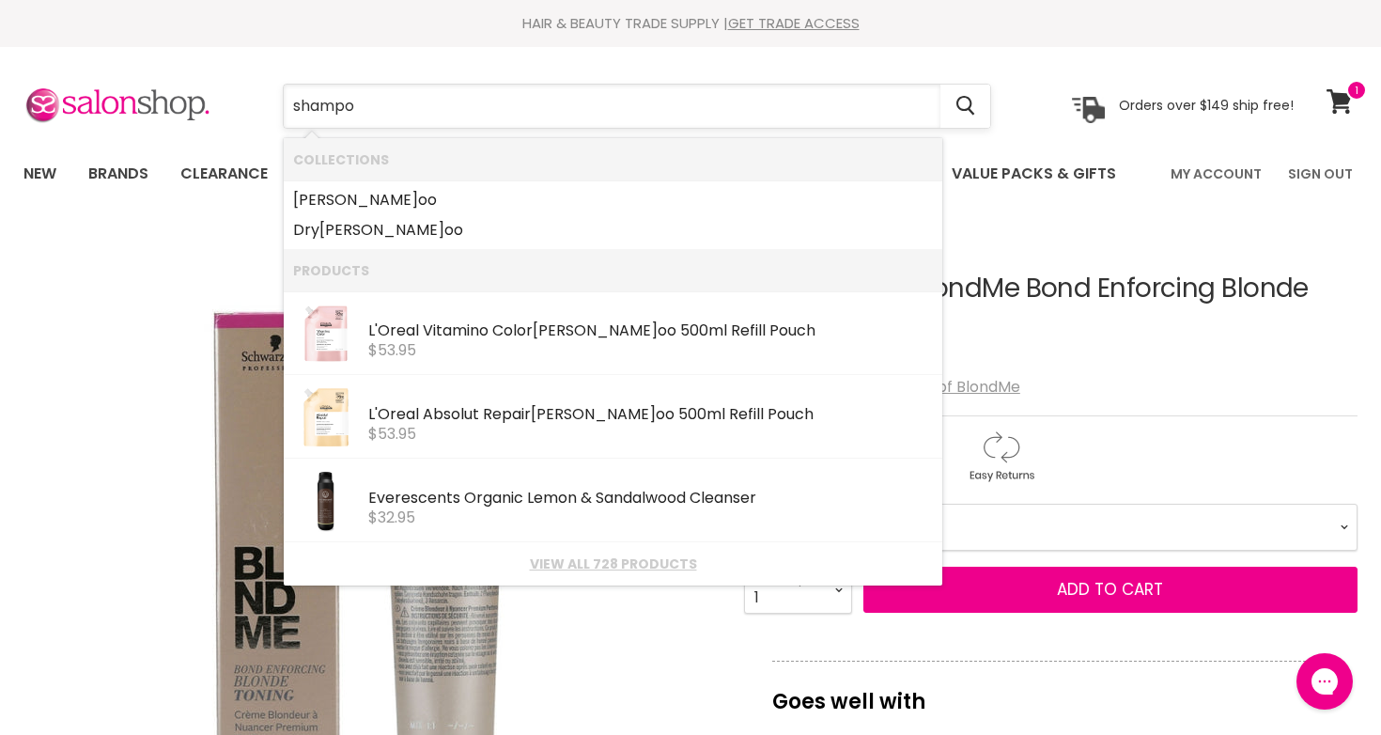
type input "shampoo"
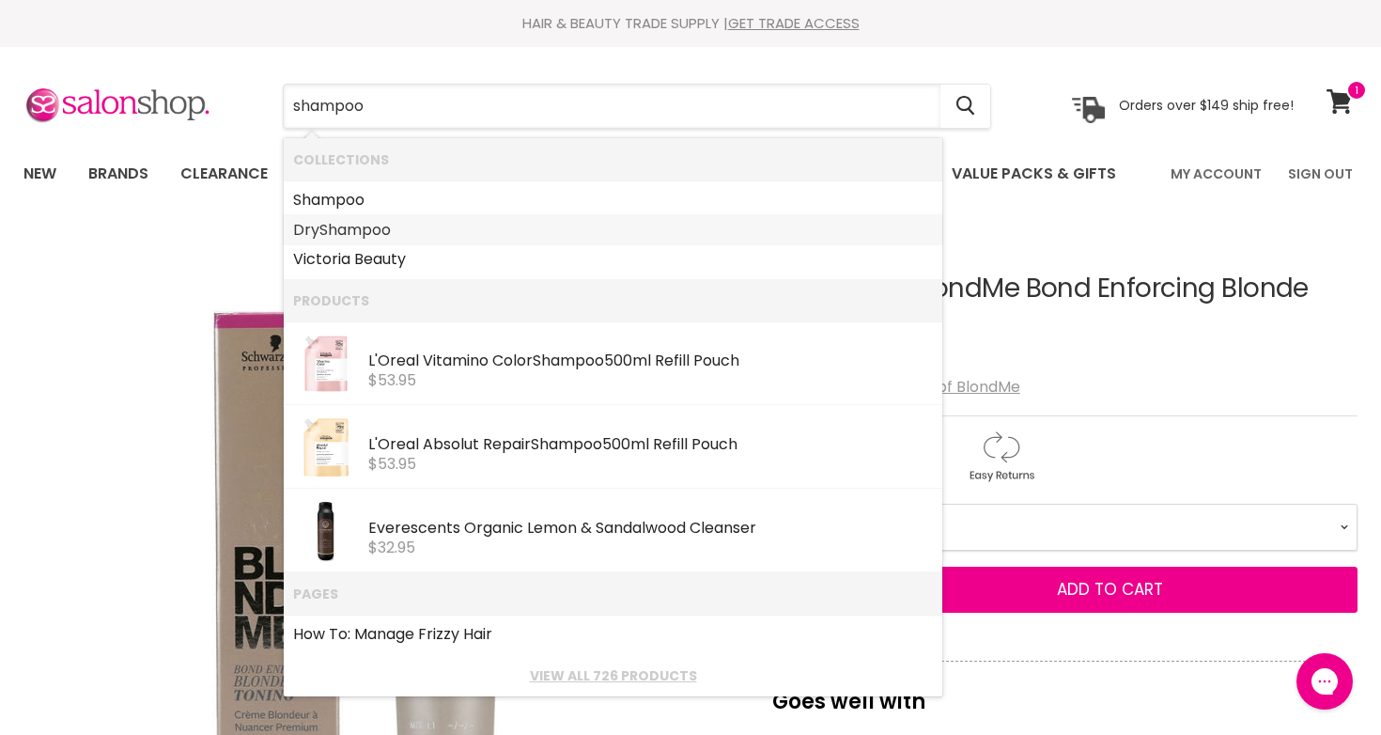
click at [758, 242] on link "Dry Shampoo" at bounding box center [613, 230] width 640 height 30
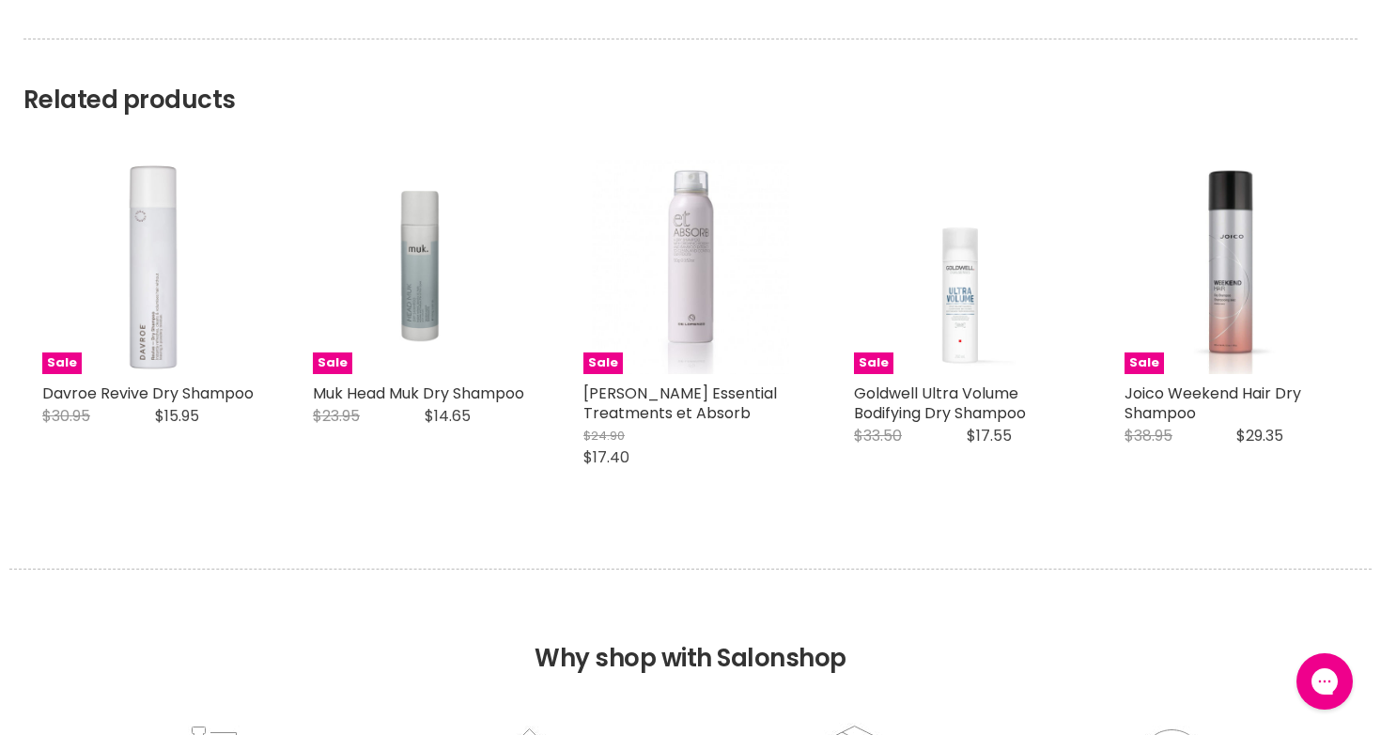
scroll to position [1859, 0]
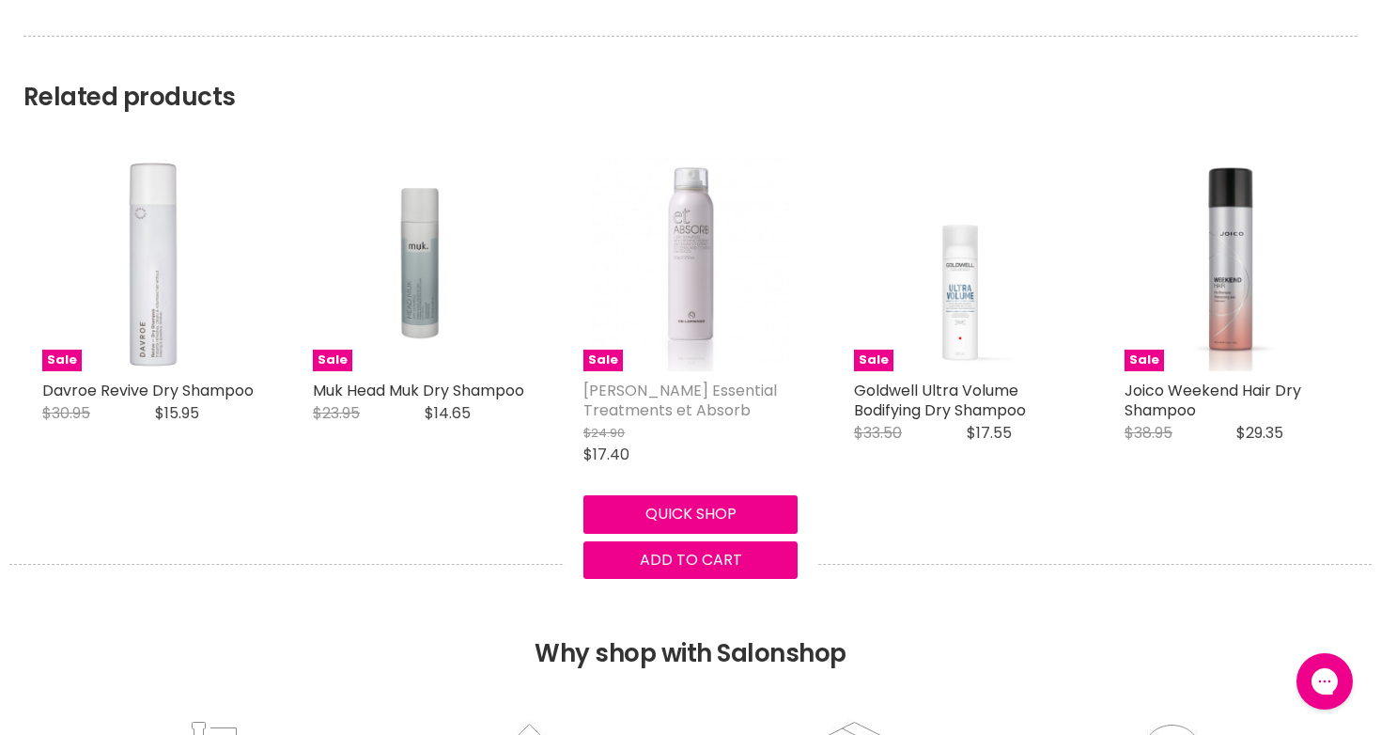
click at [717, 387] on link "[PERSON_NAME] Essential Treatments et Absorb" at bounding box center [680, 400] width 194 height 41
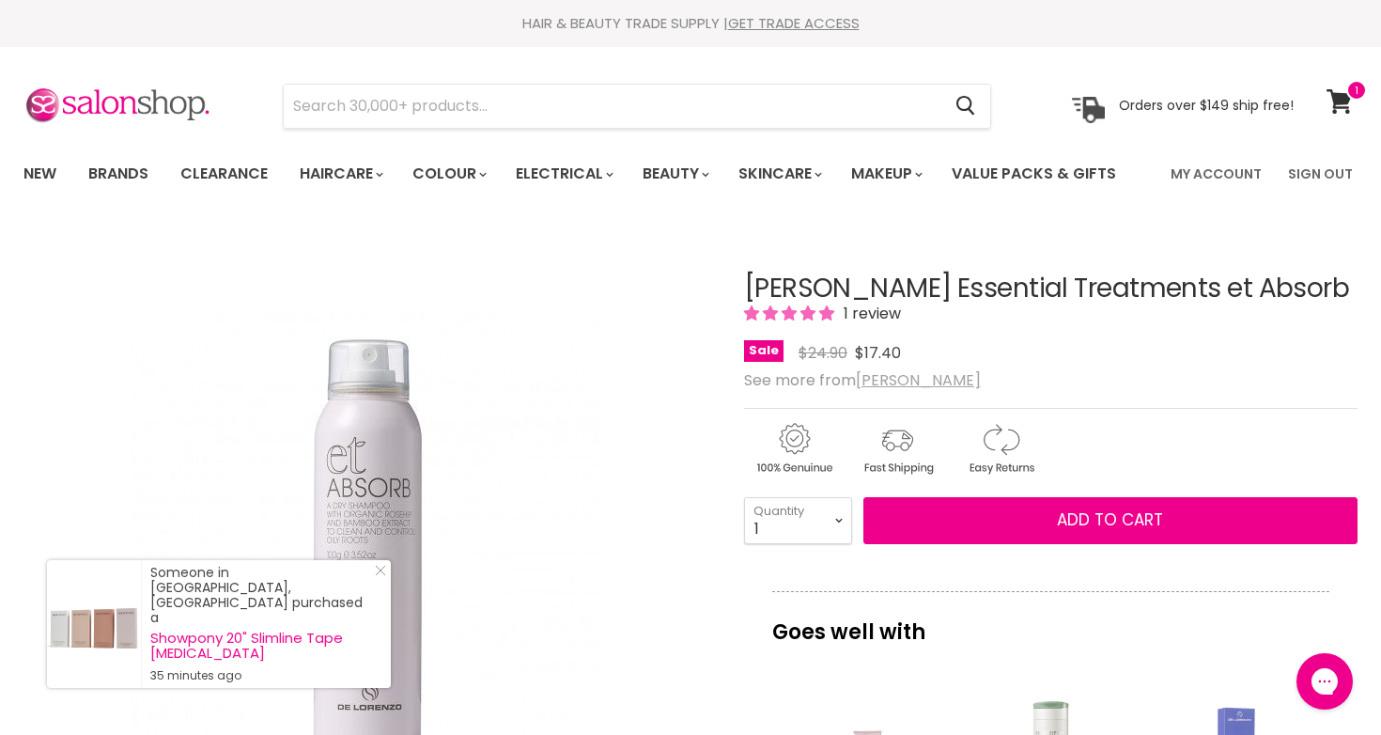
click at [881, 384] on u "[PERSON_NAME]" at bounding box center [918, 380] width 125 height 22
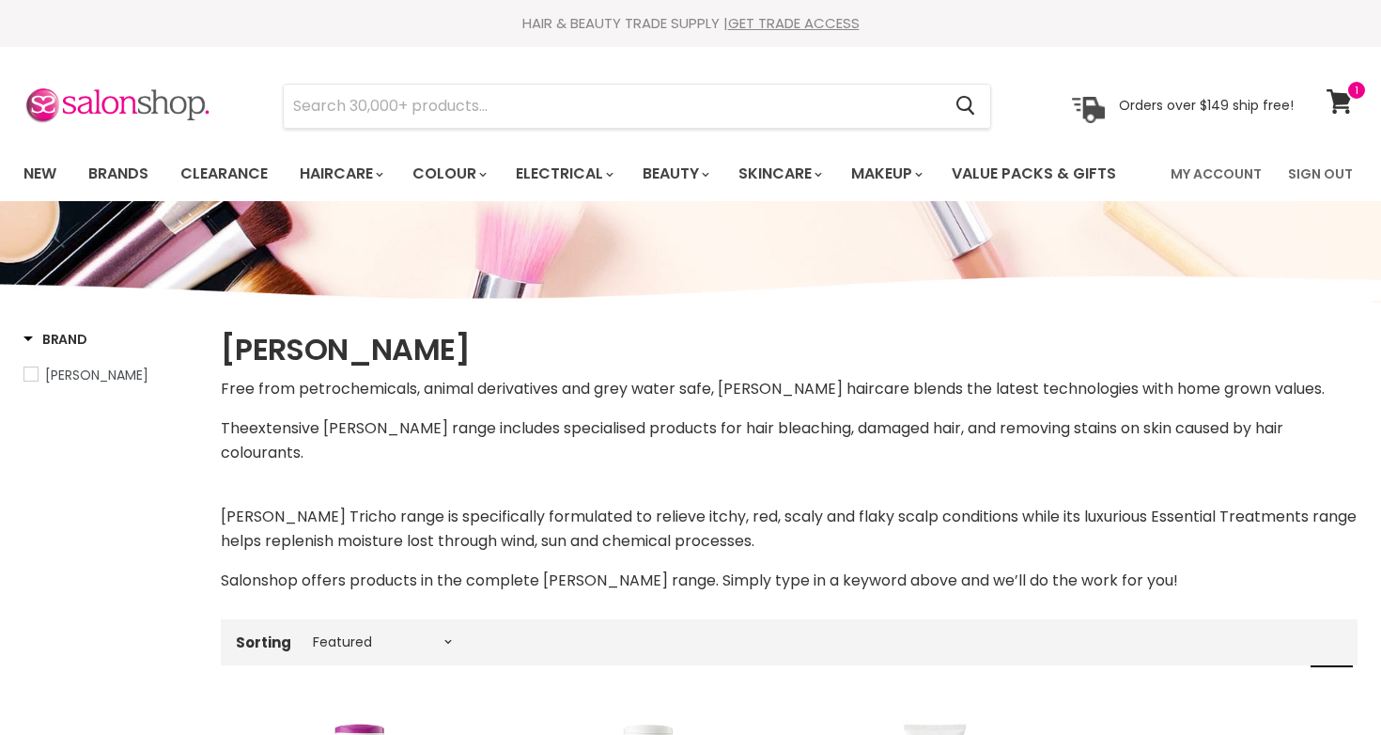
select select "manual"
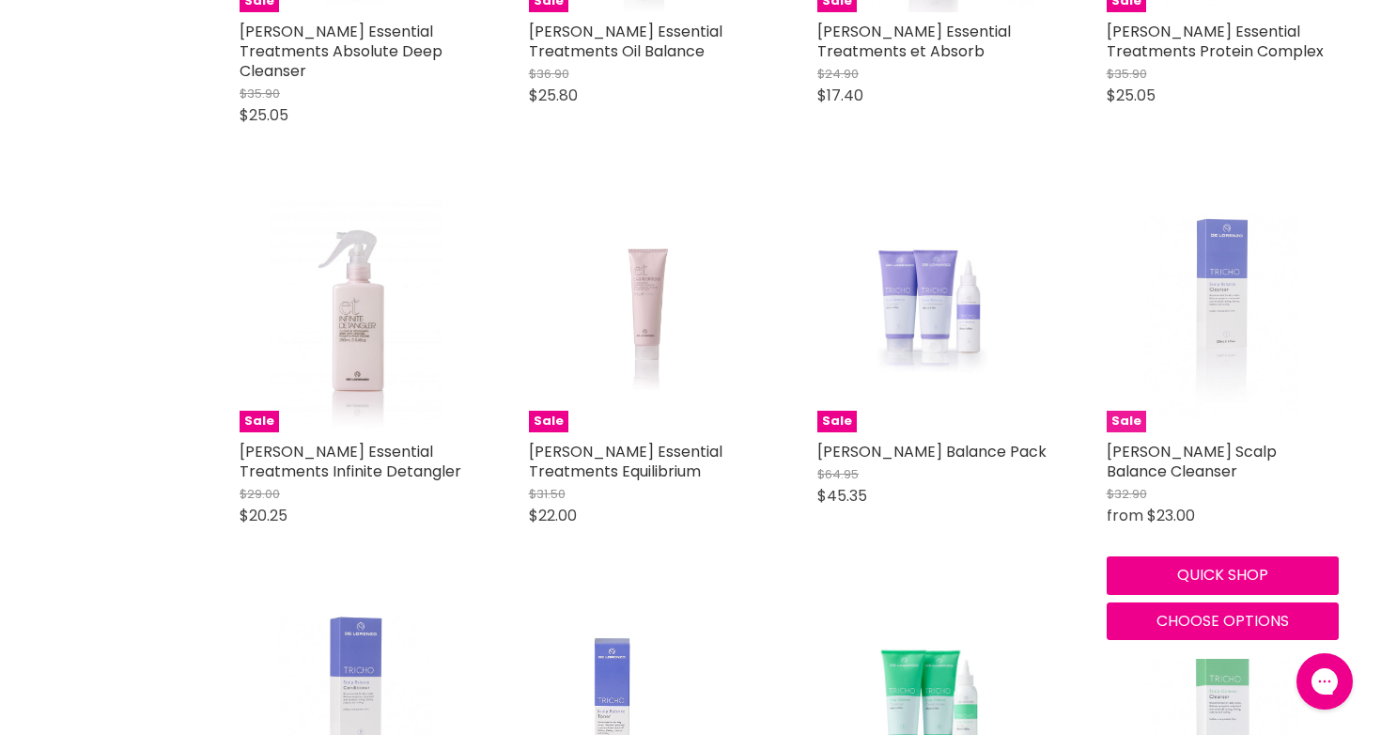
scroll to position [3297, 0]
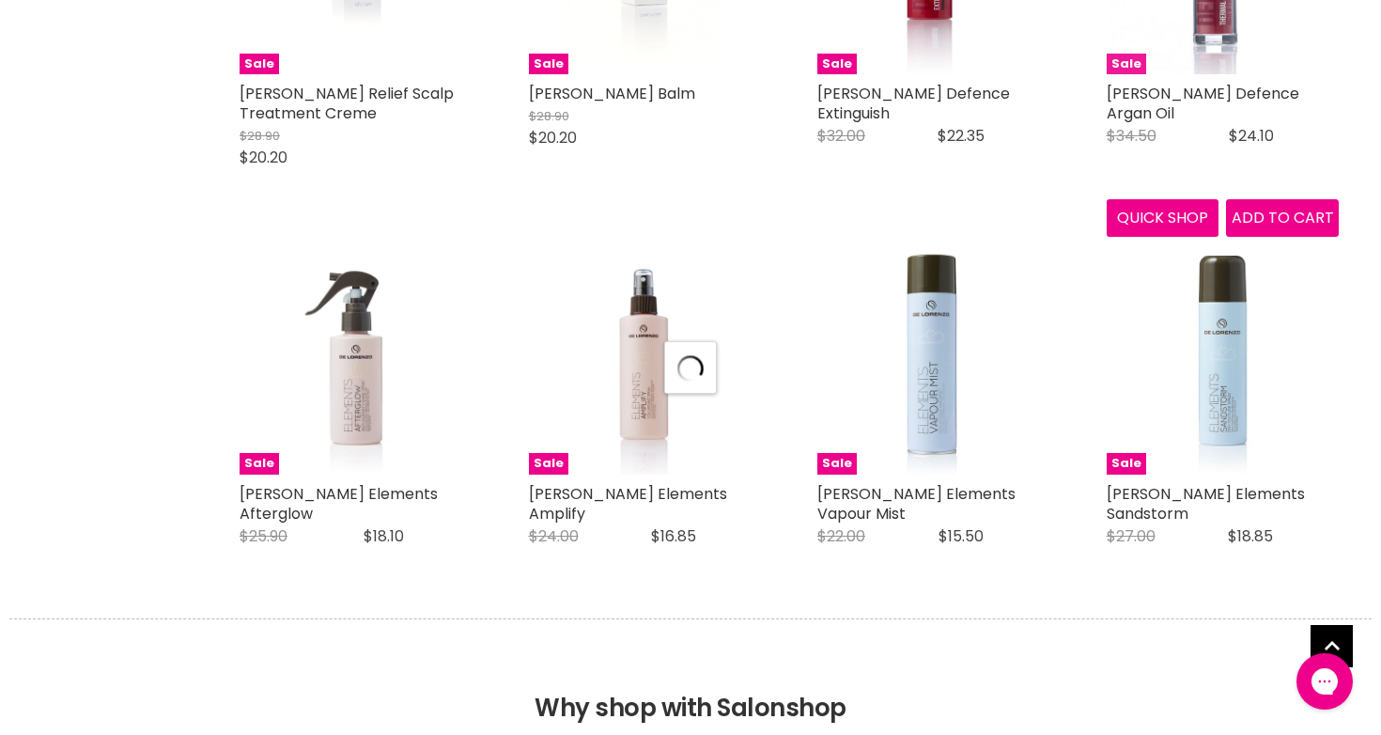
select select "manual"
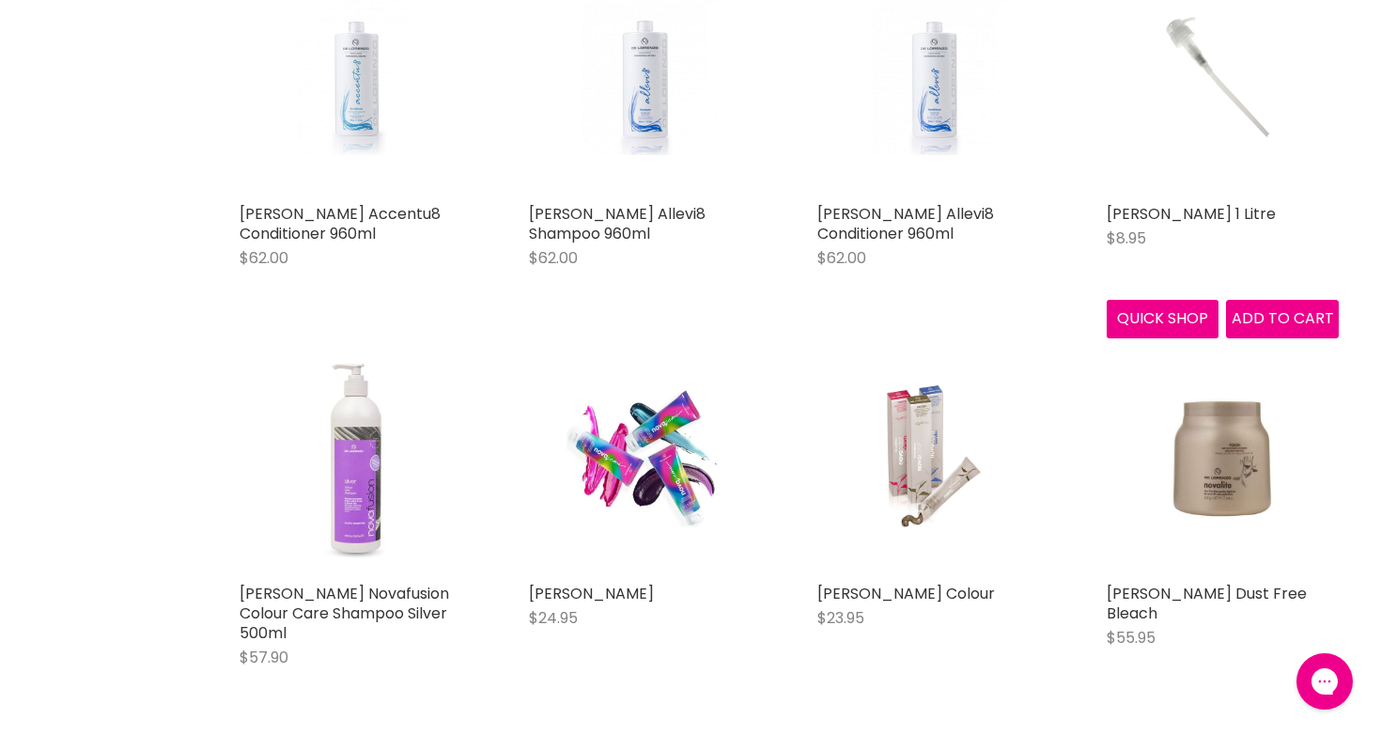
scroll to position [8694, 0]
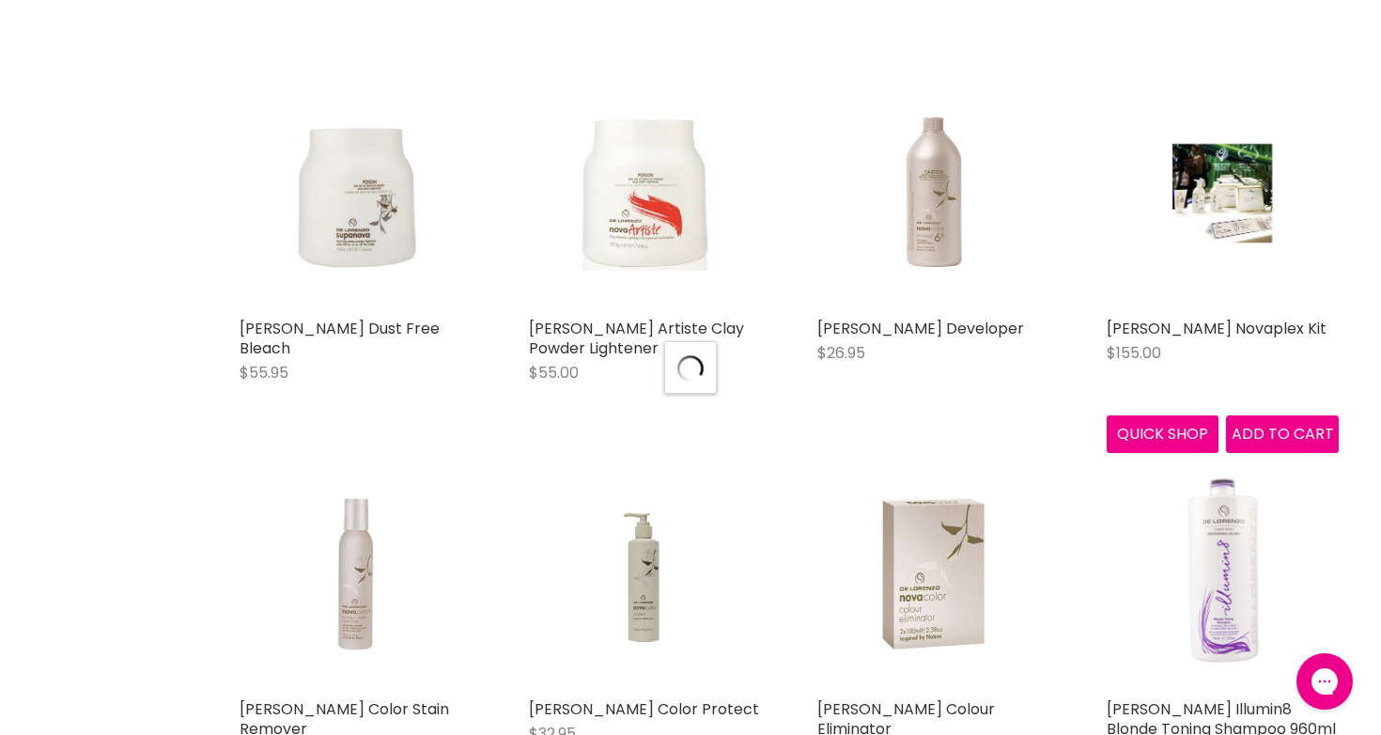
scroll to position [9365, 0]
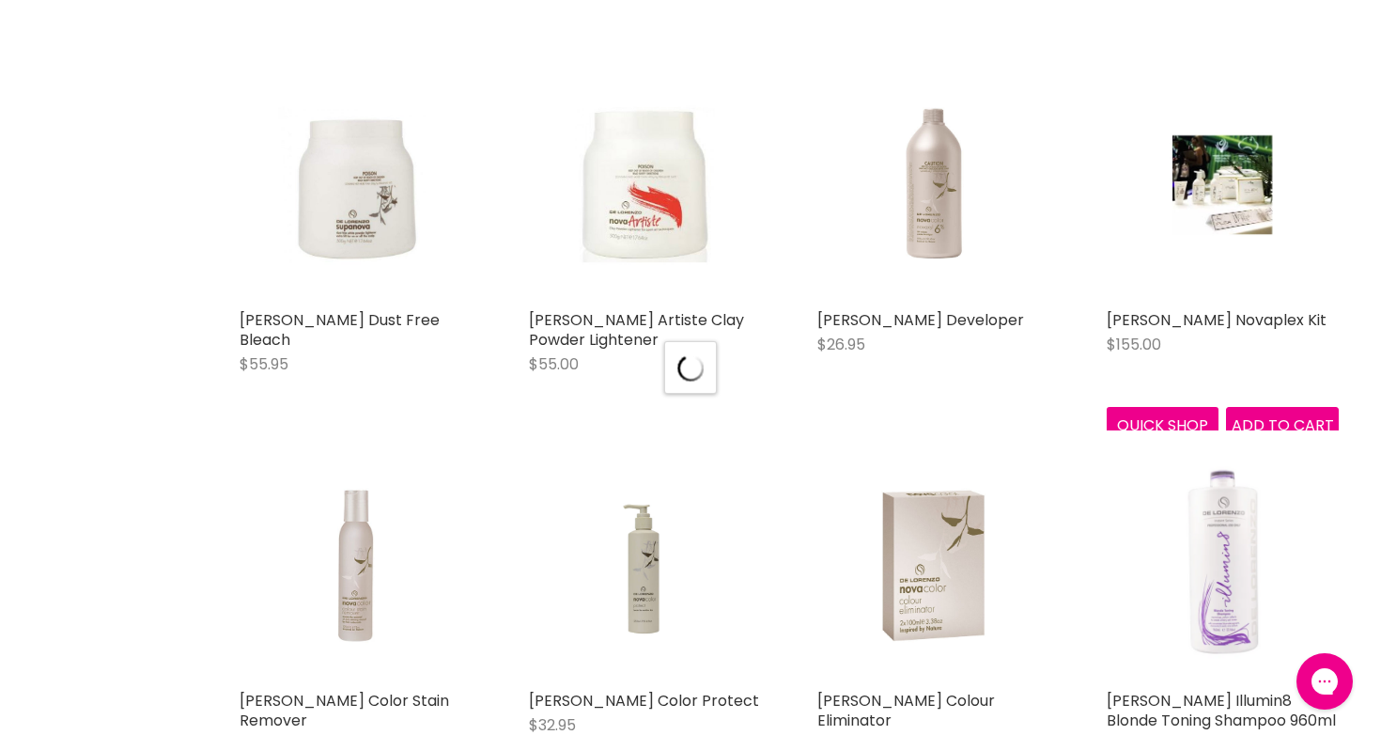
select select "manual"
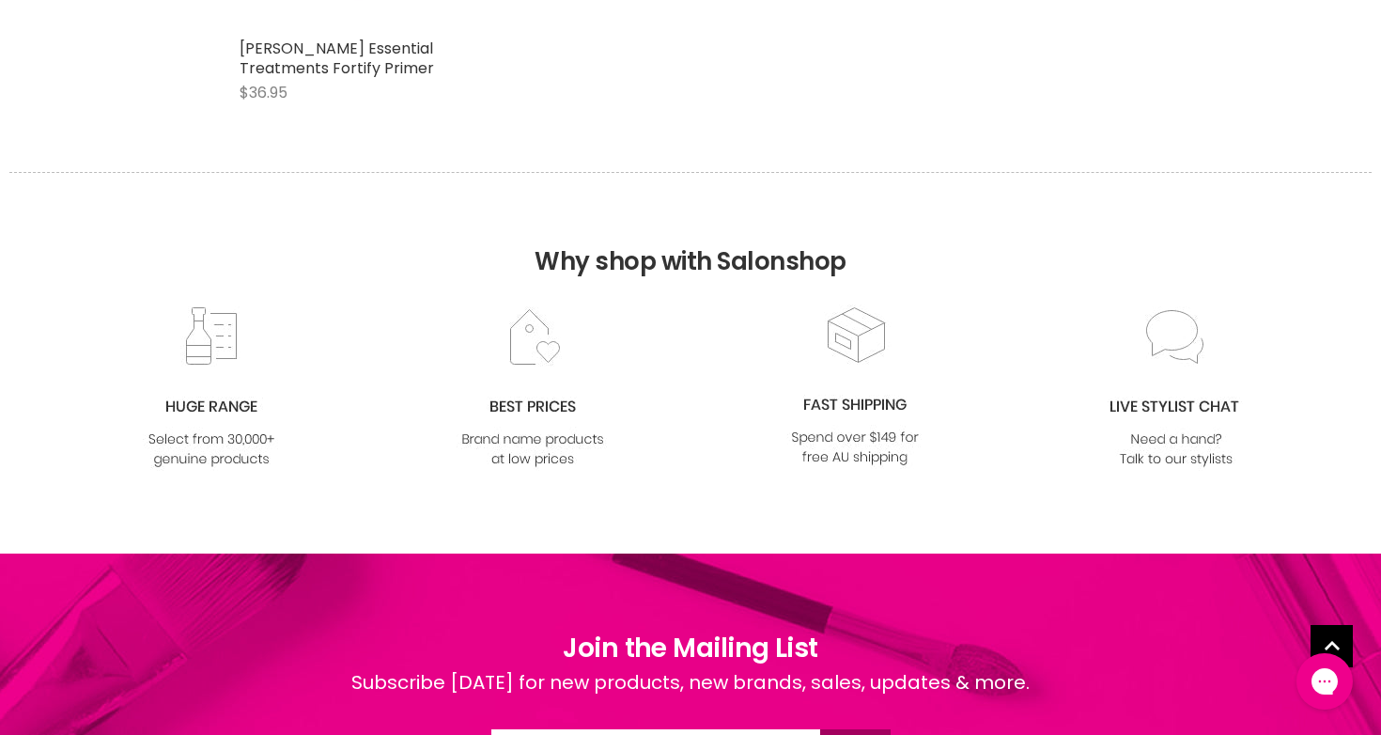
scroll to position [12113, 0]
